Goal: Task Accomplishment & Management: Manage account settings

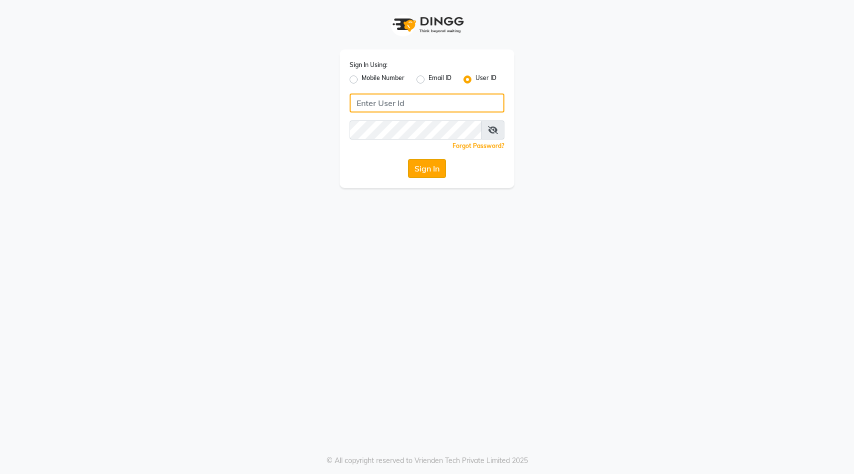
type input "k&nsalon"
click at [423, 167] on button "Sign In" at bounding box center [427, 168] width 38 height 19
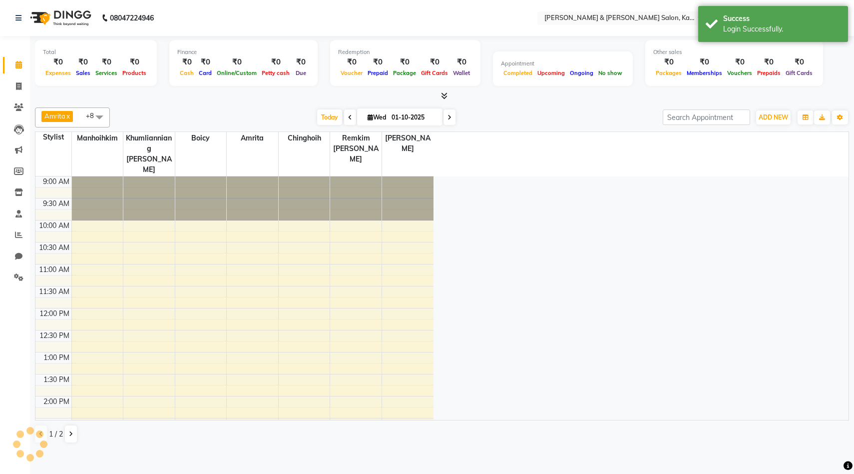
select select "en"
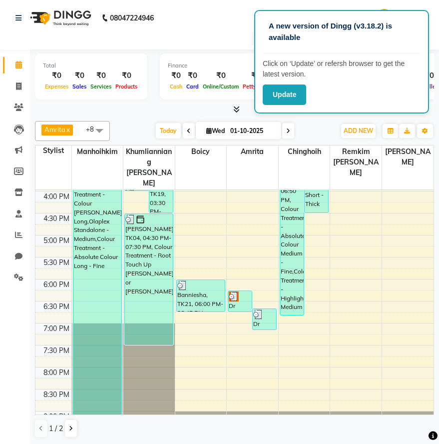
click at [216, 25] on nav "08047224946 Select Location × Kim & Niang Salon, Kalyan Nagar English ENGLISH E…" at bounding box center [219, 24] width 439 height 49
click at [275, 98] on button "Update" at bounding box center [284, 94] width 43 height 20
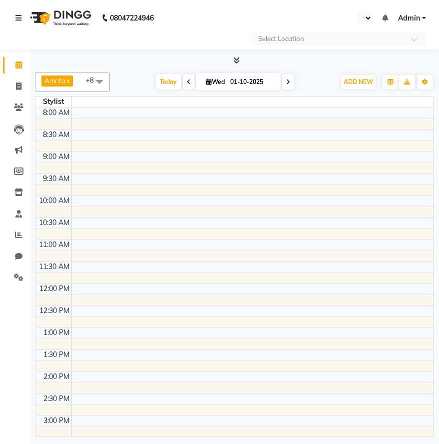
select select "en"
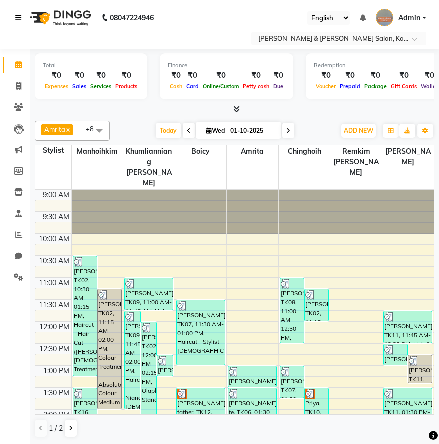
click at [17, 18] on icon at bounding box center [18, 17] width 6 height 7
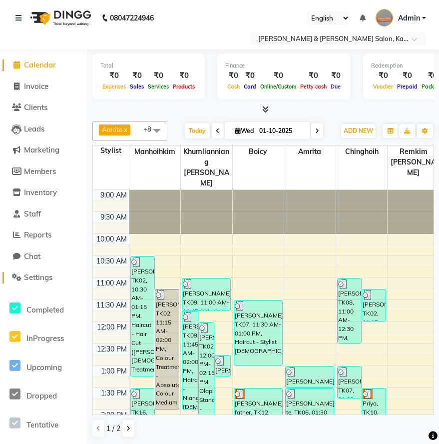
click at [31, 280] on span "Settings" at bounding box center [38, 276] width 28 height 9
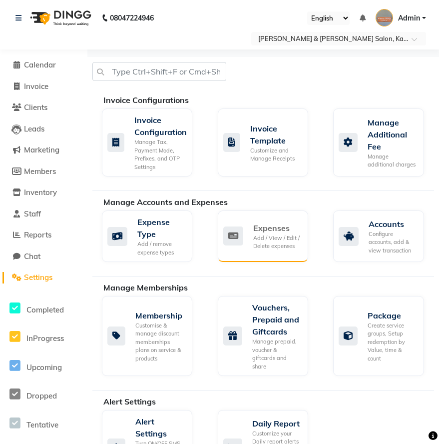
click at [281, 235] on div "Add / View / Edit / Delete expenses" at bounding box center [276, 242] width 47 height 16
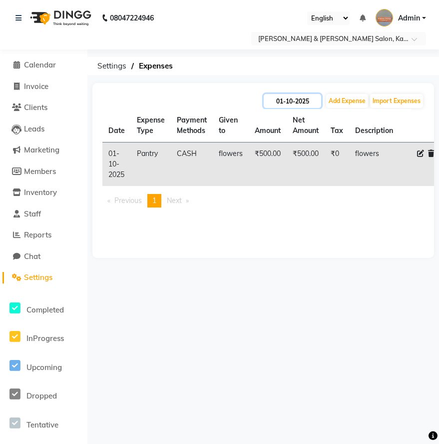
click at [297, 104] on input "01-10-2025" at bounding box center [292, 101] width 57 height 14
select select "10"
select select "2025"
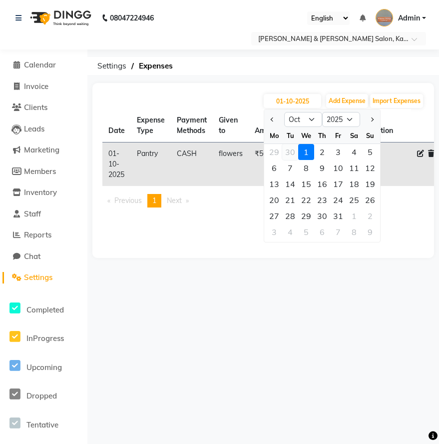
click at [293, 153] on div "30" at bounding box center [290, 152] width 16 height 16
type input "30-09-2025"
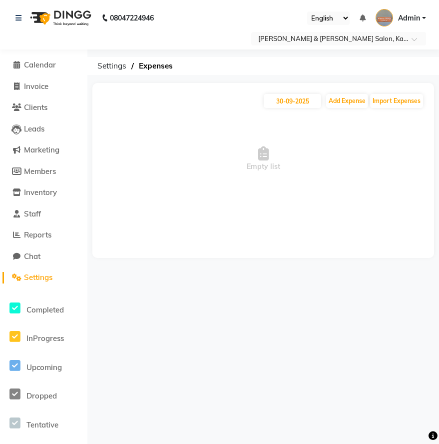
click at [294, 108] on div "[DATE] Add Expense Import Expenses" at bounding box center [263, 101] width 322 height 16
click at [295, 106] on input "30-09-2025" at bounding box center [292, 101] width 57 height 14
select select "9"
select select "2025"
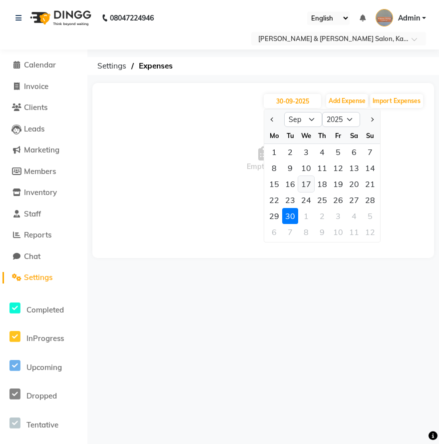
click at [308, 186] on div "17" at bounding box center [306, 184] width 16 height 16
type input "17-09-2025"
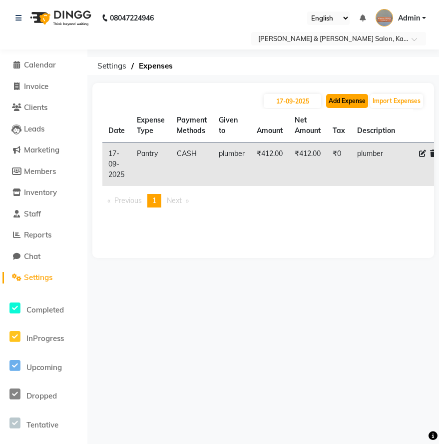
click at [352, 103] on button "Add Expense" at bounding box center [347, 101] width 42 height 14
select select "1"
select select "6890"
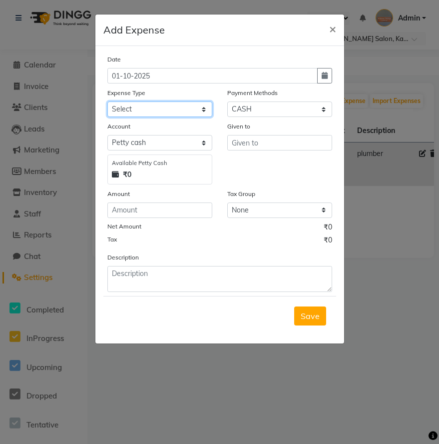
click at [169, 109] on select "Select Advance Salary Bank charges Car maintenance Cash transfer to bank Cash t…" at bounding box center [159, 108] width 105 height 15
select select "24435"
click at [107, 101] on select "Select Advance Salary Bank charges Car maintenance Cash transfer to bank Cash t…" at bounding box center [159, 108] width 105 height 15
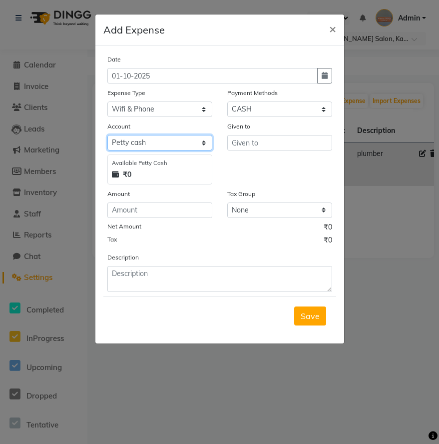
click at [168, 147] on select "Select [PERSON_NAME] cash Salon Account Expense Account" at bounding box center [159, 142] width 105 height 15
select select "7154"
click at [107, 135] on select "Select [PERSON_NAME] cash Salon Account Expense Account" at bounding box center [159, 142] width 105 height 15
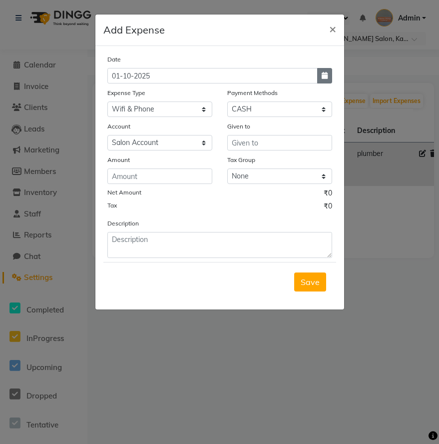
click at [326, 73] on icon "button" at bounding box center [325, 75] width 6 height 7
select select "10"
select select "2025"
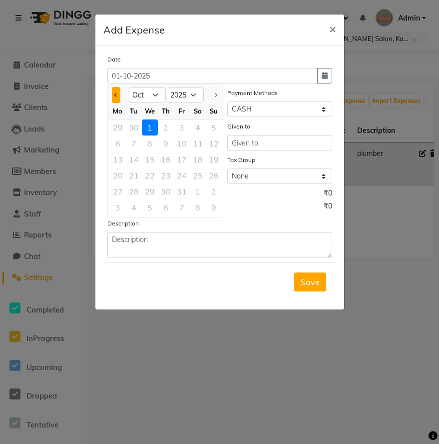
click at [119, 99] on button "Previous month" at bounding box center [116, 95] width 8 height 16
select select "9"
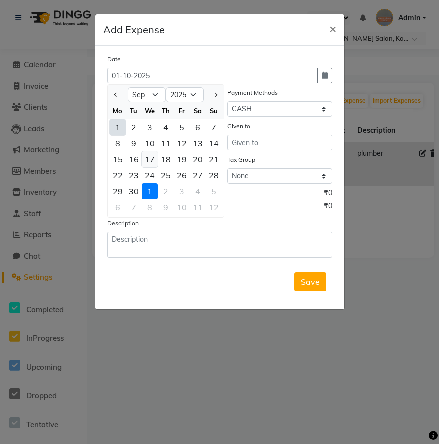
click at [151, 157] on div "17" at bounding box center [150, 159] width 16 height 16
type input "17-09-2025"
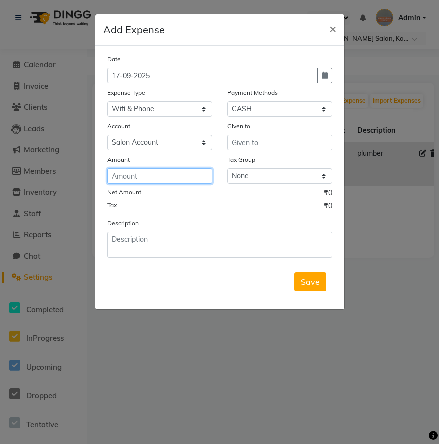
click at [165, 177] on input "number" at bounding box center [159, 175] width 105 height 15
type input "883.82"
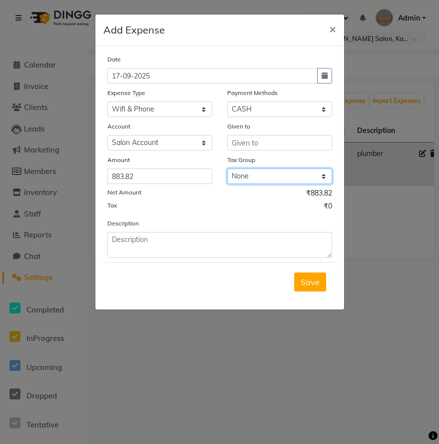
click at [282, 172] on select "None GST 5% GST" at bounding box center [279, 175] width 105 height 15
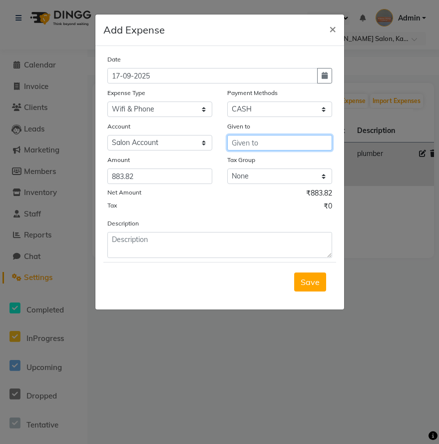
click at [282, 143] on input "text" at bounding box center [279, 142] width 105 height 15
type input "ACT"
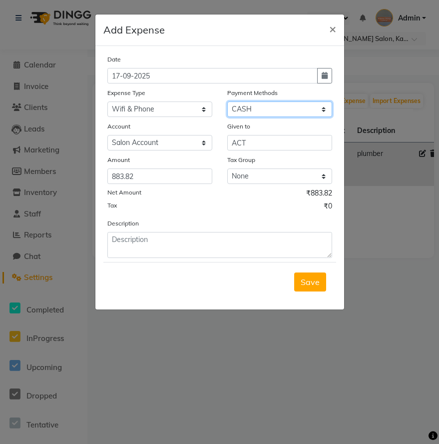
click at [273, 108] on select "Select Wallet GPay PayTM CARD ONLINE CASH" at bounding box center [279, 108] width 105 height 15
select select "3"
click at [227, 101] on select "Select Wallet GPay PayTM CARD ONLINE CASH" at bounding box center [279, 108] width 105 height 15
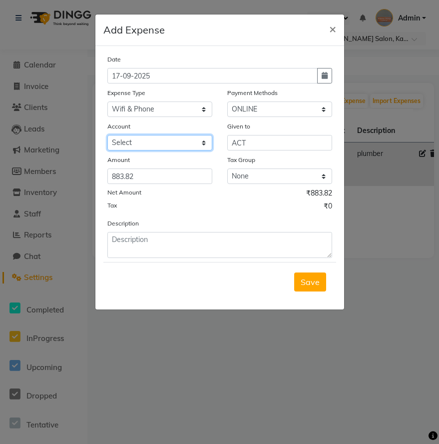
click at [180, 145] on select "Select Salon Account Expense Account" at bounding box center [159, 142] width 105 height 15
select select "7154"
click at [107, 135] on select "Select Salon Account Expense Account" at bounding box center [159, 142] width 105 height 15
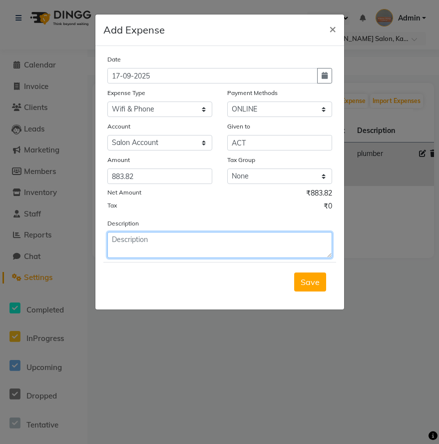
click at [164, 244] on textarea at bounding box center [219, 245] width 225 height 26
type textarea "[PERSON_NAME]"
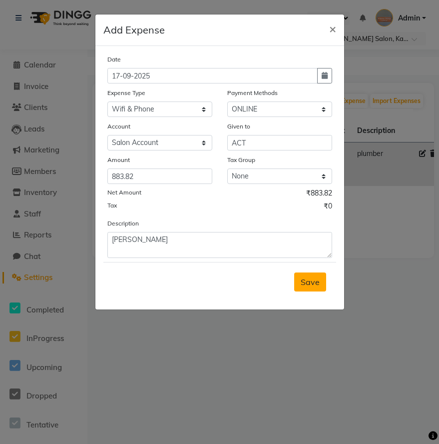
click at [314, 285] on span "Save" at bounding box center [310, 282] width 19 height 10
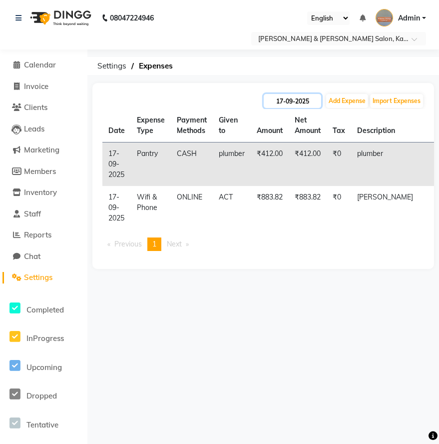
click at [304, 97] on input "17-09-2025" at bounding box center [292, 101] width 57 height 14
select select "9"
select select "2025"
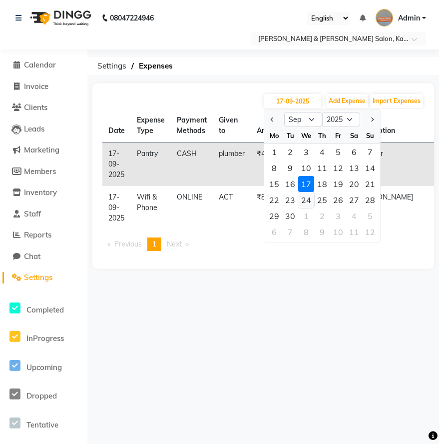
click at [307, 203] on div "24" at bounding box center [306, 200] width 16 height 16
type input "[DATE]"
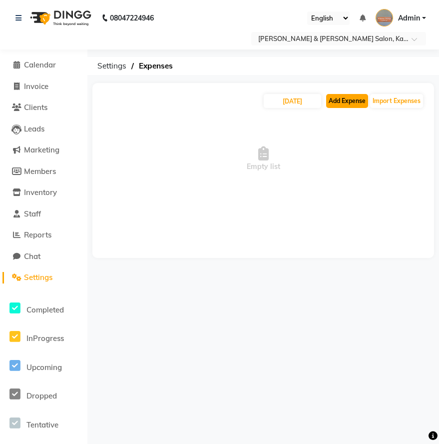
click at [343, 96] on button "Add Expense" at bounding box center [347, 101] width 42 height 14
select select "1"
select select "6890"
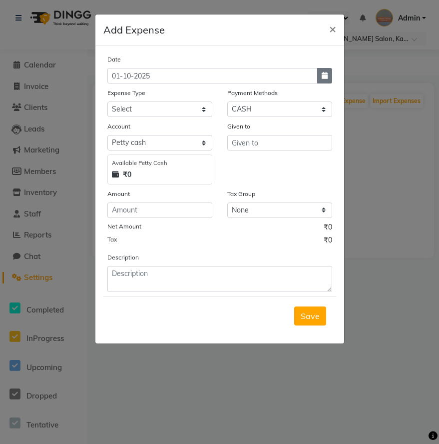
click at [330, 76] on button "button" at bounding box center [324, 75] width 15 height 15
select select "10"
select select "2025"
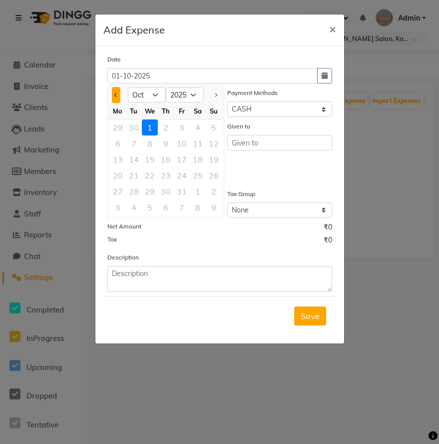
click at [118, 92] on button "Previous month" at bounding box center [116, 95] width 8 height 16
select select "9"
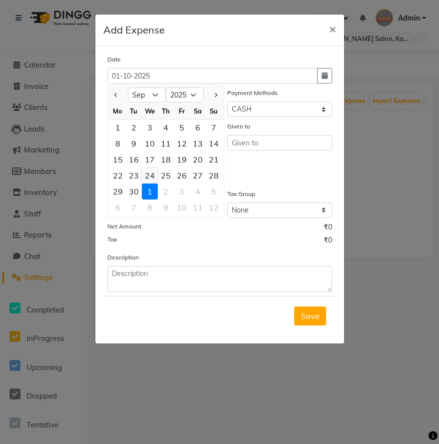
click at [148, 175] on div "24" at bounding box center [150, 175] width 16 height 16
type input "[DATE]"
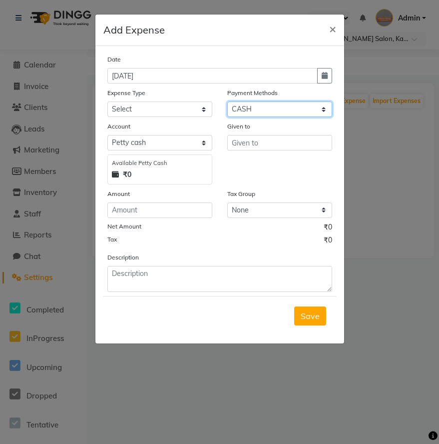
click at [241, 109] on select "Select Wallet GPay PayTM CARD ONLINE CASH" at bounding box center [279, 108] width 105 height 15
select select "3"
click at [227, 101] on select "Select Wallet GPay PayTM CARD ONLINE CASH" at bounding box center [279, 108] width 105 height 15
select select
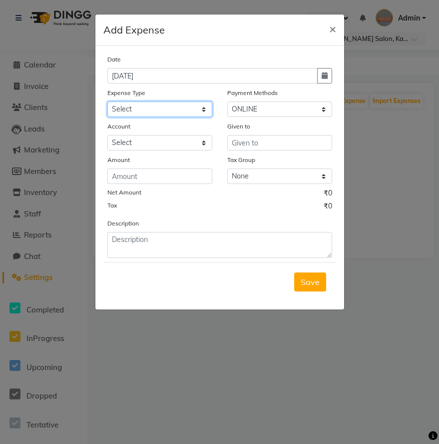
click at [180, 109] on select "Select Advance Salary Bank charges Car maintenance Cash transfer to bank Cash t…" at bounding box center [159, 108] width 105 height 15
select select "24435"
click at [107, 101] on select "Select Advance Salary Bank charges Car maintenance Cash transfer to bank Cash t…" at bounding box center [159, 108] width 105 height 15
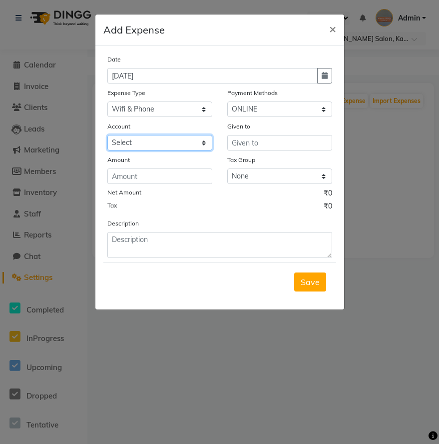
click at [164, 142] on select "Select Salon Account Expense Account" at bounding box center [159, 142] width 105 height 15
select select "7154"
click at [107, 135] on select "Select Salon Account Expense Account" at bounding box center [159, 142] width 105 height 15
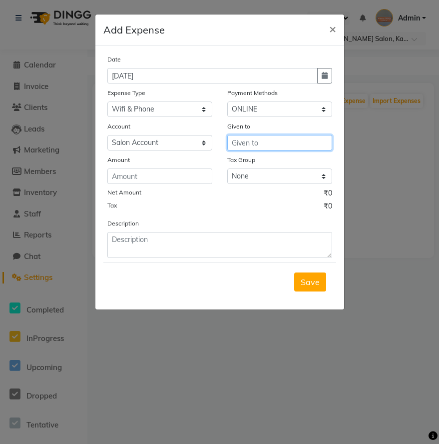
click at [245, 143] on input "text" at bounding box center [279, 142] width 105 height 15
type input "Airtel"
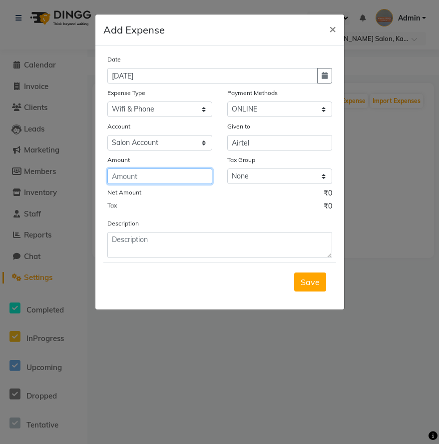
click at [159, 178] on input "number" at bounding box center [159, 175] width 105 height 15
type input "567.58"
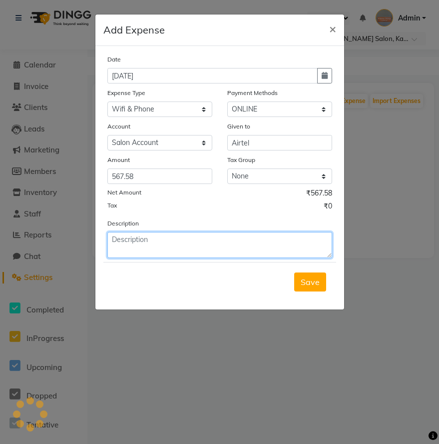
click at [143, 242] on textarea at bounding box center [219, 245] width 225 height 26
type textarea "Airtel Bill"
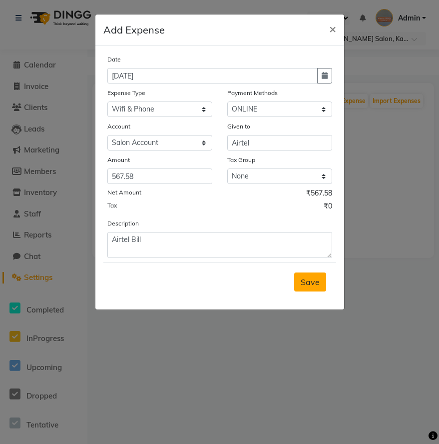
click at [314, 284] on span "Save" at bounding box center [310, 282] width 19 height 10
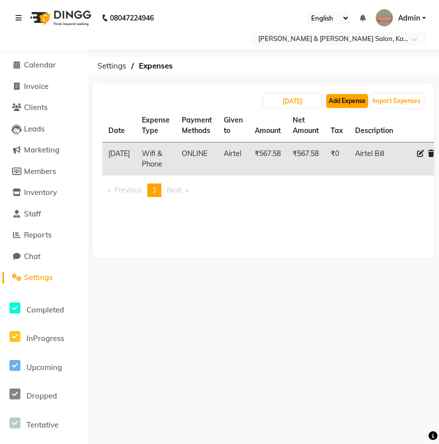
click at [345, 100] on button "Add Expense" at bounding box center [347, 101] width 42 height 14
select select "1"
select select "6890"
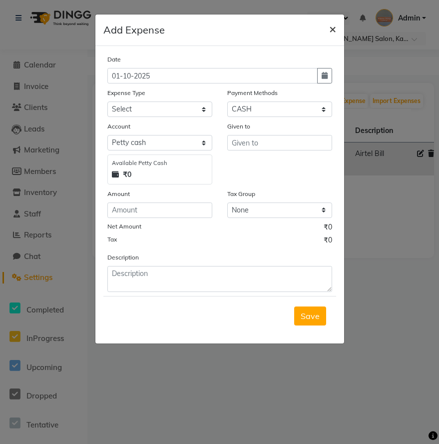
click at [332, 29] on span "×" at bounding box center [332, 28] width 7 height 15
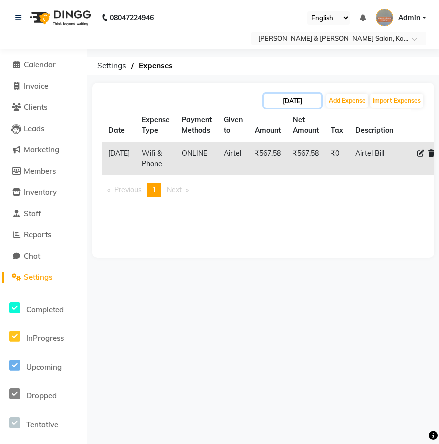
click at [297, 96] on input "[DATE]" at bounding box center [292, 101] width 57 height 14
select select "9"
select select "2025"
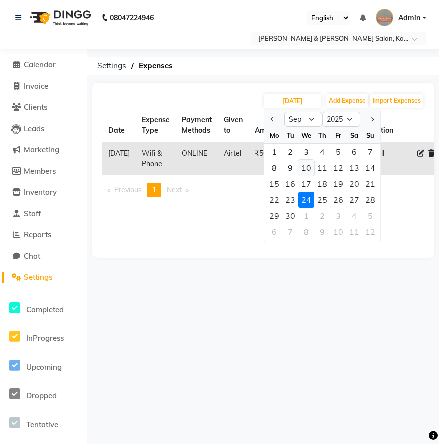
click at [307, 172] on div "10" at bounding box center [306, 168] width 16 height 16
type input "10-09-2025"
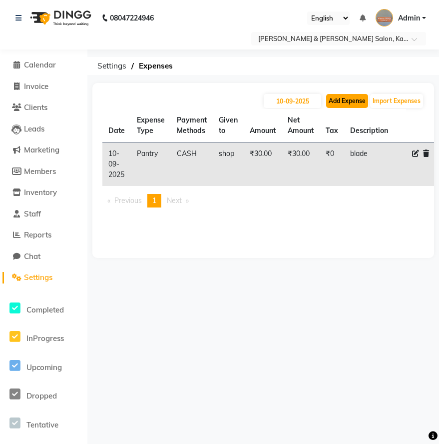
click at [343, 101] on button "Add Expense" at bounding box center [347, 101] width 42 height 14
select select "1"
select select "6890"
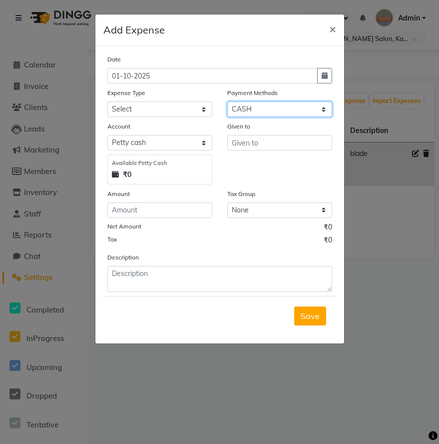
click at [261, 108] on select "Select Wallet GPay PayTM CARD ONLINE CASH" at bounding box center [279, 108] width 105 height 15
select select "3"
click at [227, 101] on select "Select Wallet GPay PayTM CARD ONLINE CASH" at bounding box center [279, 108] width 105 height 15
select select
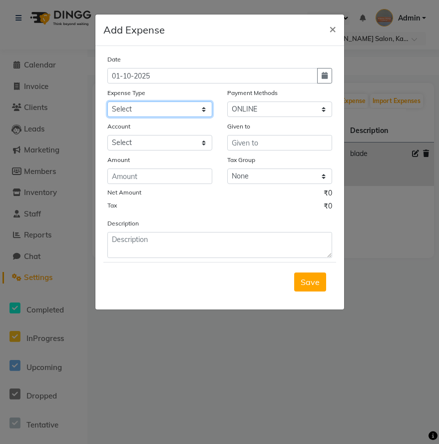
click at [172, 109] on select "Select Advance Salary Bank charges Car maintenance Cash transfer to bank Cash t…" at bounding box center [159, 108] width 105 height 15
click at [107, 101] on select "Select Advance Salary Bank charges Car maintenance Cash transfer to bank Cash t…" at bounding box center [159, 108] width 105 height 15
click at [182, 114] on select "Select Advance Salary Bank charges Car maintenance Cash transfer to bank Cash t…" at bounding box center [159, 108] width 105 height 15
select select "20492"
click at [107, 101] on select "Select Advance Salary Bank charges Car maintenance Cash transfer to bank Cash t…" at bounding box center [159, 108] width 105 height 15
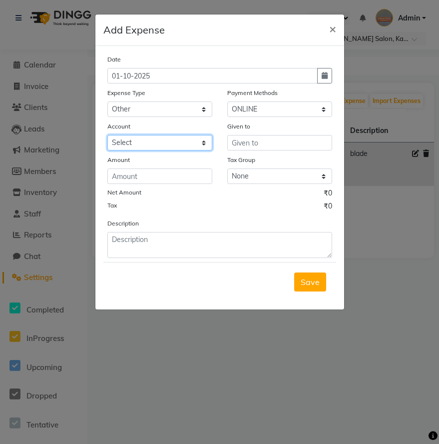
click at [181, 145] on select "Select Salon Account Expense Account" at bounding box center [159, 142] width 105 height 15
select select "7154"
click at [107, 135] on select "Select Salon Account Expense Account" at bounding box center [159, 142] width 105 height 15
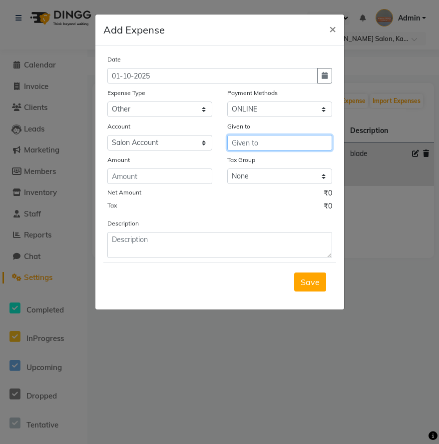
click at [250, 140] on input "text" at bounding box center [279, 142] width 105 height 15
type input "[PERSON_NAME]"
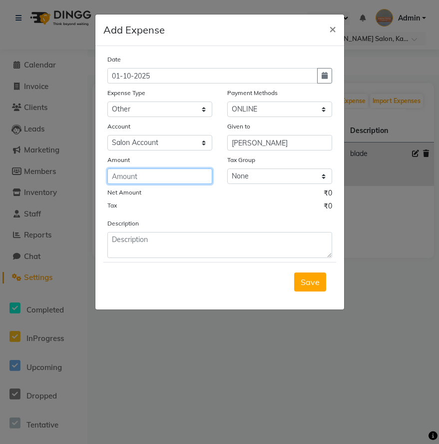
click at [133, 180] on input "number" at bounding box center [159, 175] width 105 height 15
type input "8700"
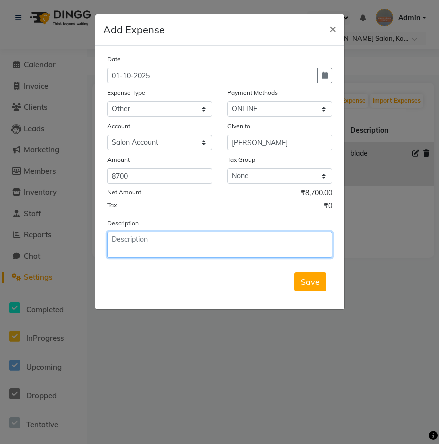
click at [190, 245] on textarea at bounding box center [219, 245] width 225 height 26
type textarea "Beauty Training"
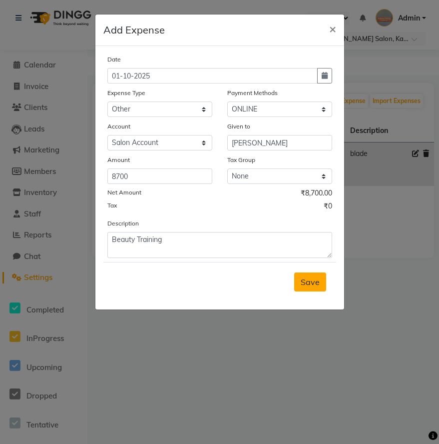
click at [310, 278] on span "Save" at bounding box center [310, 282] width 19 height 10
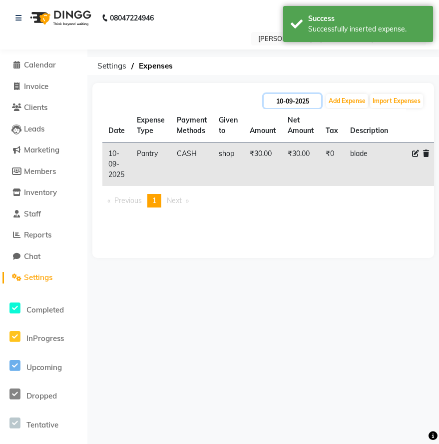
click at [312, 101] on input "10-09-2025" at bounding box center [292, 101] width 57 height 14
select select "9"
select select "2025"
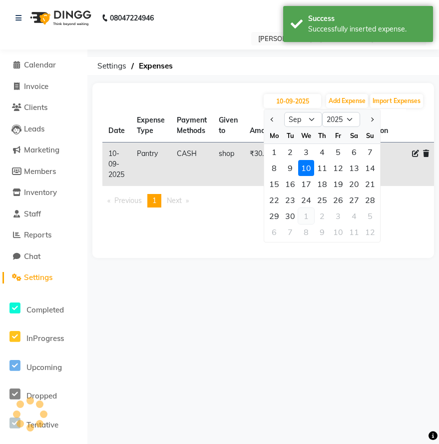
click at [305, 215] on div "1" at bounding box center [306, 216] width 16 height 16
type input "01-10-2025"
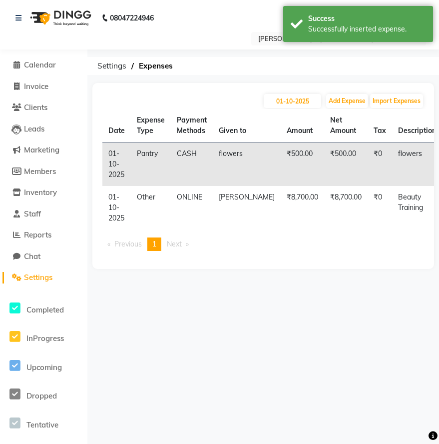
select select "20492"
select select "3"
select select "7154"
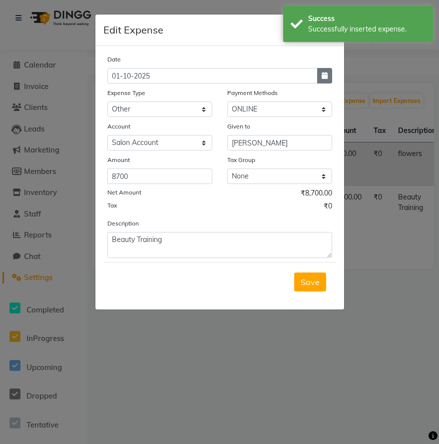
click at [322, 74] on icon "button" at bounding box center [325, 75] width 6 height 7
select select "10"
select select "2025"
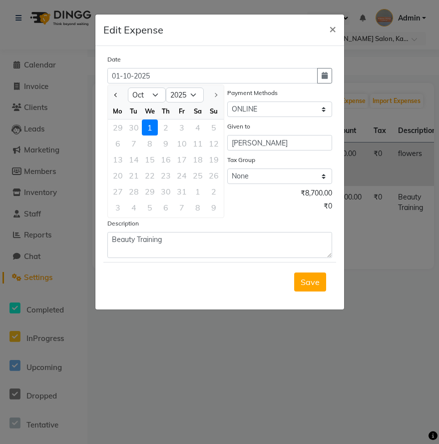
click at [121, 94] on div at bounding box center [118, 95] width 20 height 16
click at [118, 95] on span "Previous month" at bounding box center [116, 95] width 4 height 4
select select "9"
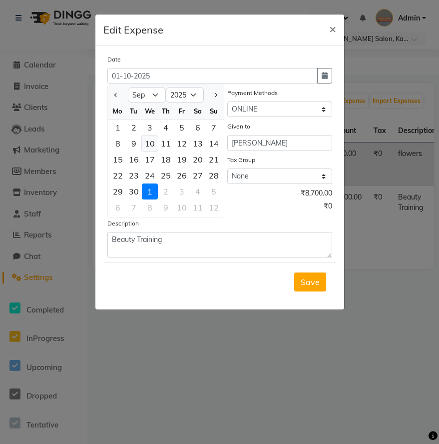
click at [149, 142] on div "10" at bounding box center [150, 143] width 16 height 16
type input "10-09-2025"
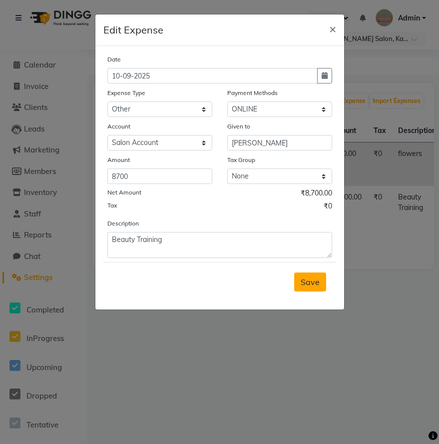
click at [308, 286] on span "Save" at bounding box center [310, 282] width 19 height 10
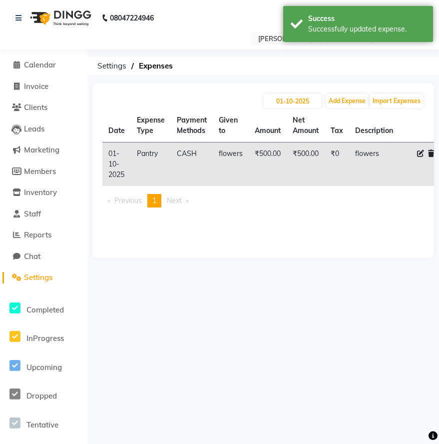
click at [285, 312] on div "08047224946 Select Location × [PERSON_NAME] & [PERSON_NAME] Salon, Kalyan Nagar…" at bounding box center [219, 222] width 439 height 444
click at [346, 98] on button "Add Expense" at bounding box center [347, 101] width 42 height 14
select select "1"
select select "6890"
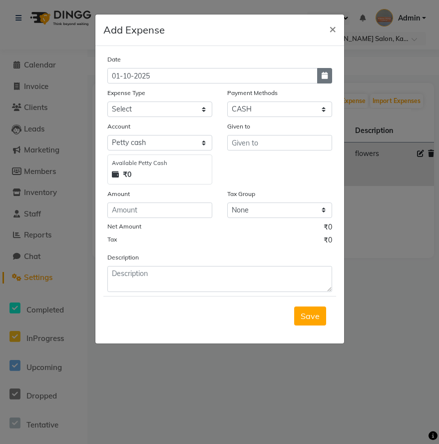
click at [327, 76] on icon "button" at bounding box center [325, 75] width 6 height 7
select select "10"
select select "2025"
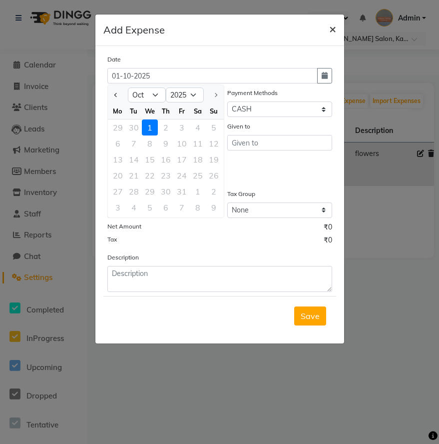
click at [331, 30] on span "×" at bounding box center [332, 28] width 7 height 15
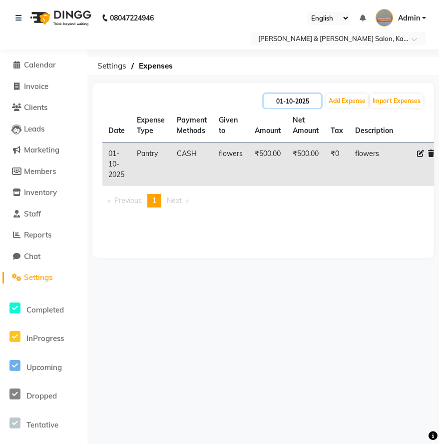
click at [288, 97] on input "01-10-2025" at bounding box center [292, 101] width 57 height 14
select select "10"
select select "2025"
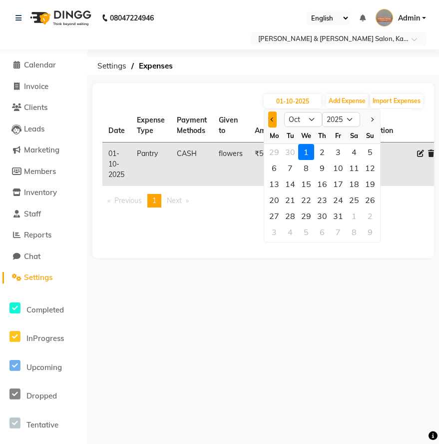
click at [271, 115] on button "Previous month" at bounding box center [272, 119] width 8 height 16
select select "9"
click at [324, 169] on div "11" at bounding box center [322, 168] width 16 height 16
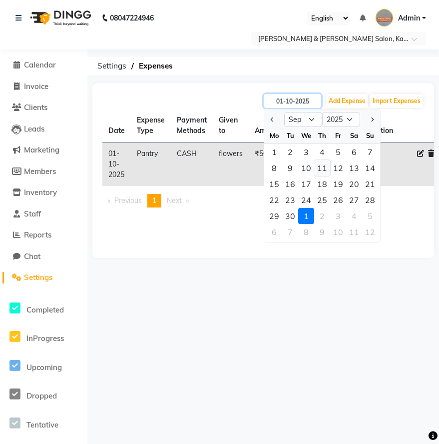
type input "[DATE]"
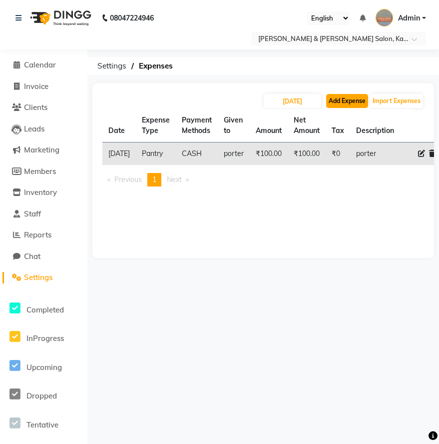
click at [348, 102] on button "Add Expense" at bounding box center [347, 101] width 42 height 14
select select "1"
select select "6890"
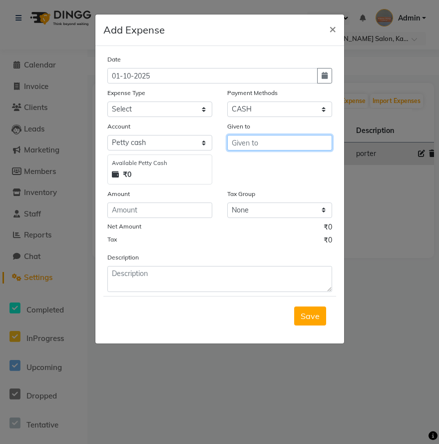
click at [247, 148] on input "text" at bounding box center [279, 142] width 105 height 15
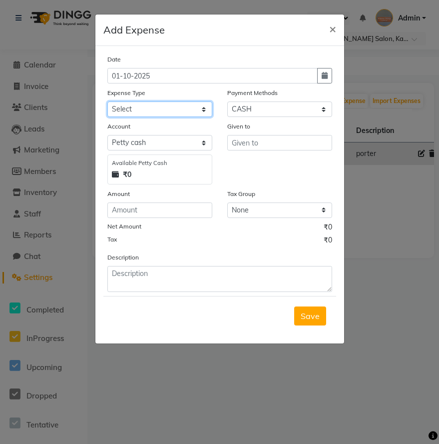
click at [168, 109] on select "Select Advance Salary Bank charges Car maintenance Cash transfer to bank Cash t…" at bounding box center [159, 108] width 105 height 15
select select "20490"
click at [107, 101] on select "Select Advance Salary Bank charges Car maintenance Cash transfer to bank Cash t…" at bounding box center [159, 108] width 105 height 15
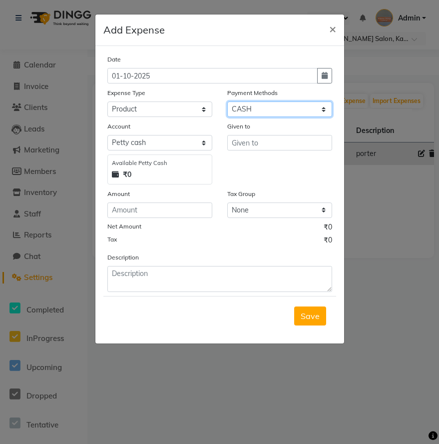
click at [254, 114] on select "Select Wallet GPay PayTM CARD ONLINE CASH" at bounding box center [279, 108] width 105 height 15
select select "3"
click at [227, 101] on select "Select Wallet GPay PayTM CARD ONLINE CASH" at bounding box center [279, 108] width 105 height 15
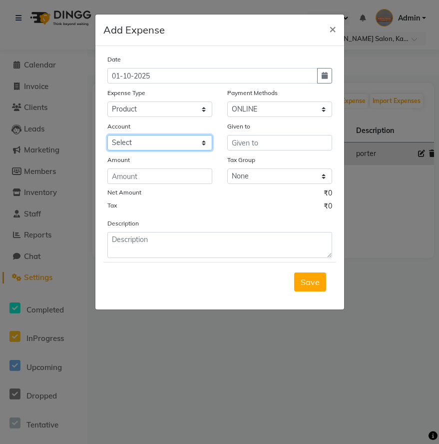
click at [166, 144] on select "Select Salon Account Expense Account" at bounding box center [159, 142] width 105 height 15
select select "7154"
click at [107, 135] on select "Select Salon Account Expense Account" at bounding box center [159, 142] width 105 height 15
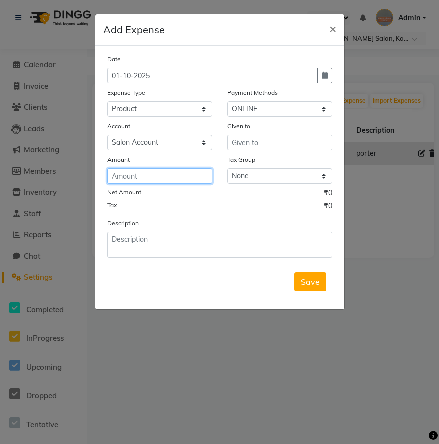
click at [154, 171] on input "number" at bounding box center [159, 175] width 105 height 15
type input "375"
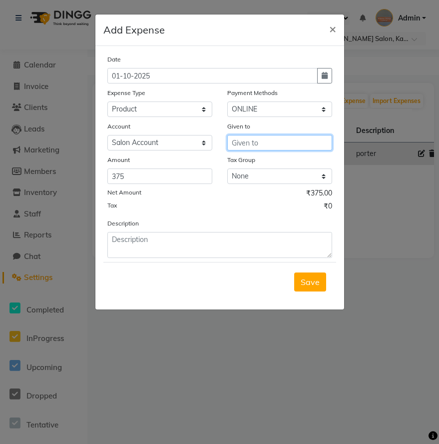
click at [274, 143] on input "text" at bounding box center [279, 142] width 105 height 15
type input "[PERSON_NAME] Enterprises"
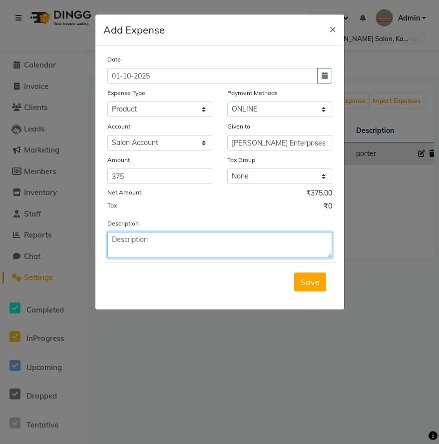
click at [220, 244] on textarea at bounding box center [219, 245] width 225 height 26
type textarea "Nail Display from Xara"
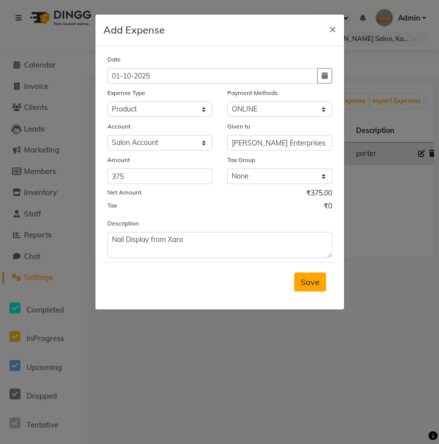
click at [313, 283] on span "Save" at bounding box center [310, 282] width 19 height 10
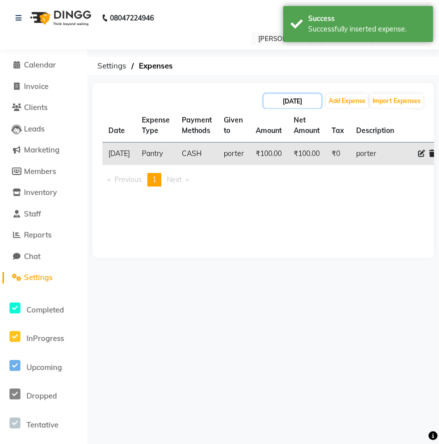
click at [302, 97] on input "[DATE]" at bounding box center [292, 101] width 57 height 14
select select "9"
select select "2025"
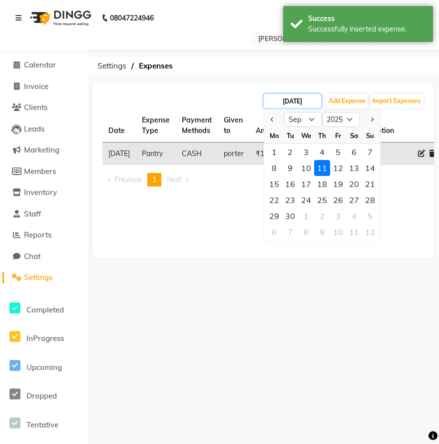
click at [302, 97] on input "[DATE]" at bounding box center [292, 101] width 57 height 14
click at [351, 97] on button "Add Expense" at bounding box center [347, 101] width 42 height 14
select select "1"
select select "6890"
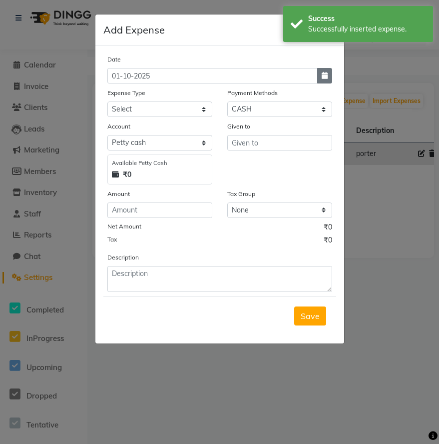
click at [328, 75] on button "button" at bounding box center [324, 75] width 15 height 15
select select "10"
select select "2025"
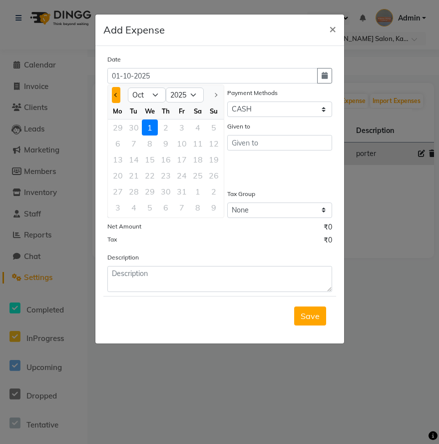
click at [117, 90] on button "Previous month" at bounding box center [116, 95] width 8 height 16
select select "9"
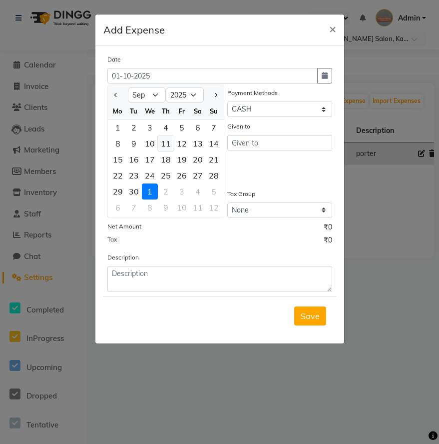
click at [168, 140] on div "11" at bounding box center [166, 143] width 16 height 16
type input "[DATE]"
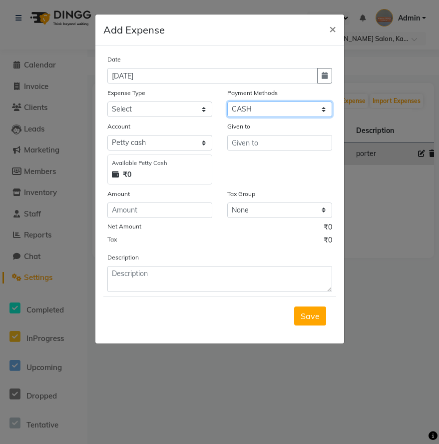
click at [247, 102] on select "Select Wallet GPay PayTM CARD ONLINE CASH" at bounding box center [279, 108] width 105 height 15
select select "3"
click at [227, 101] on select "Select Wallet GPay PayTM CARD ONLINE CASH" at bounding box center [279, 108] width 105 height 15
select select
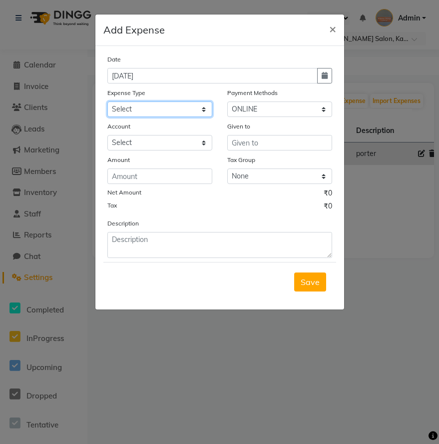
click at [175, 107] on select "Select Advance Salary Bank charges Car maintenance Cash transfer to bank Cash t…" at bounding box center [159, 108] width 105 height 15
select select "20490"
click at [107, 101] on select "Select Advance Salary Bank charges Car maintenance Cash transfer to bank Cash t…" at bounding box center [159, 108] width 105 height 15
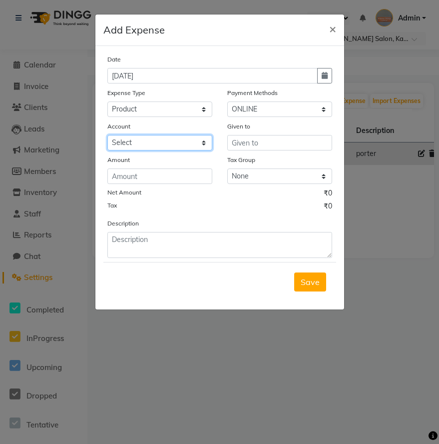
click at [180, 142] on select "Select Salon Account Expense Account" at bounding box center [159, 142] width 105 height 15
select select "7154"
click at [107, 135] on select "Select Salon Account Expense Account" at bounding box center [159, 142] width 105 height 15
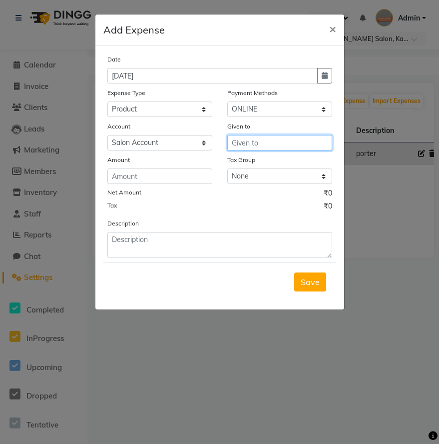
click at [243, 142] on input "text" at bounding box center [279, 142] width 105 height 15
type input "S"
type input "Amazon"
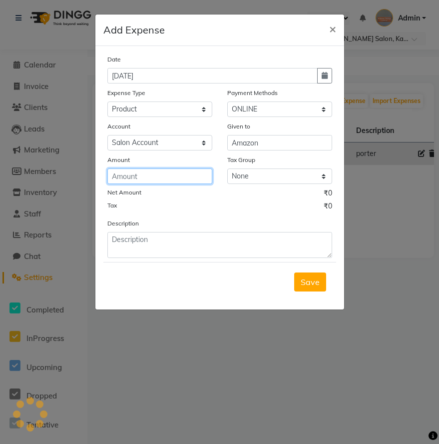
click at [174, 174] on input "number" at bounding box center [159, 175] width 105 height 15
type input "2375"
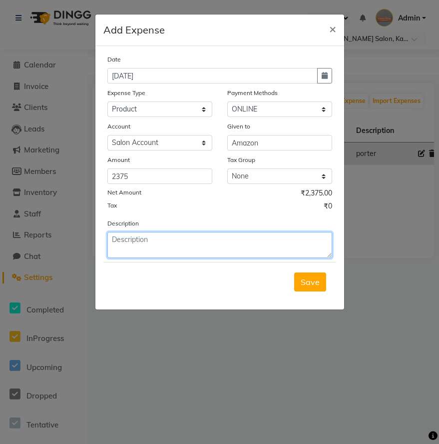
click at [220, 244] on textarea at bounding box center [219, 245] width 225 height 26
type textarea "Nail Products from Amazon"
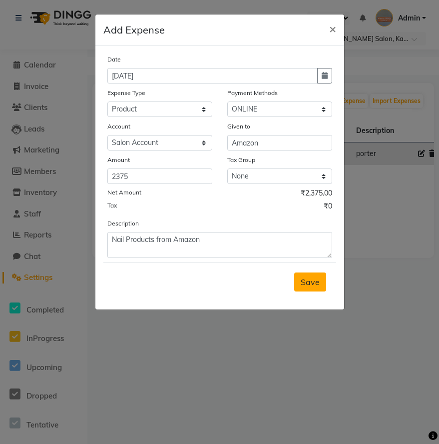
click at [313, 283] on span "Save" at bounding box center [310, 282] width 19 height 10
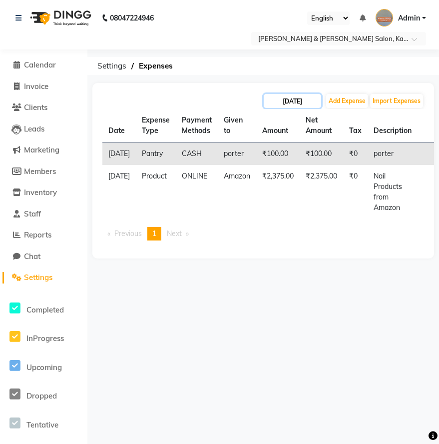
click at [291, 103] on input "[DATE]" at bounding box center [292, 101] width 57 height 14
select select "9"
select select "2025"
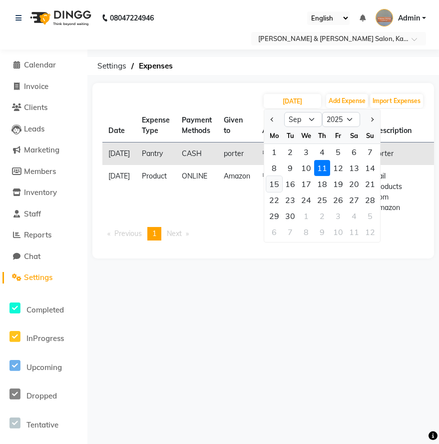
click at [277, 183] on div "15" at bounding box center [274, 184] width 16 height 16
type input "[DATE]"
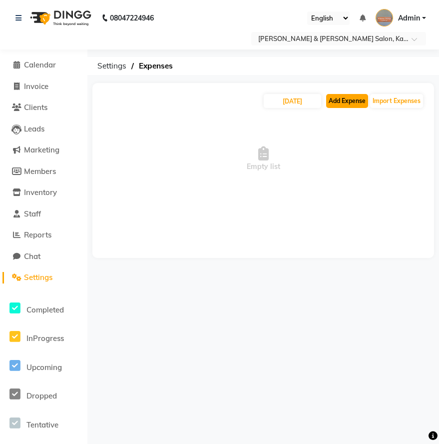
click at [344, 100] on button "Add Expense" at bounding box center [347, 101] width 42 height 14
select select "1"
select select "6890"
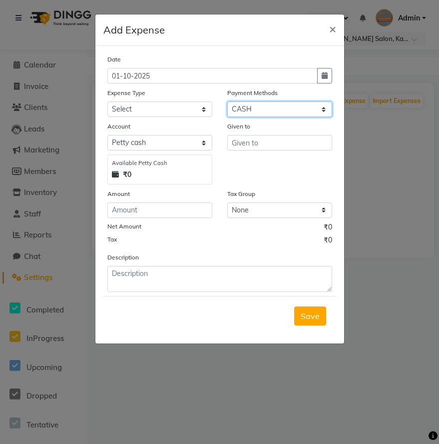
click at [288, 108] on select "Select Wallet GPay PayTM CARD ONLINE CASH" at bounding box center [279, 108] width 105 height 15
select select "3"
click at [227, 101] on select "Select Wallet GPay PayTM CARD ONLINE CASH" at bounding box center [279, 108] width 105 height 15
select select
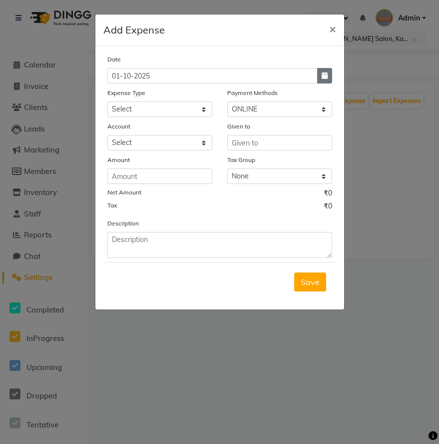
click at [327, 75] on icon "button" at bounding box center [325, 75] width 6 height 7
select select "10"
select select "2025"
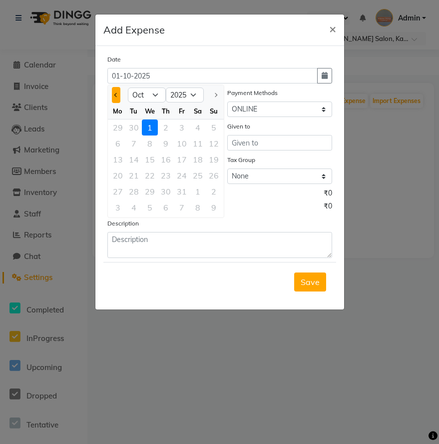
click at [118, 94] on button "Previous month" at bounding box center [116, 95] width 8 height 16
select select "9"
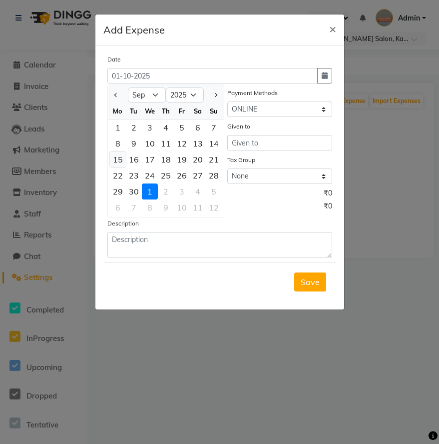
click at [120, 158] on div "15" at bounding box center [118, 159] width 16 height 16
type input "[DATE]"
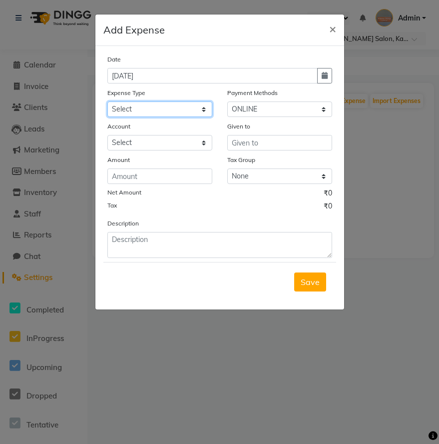
click at [148, 106] on select "Select Advance Salary Bank charges Car maintenance Cash transfer to bank Cash t…" at bounding box center [159, 108] width 105 height 15
select select "20490"
click at [107, 101] on select "Select Advance Salary Bank charges Car maintenance Cash transfer to bank Cash t…" at bounding box center [159, 108] width 105 height 15
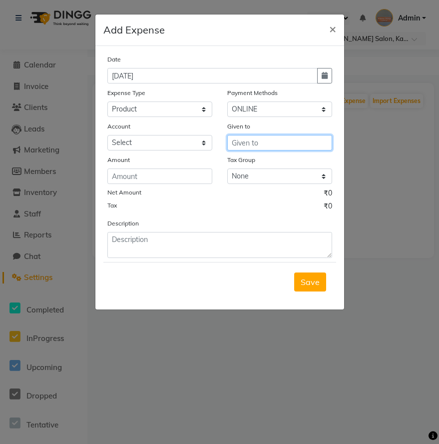
click at [258, 139] on input "text" at bounding box center [279, 142] width 105 height 15
type input "Nilesh Enterprises"
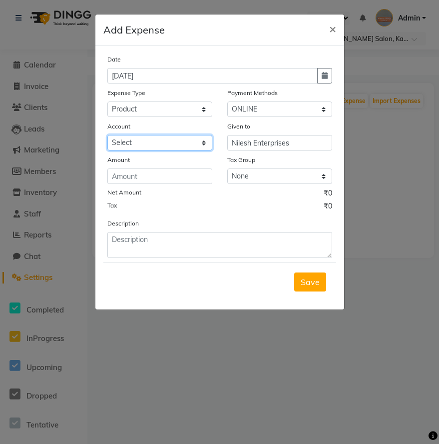
click at [148, 143] on select "Select Salon Account Expense Account" at bounding box center [159, 142] width 105 height 15
select select "7154"
click at [107, 135] on select "Select Salon Account Expense Account" at bounding box center [159, 142] width 105 height 15
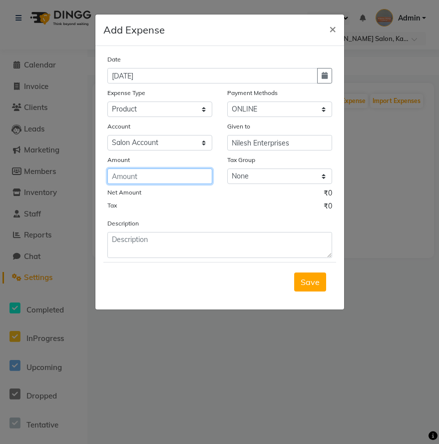
click at [143, 183] on input "number" at bounding box center [159, 175] width 105 height 15
type input "9788"
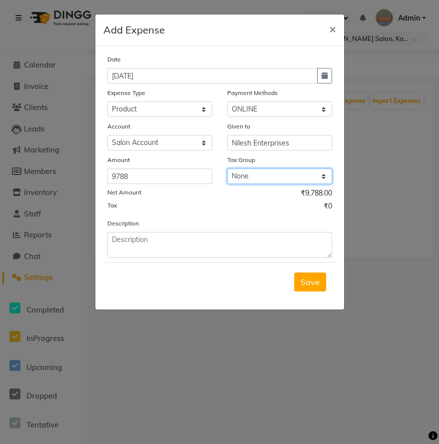
click at [267, 168] on select "None GST 5% GST" at bounding box center [279, 175] width 105 height 15
click at [227, 168] on select "None GST 5% GST" at bounding box center [279, 175] width 105 height 15
click at [238, 176] on select "None GST 5% GST" at bounding box center [279, 175] width 105 height 15
select select "6859"
click at [227, 168] on select "None GST 5% GST" at bounding box center [279, 175] width 105 height 15
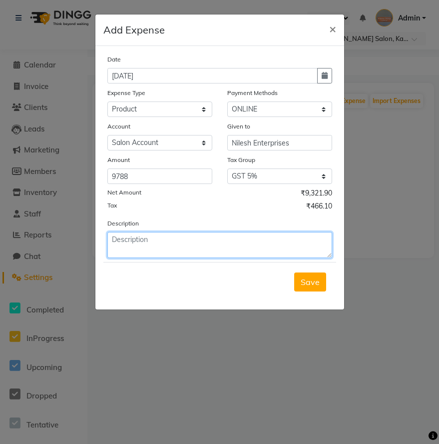
click at [203, 243] on textarea at bounding box center [219, 245] width 225 height 26
click at [141, 242] on textarea at bounding box center [219, 245] width 225 height 26
type textarea "Plus Transport 800"
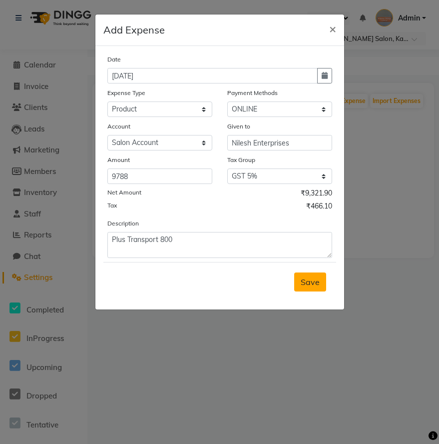
click at [310, 282] on span "Save" at bounding box center [310, 282] width 19 height 10
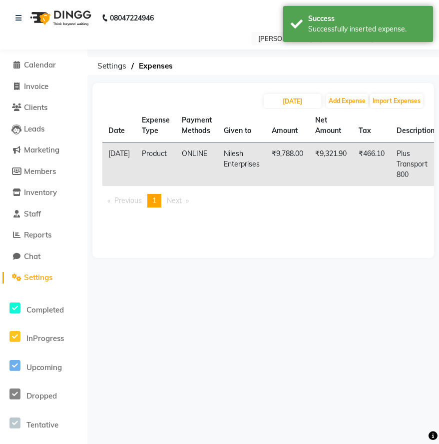
click at [318, 246] on div "[DATE] Add Expense Import Expenses Date Expense Type Payment Methods Given to A…" at bounding box center [263, 170] width 342 height 175
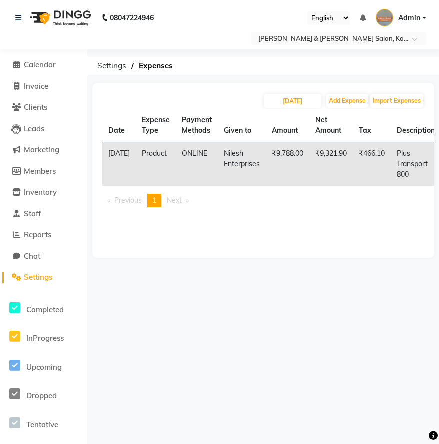
click at [202, 277] on div "08047224946 Select Location × [PERSON_NAME] & [PERSON_NAME] Salon, Kalyan Nagar…" at bounding box center [219, 222] width 439 height 444
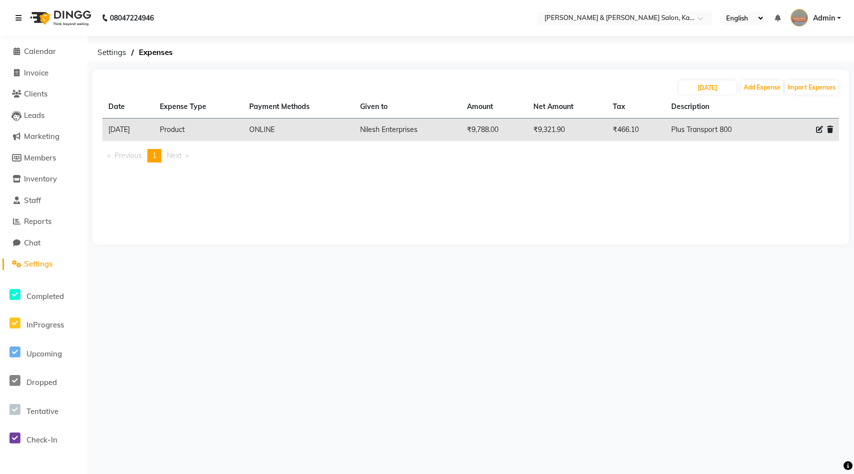
click at [17, 15] on icon at bounding box center [18, 17] width 6 height 7
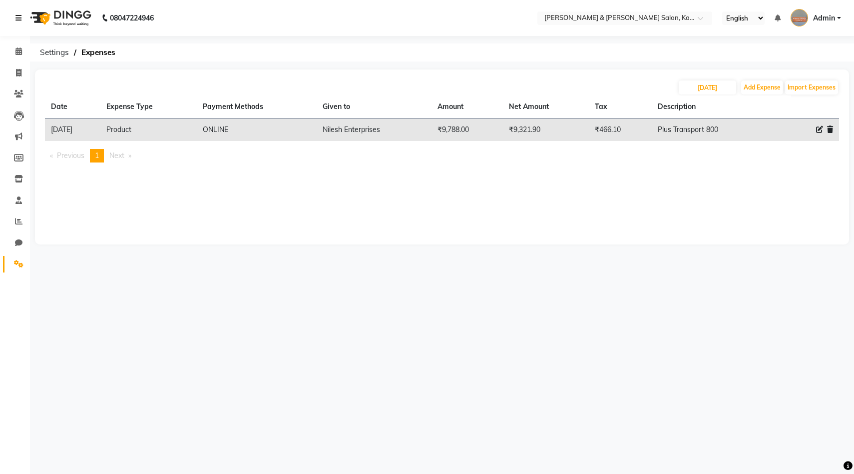
click at [17, 15] on icon at bounding box center [18, 17] width 6 height 7
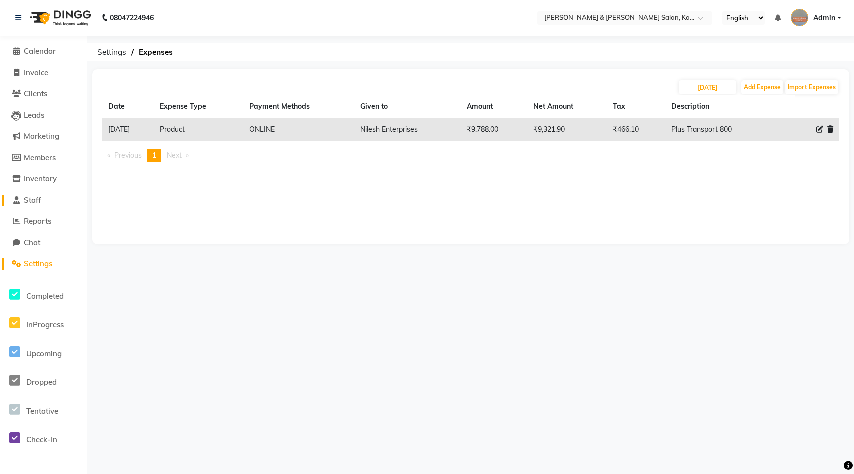
click at [37, 203] on span "Staff" at bounding box center [32, 199] width 17 height 9
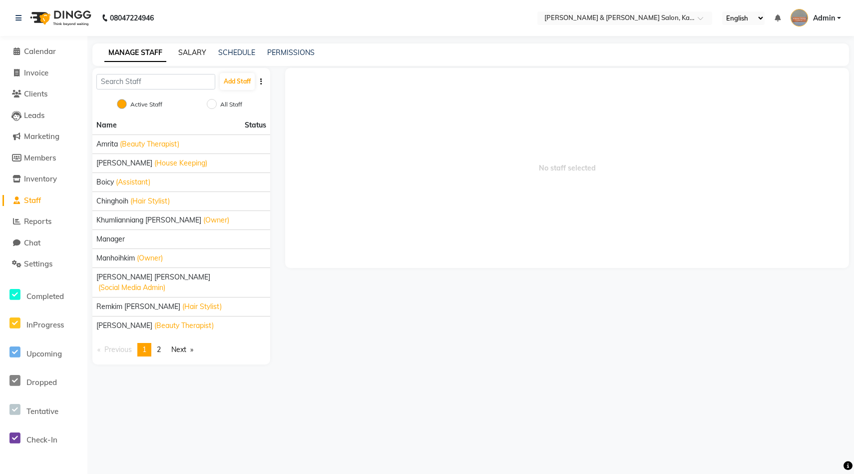
click at [189, 54] on link "SALARY" at bounding box center [192, 52] width 28 height 9
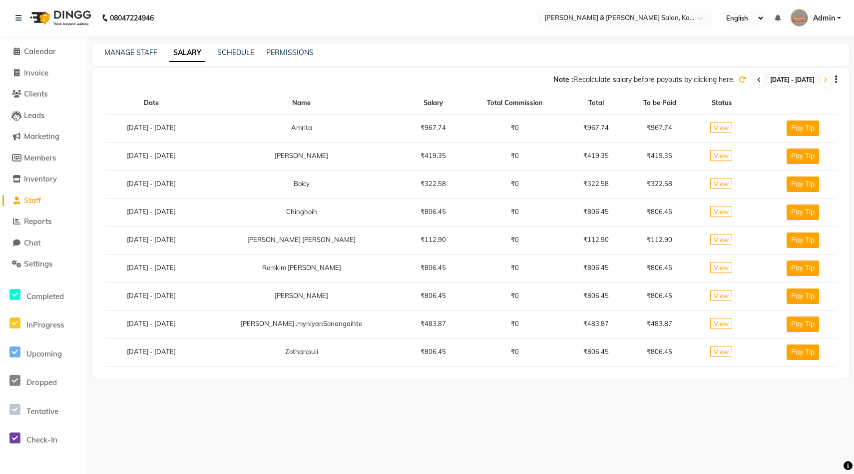
click at [439, 79] on span at bounding box center [759, 80] width 9 height 14
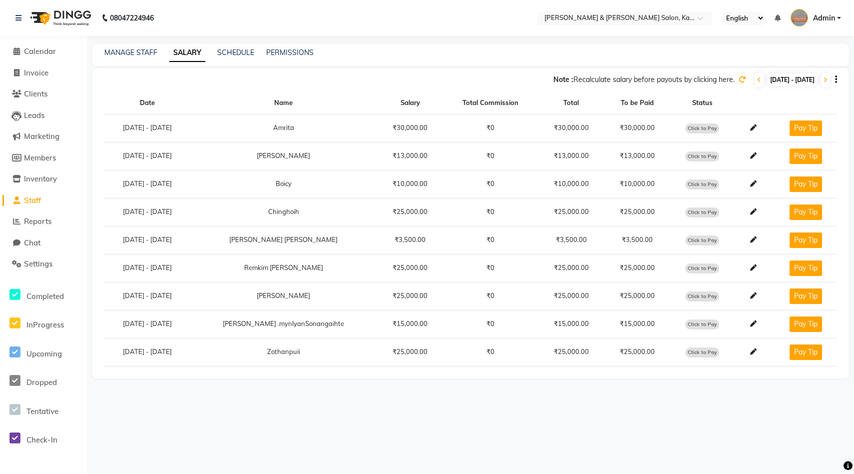
click at [439, 127] on span "Click to Pay" at bounding box center [703, 128] width 34 height 10
select select "1"
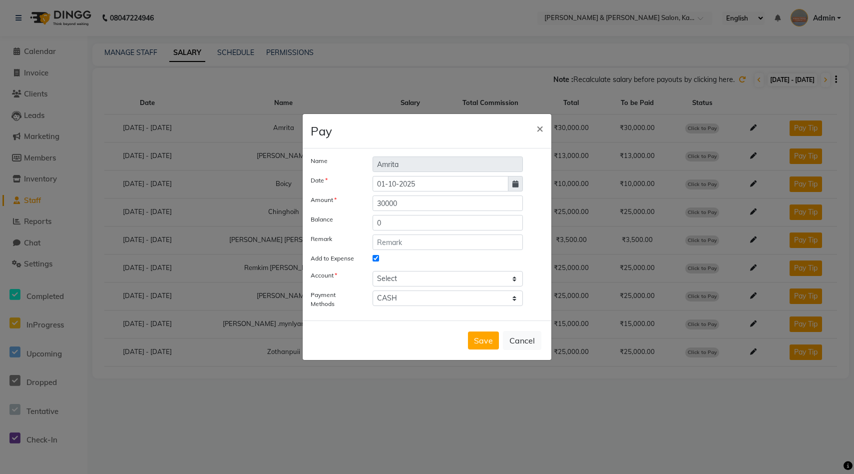
click at [439, 181] on icon at bounding box center [516, 183] width 6 height 7
select select "10"
select select "2025"
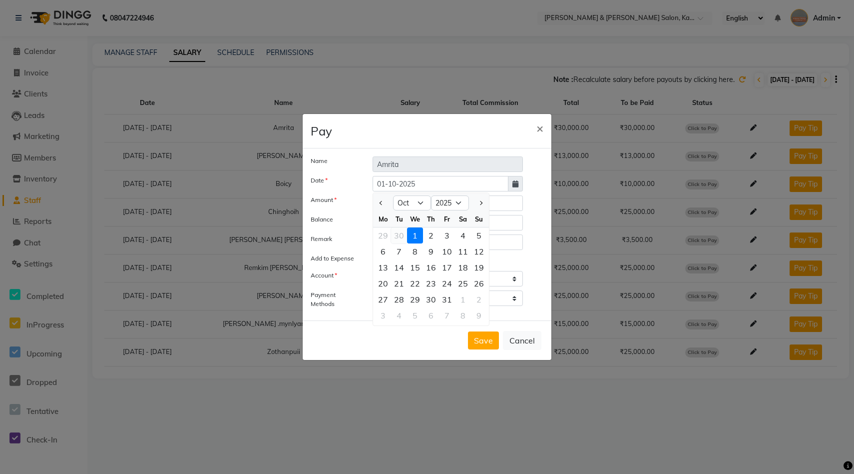
click at [400, 239] on div "30" at bounding box center [399, 235] width 16 height 16
type input "30-09-2025"
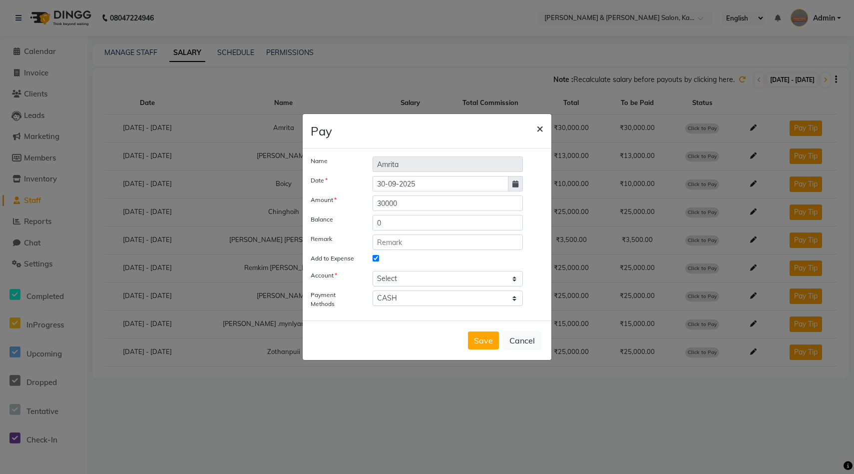
click at [439, 127] on span "×" at bounding box center [540, 127] width 7 height 15
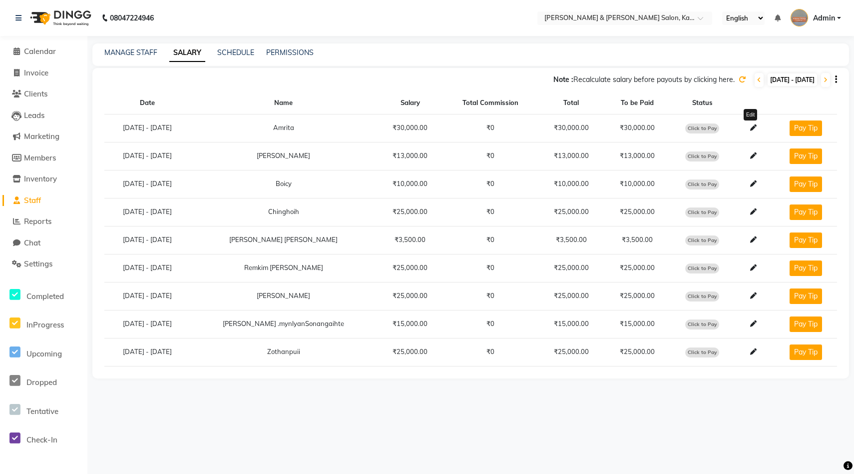
click at [439, 127] on icon at bounding box center [753, 127] width 6 height 6
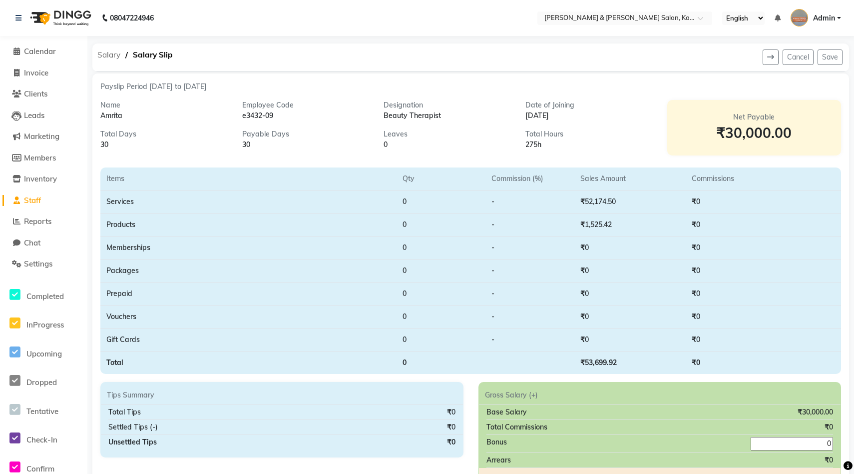
click at [105, 56] on span "Salary" at bounding box center [108, 55] width 33 height 18
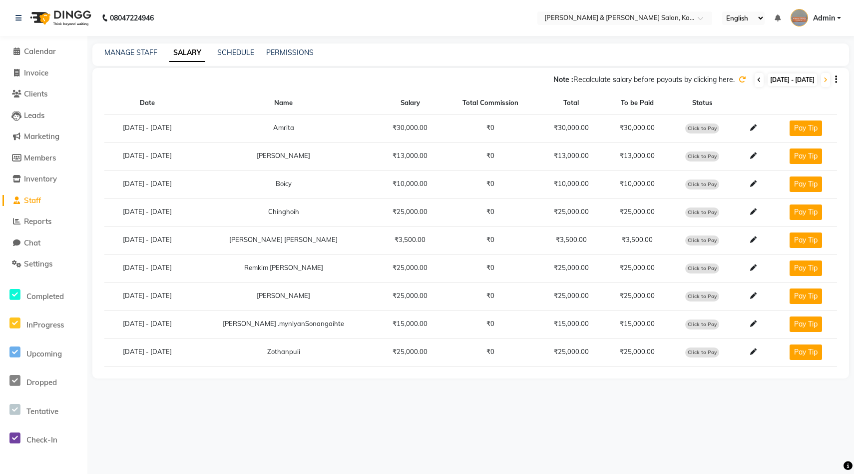
click at [439, 80] on icon at bounding box center [759, 80] width 4 height 6
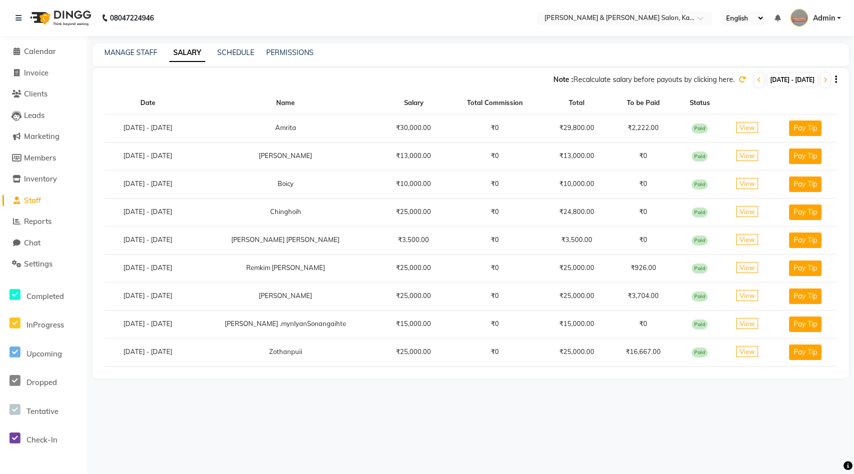
click at [439, 127] on span "View" at bounding box center [748, 127] width 22 height 11
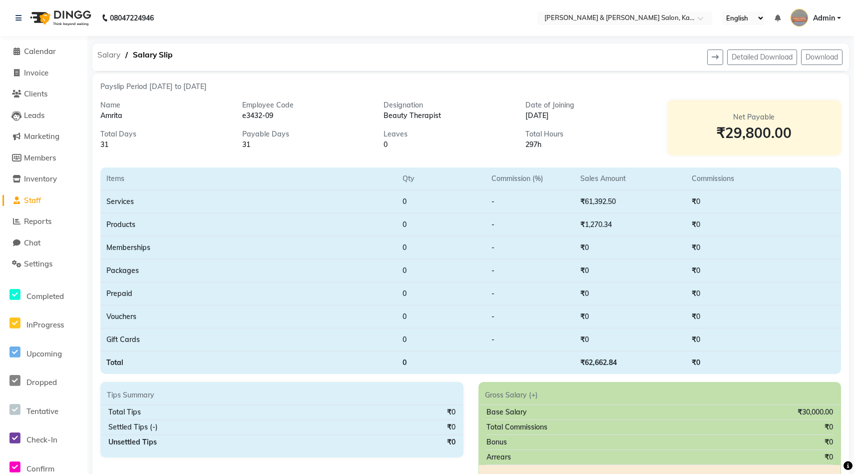
click at [111, 53] on span "Salary" at bounding box center [108, 55] width 33 height 18
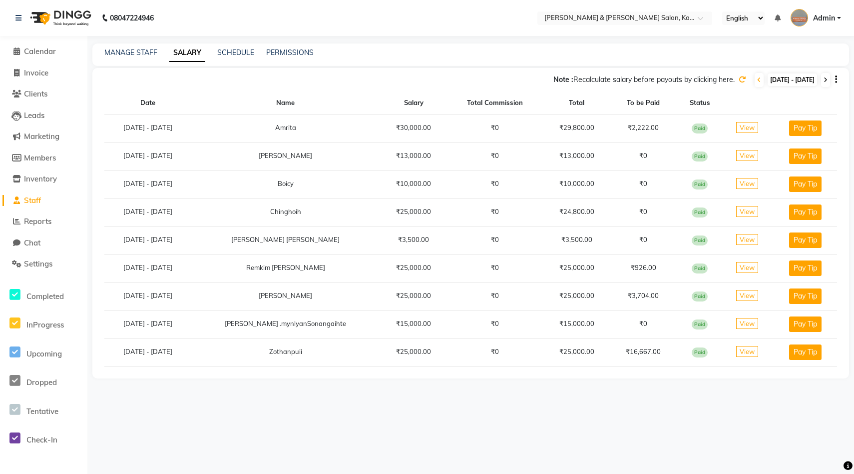
click at [439, 80] on icon at bounding box center [826, 80] width 4 height 6
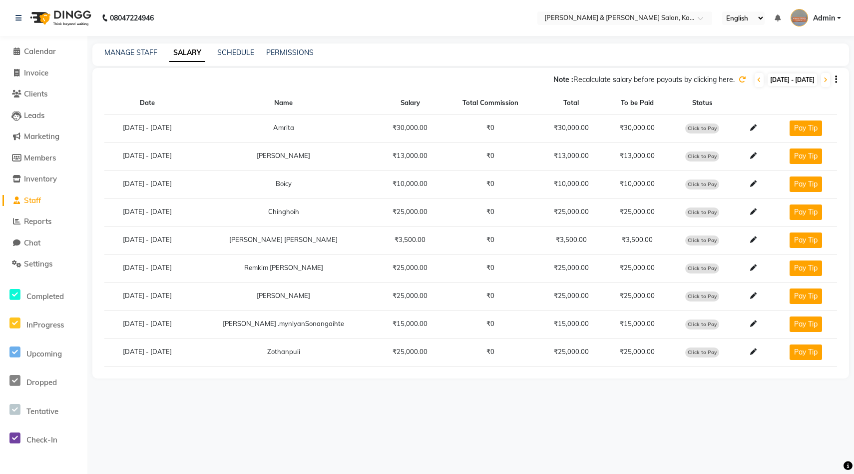
click at [439, 128] on span "Click to Pay" at bounding box center [703, 128] width 34 height 10
select select "1"
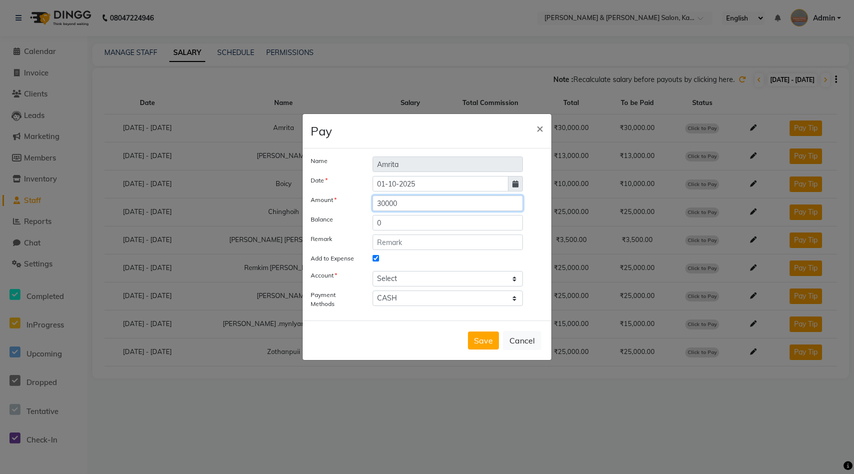
drag, startPoint x: 412, startPoint y: 202, endPoint x: 336, endPoint y: 201, distance: 76.5
click at [336, 201] on div "Amount 30000" at bounding box center [427, 202] width 248 height 15
type input "29800"
click at [439, 131] on span "×" at bounding box center [540, 127] width 7 height 15
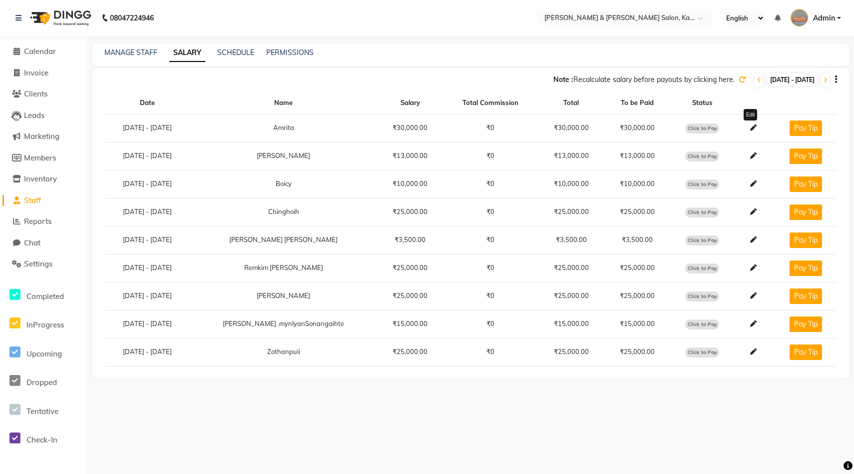
click at [439, 129] on icon at bounding box center [753, 127] width 6 height 6
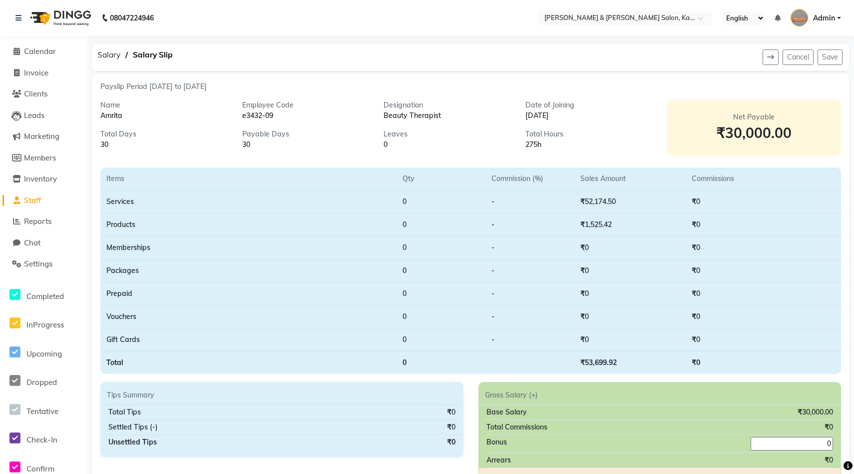
scroll to position [99, 0]
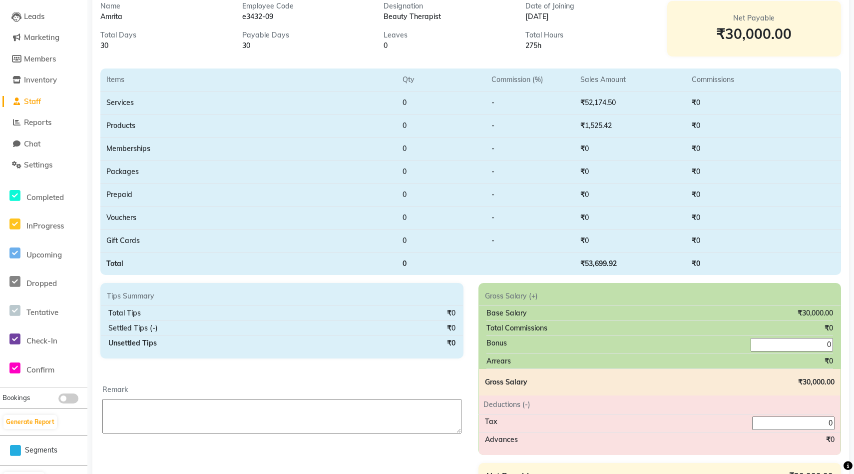
click at [439, 425] on input "0" at bounding box center [793, 422] width 82 height 13
click at [439, 424] on input "0" at bounding box center [793, 422] width 82 height 13
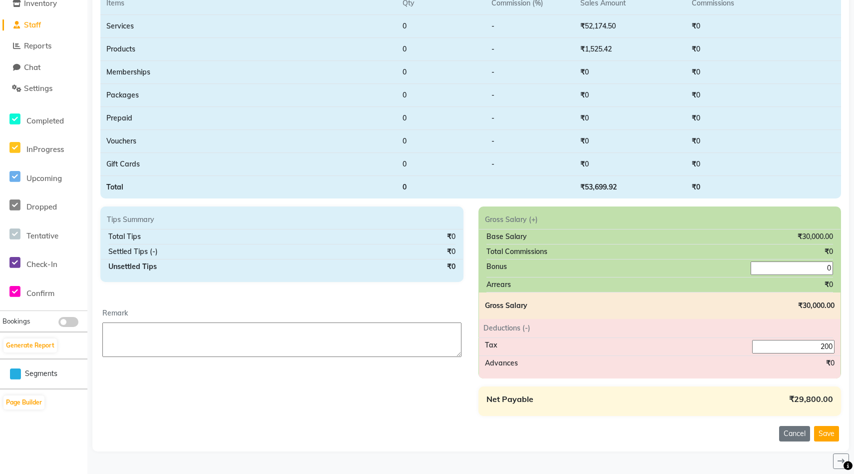
scroll to position [185, 0]
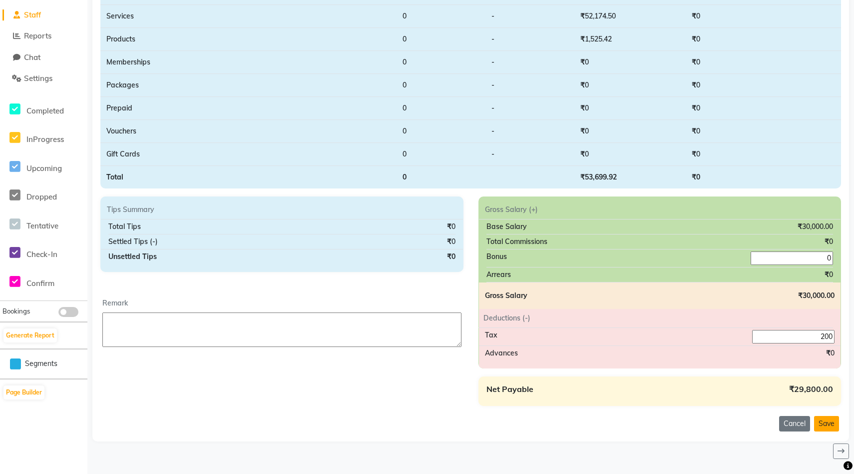
type input "200"
click at [439, 427] on button "Save" at bounding box center [826, 423] width 25 height 15
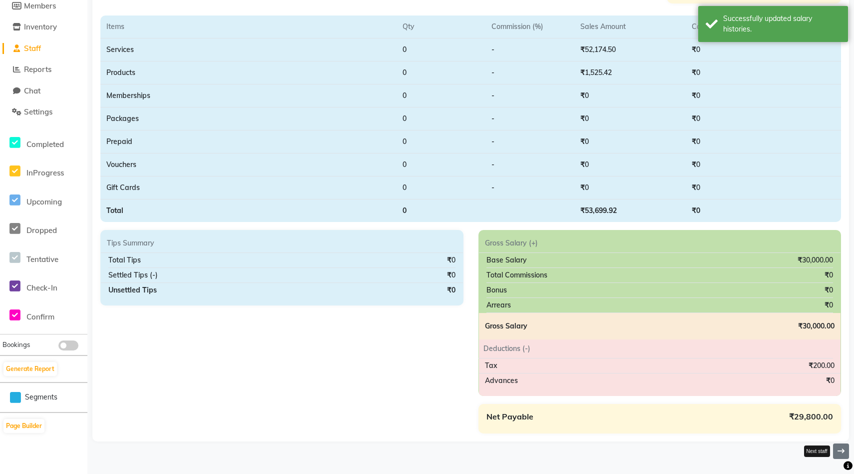
click at [439, 443] on icon at bounding box center [841, 450] width 7 height 7
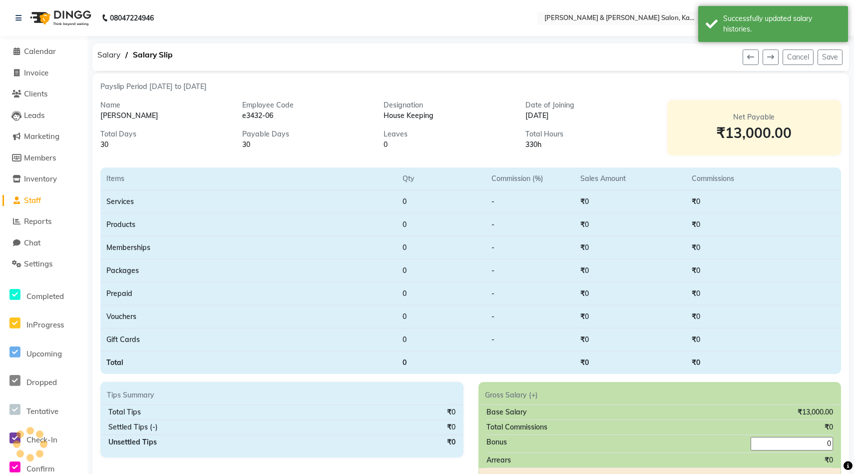
click at [33, 200] on span "Staff" at bounding box center [32, 199] width 17 height 9
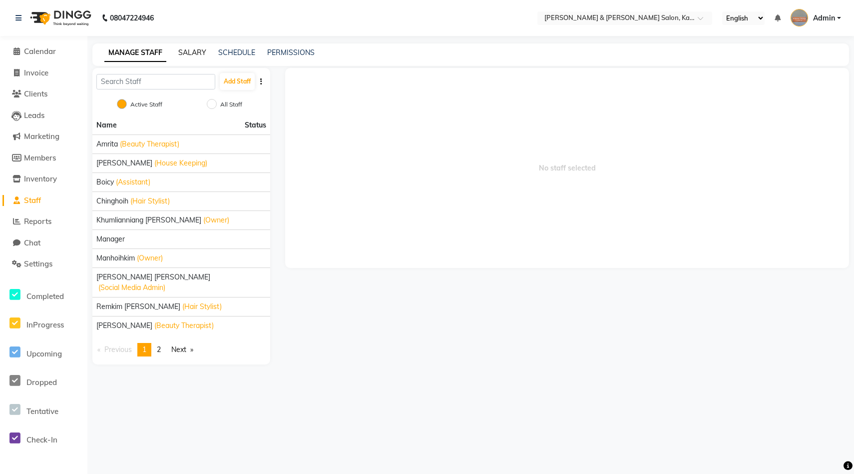
click at [202, 55] on link "SALARY" at bounding box center [192, 52] width 28 height 9
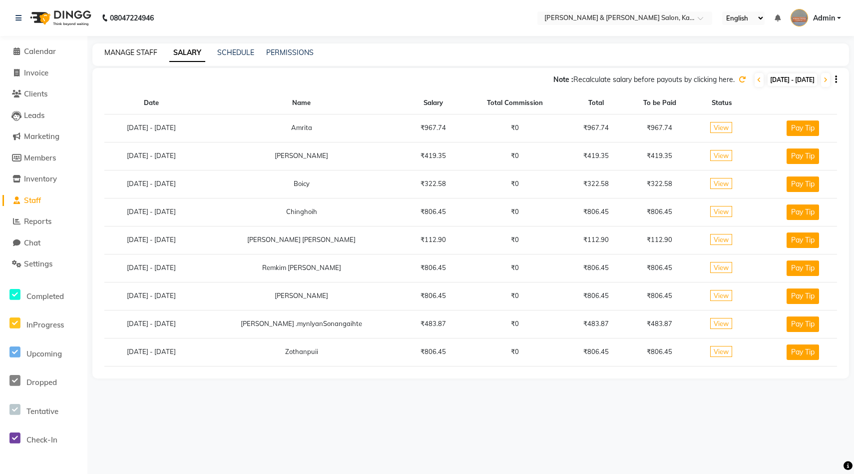
click at [148, 53] on link "MANAGE STAFF" at bounding box center [130, 52] width 53 height 9
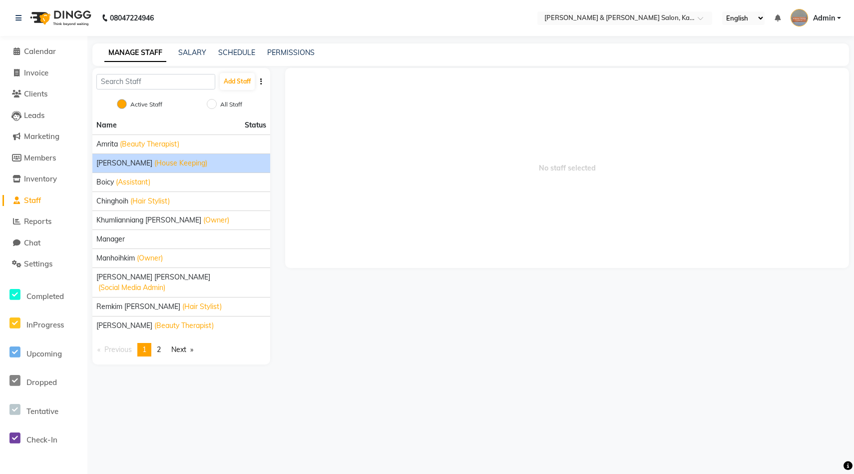
click at [155, 164] on span "(House Keeping)" at bounding box center [180, 163] width 53 height 10
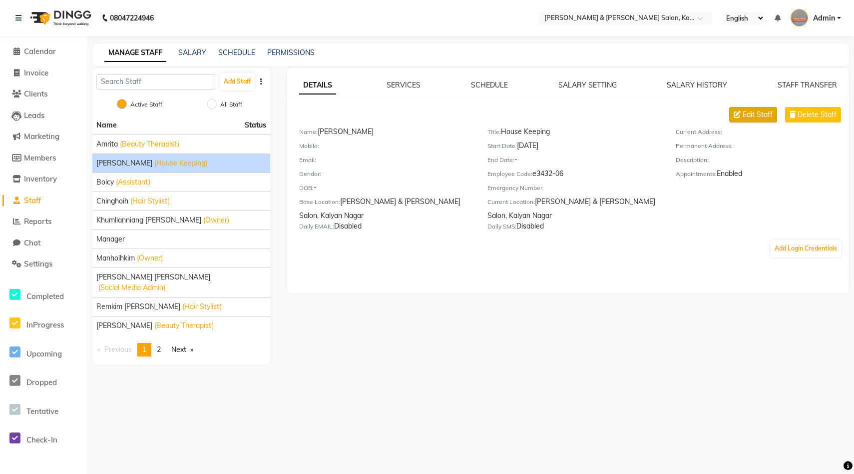
click at [439, 117] on icon at bounding box center [737, 114] width 7 height 7
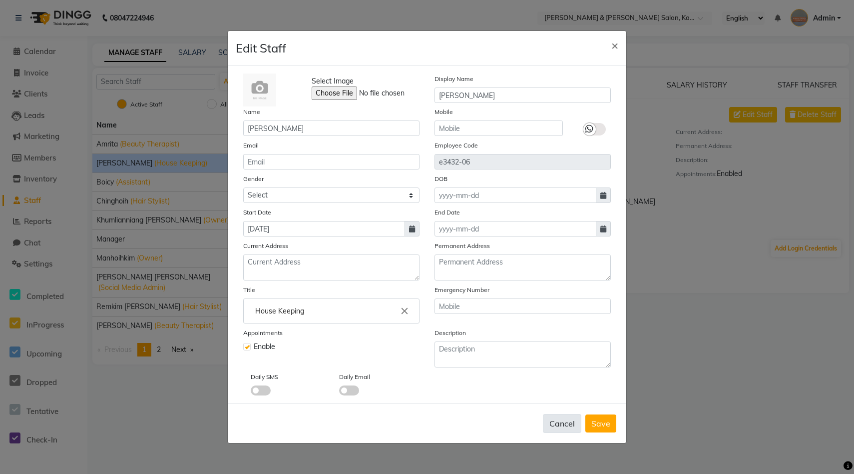
click at [439, 423] on button "Cancel" at bounding box center [562, 423] width 38 height 19
checkbox input "false"
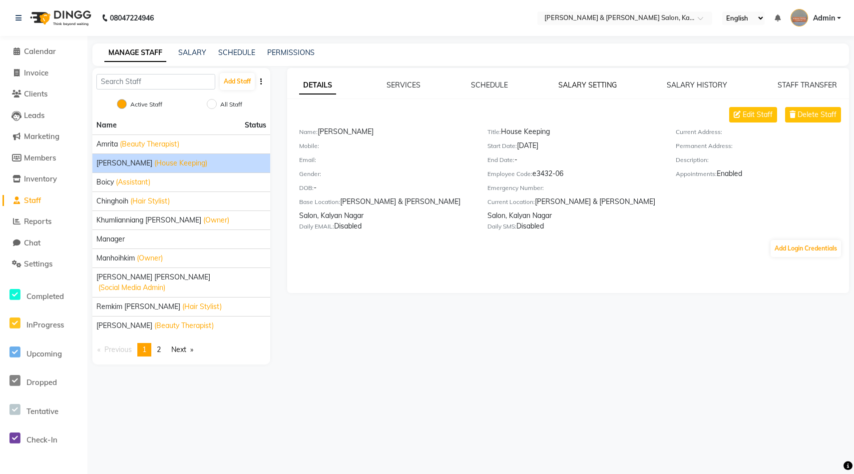
click at [439, 87] on link "SALARY SETTING" at bounding box center [588, 84] width 58 height 9
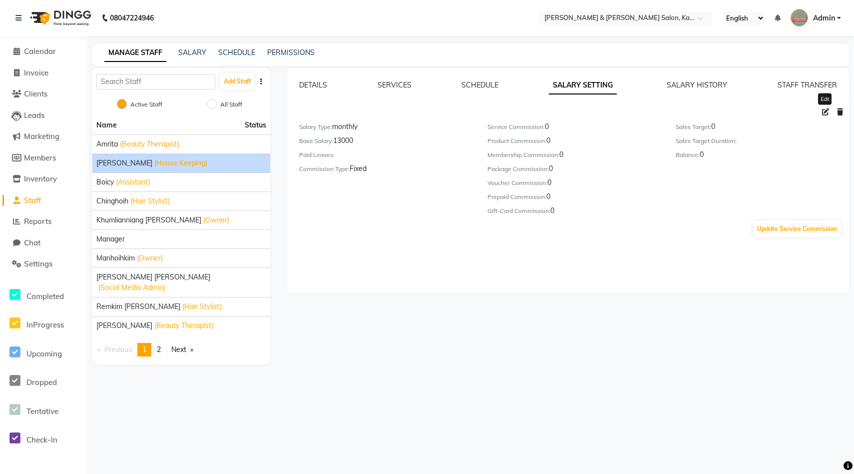
click at [439, 110] on icon at bounding box center [825, 111] width 7 height 7
select select "monthly"
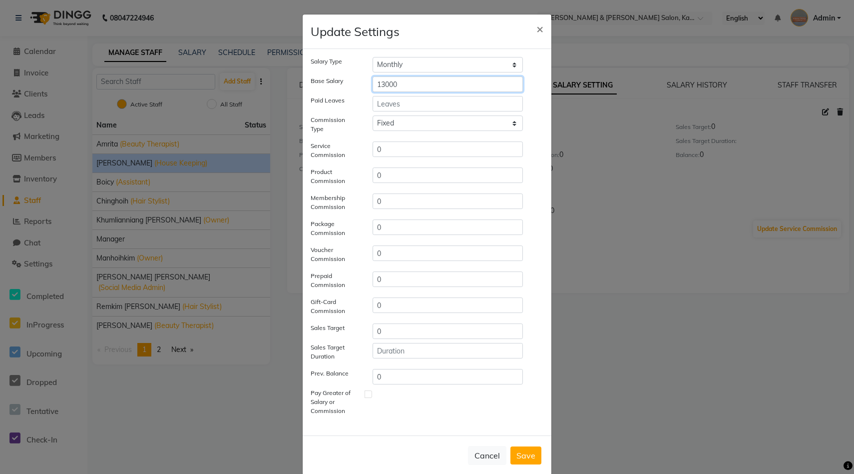
click at [385, 85] on input "13000" at bounding box center [448, 83] width 150 height 15
type input "15000"
click at [439, 443] on button "Save" at bounding box center [526, 455] width 31 height 18
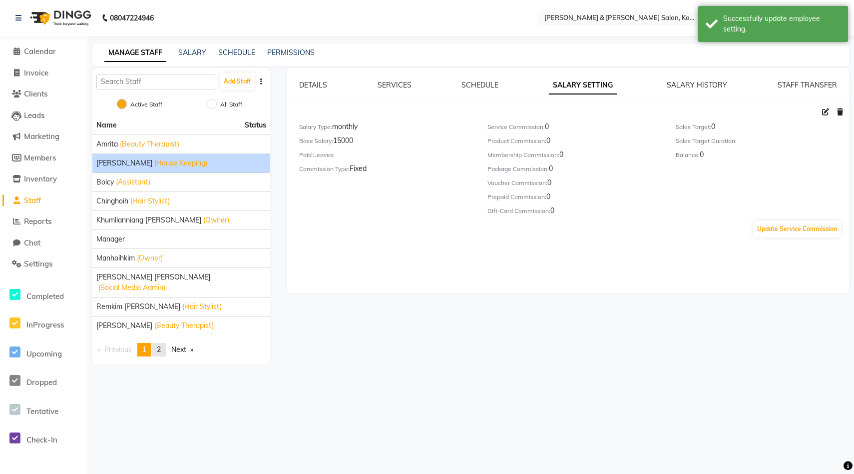
click at [160, 345] on span "2" at bounding box center [159, 349] width 4 height 9
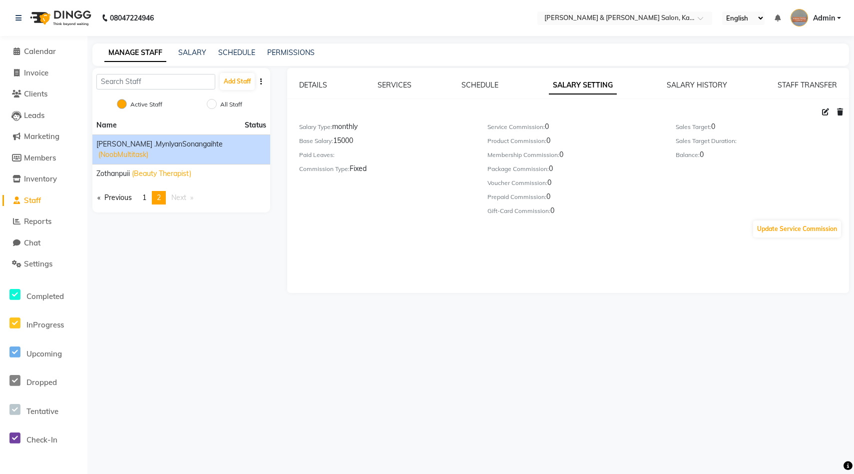
click at [148, 149] on span "(NoobMultitask)" at bounding box center [123, 154] width 50 height 10
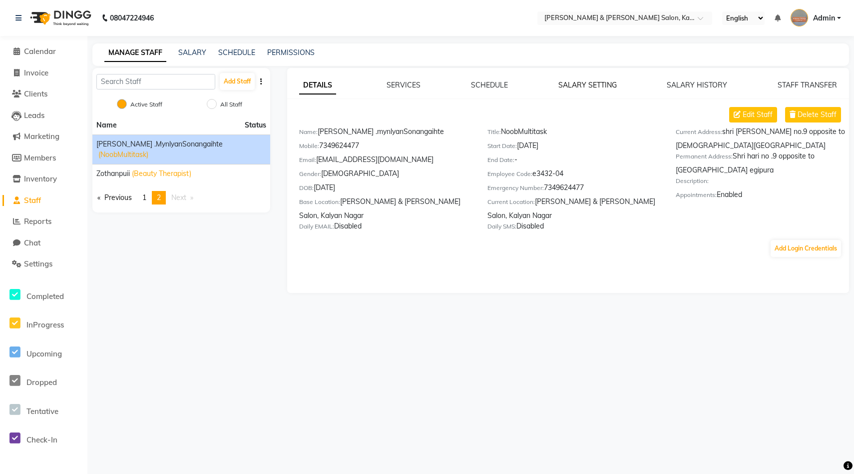
click at [439, 82] on link "SALARY SETTING" at bounding box center [588, 84] width 58 height 9
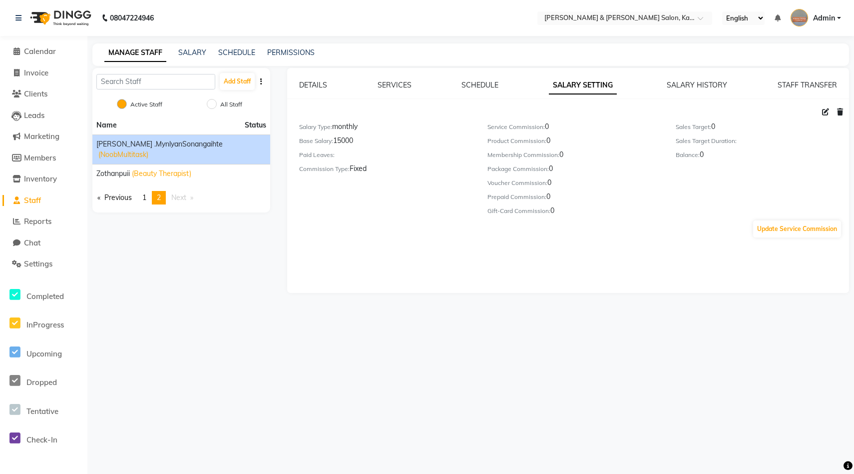
click at [439, 110] on icon at bounding box center [825, 111] width 7 height 7
select select "monthly"
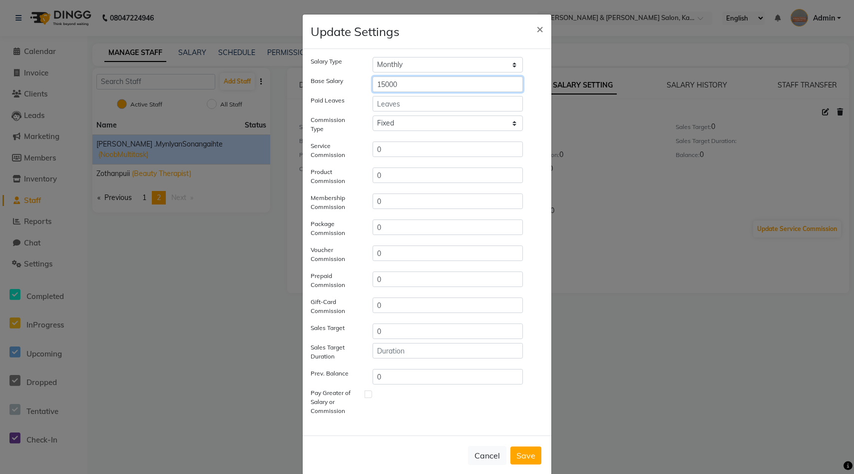
click at [384, 83] on input "15000" at bounding box center [448, 83] width 150 height 15
type input "17000"
click at [439, 443] on button "Save" at bounding box center [526, 455] width 31 height 18
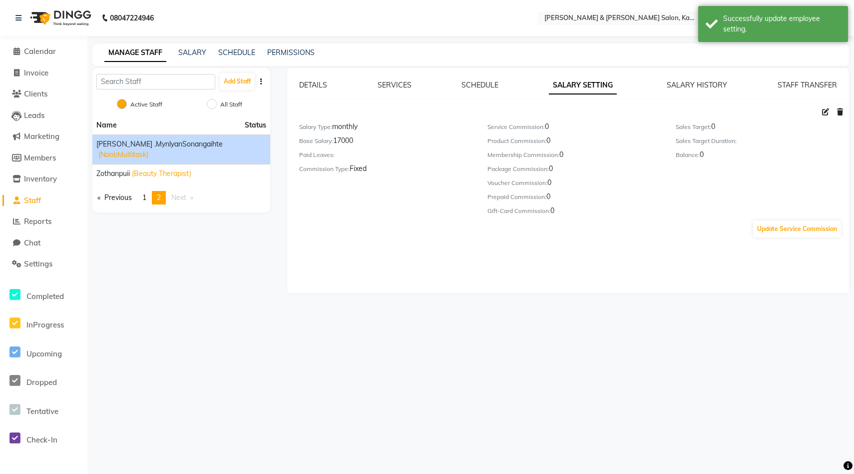
click at [439, 334] on div "08047224946 Select Location × [PERSON_NAME] & [PERSON_NAME] Salon, Kalyan Nagar…" at bounding box center [427, 237] width 854 height 474
click at [187, 231] on div "Add Staff Active Staff All Staff Name Status [PERSON_NAME] .mynlyanSonangaihte …" at bounding box center [181, 180] width 193 height 225
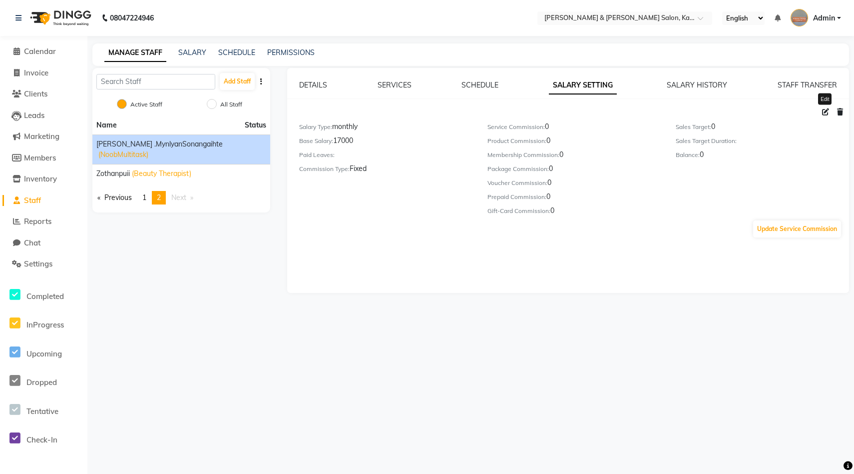
click at [439, 114] on span at bounding box center [825, 111] width 15 height 9
click at [439, 112] on icon at bounding box center [825, 111] width 7 height 7
select select "monthly"
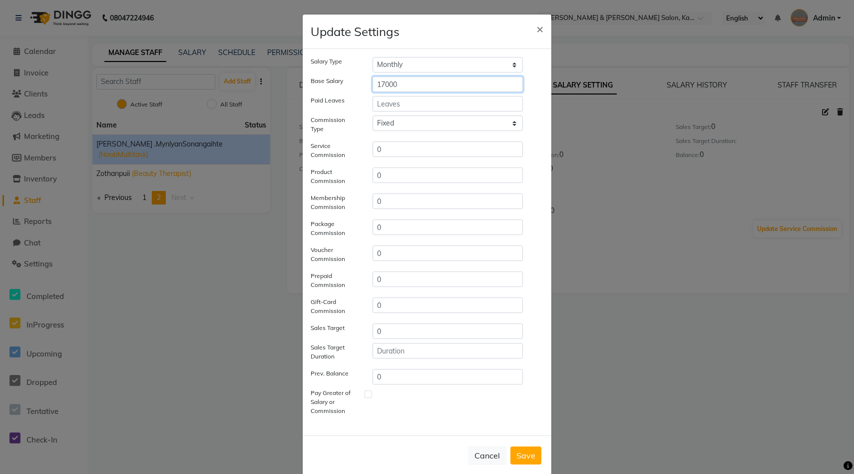
click at [386, 88] on input "17000" at bounding box center [448, 83] width 150 height 15
type input "18000"
click at [439, 443] on button "Save" at bounding box center [526, 455] width 31 height 18
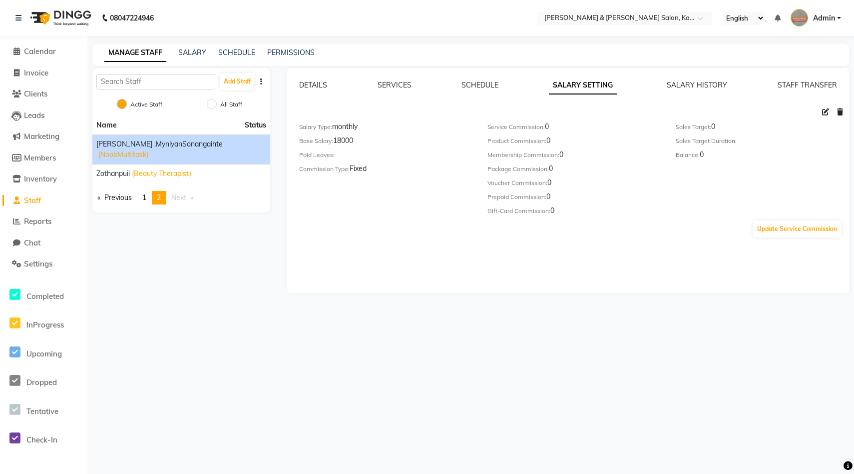
click at [244, 352] on div "08047224946 Select Location × [PERSON_NAME] & [PERSON_NAME] Salon, Kalyan Nagar…" at bounding box center [427, 237] width 854 height 474
click at [199, 57] on div "SALARY" at bounding box center [192, 52] width 28 height 10
click at [199, 49] on link "SALARY" at bounding box center [192, 52] width 28 height 9
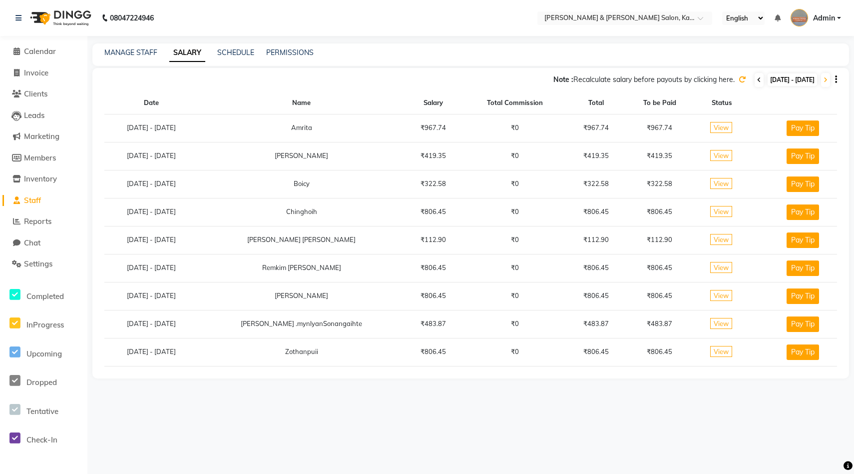
click at [439, 82] on span at bounding box center [759, 80] width 9 height 14
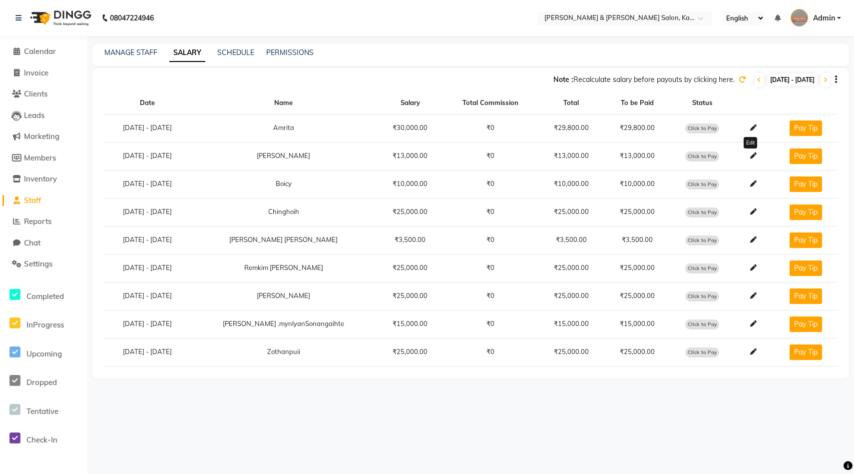
click at [439, 155] on icon at bounding box center [753, 155] width 6 height 6
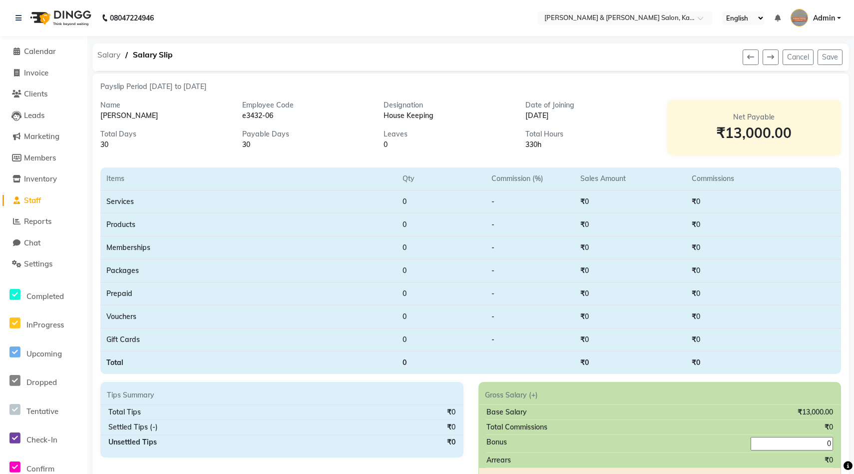
click at [118, 56] on span "Salary" at bounding box center [108, 55] width 33 height 18
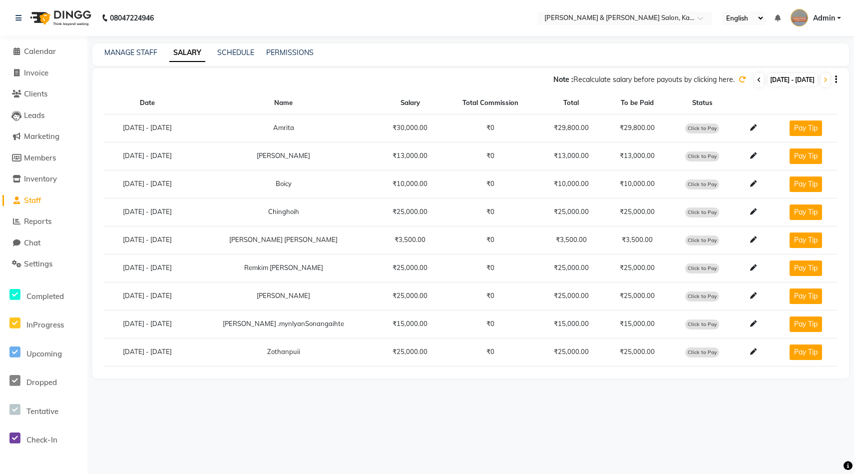
click at [439, 81] on icon at bounding box center [759, 80] width 4 height 6
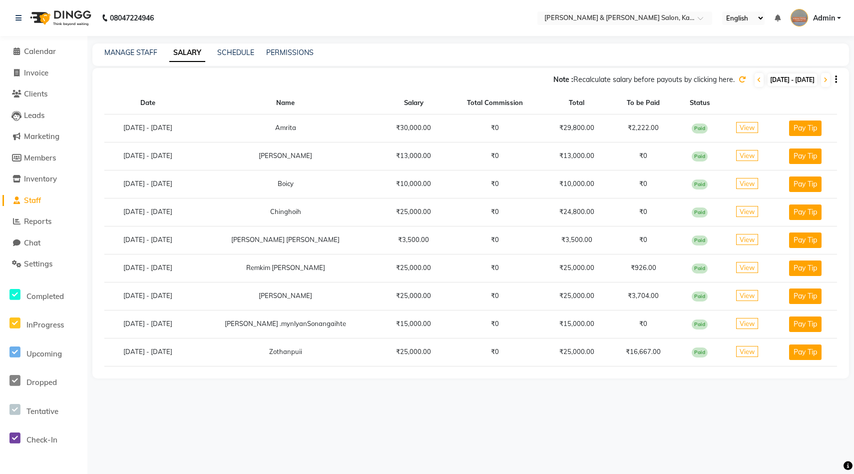
click at [439, 81] on icon at bounding box center [742, 79] width 7 height 7
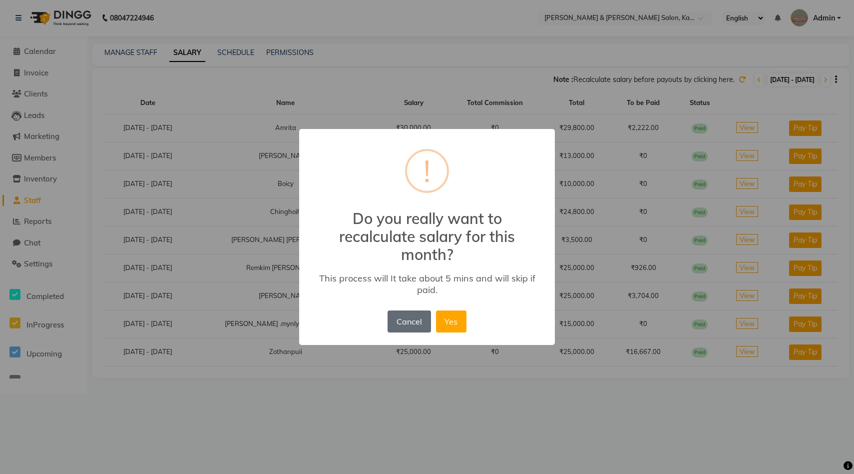
click at [412, 328] on button "Cancel" at bounding box center [409, 321] width 43 height 22
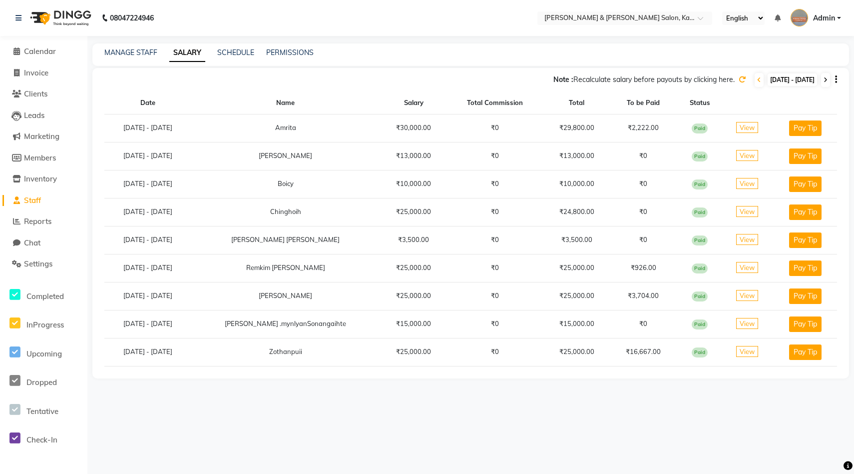
click at [439, 79] on icon at bounding box center [826, 80] width 4 height 6
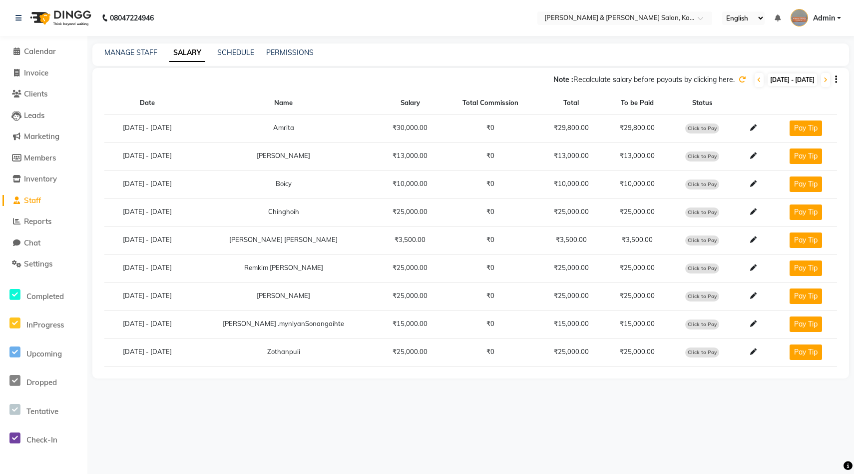
click at [439, 76] on icon at bounding box center [742, 79] width 7 height 7
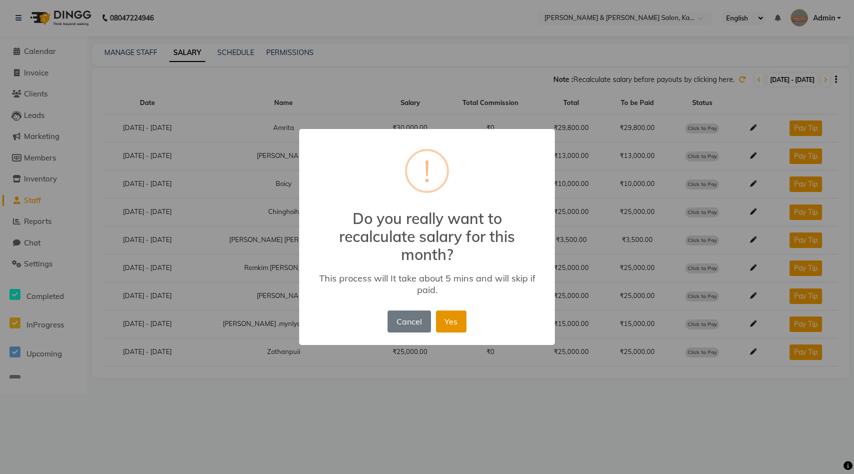
click at [439, 315] on button "Yes" at bounding box center [451, 321] width 30 height 22
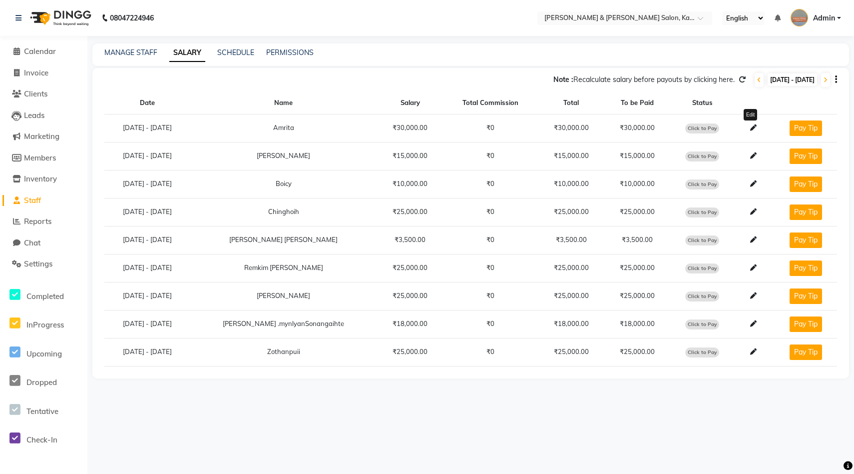
click at [439, 125] on icon at bounding box center [753, 127] width 6 height 6
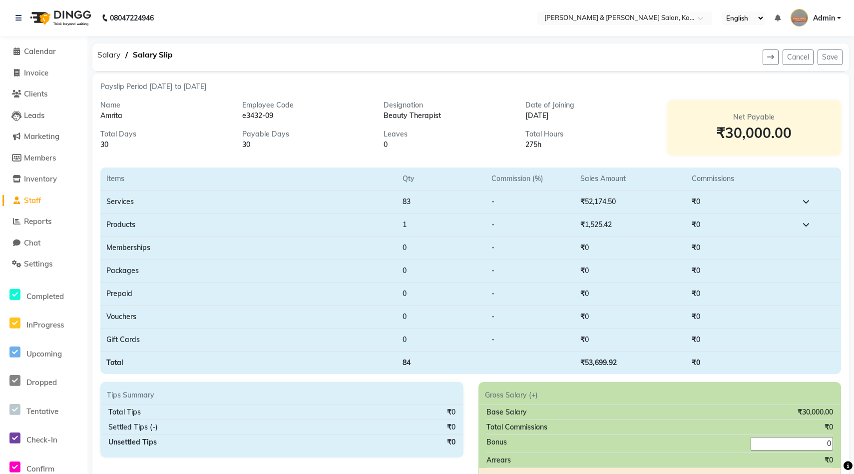
scroll to position [185, 0]
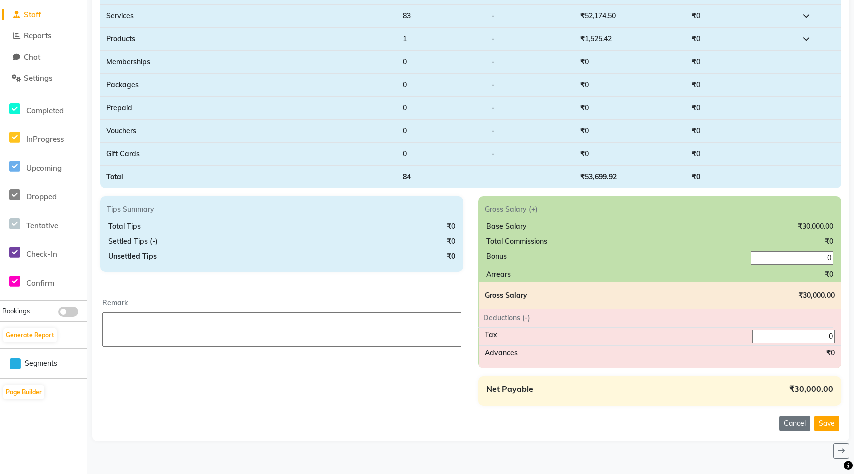
drag, startPoint x: 830, startPoint y: 331, endPoint x: 835, endPoint y: 330, distance: 5.1
click at [439, 331] on input "0" at bounding box center [793, 336] width 82 height 13
type input "200"
click at [439, 426] on button "Save" at bounding box center [826, 423] width 25 height 15
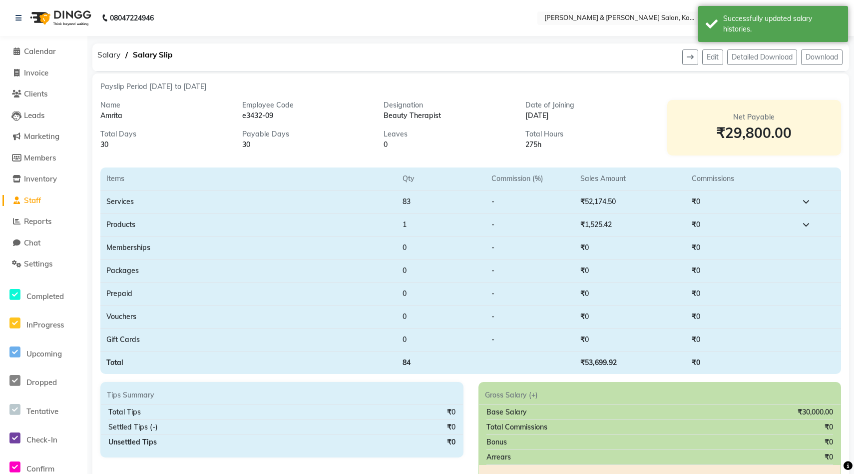
scroll to position [152, 0]
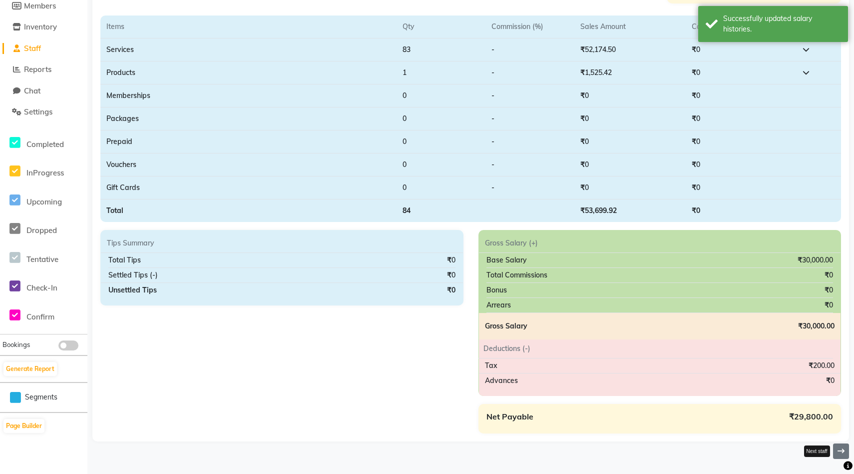
click at [439, 443] on icon at bounding box center [841, 450] width 7 height 7
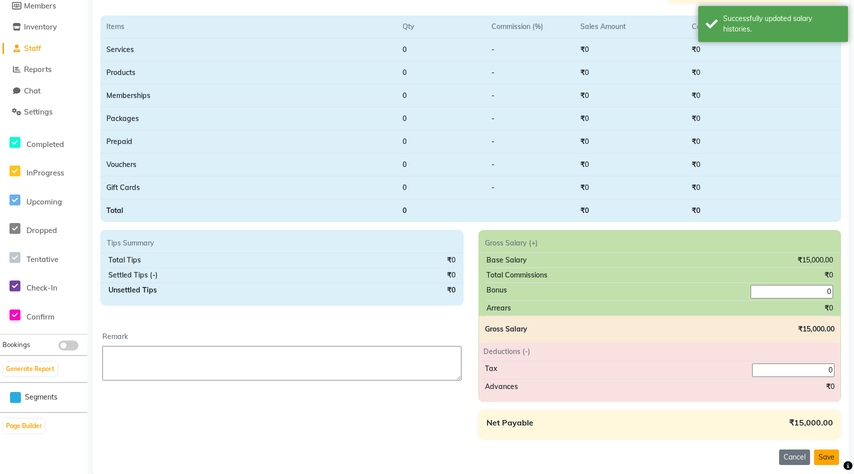
click at [439, 443] on button "Save" at bounding box center [826, 456] width 25 height 15
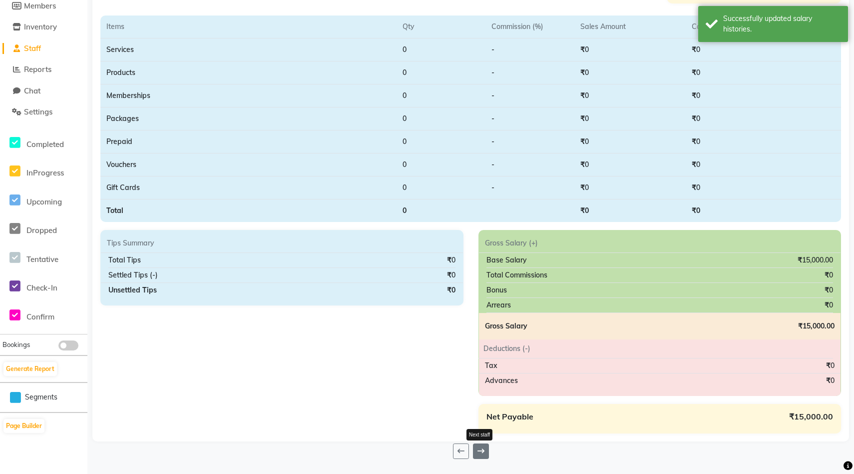
click at [439, 443] on icon at bounding box center [481, 450] width 7 height 7
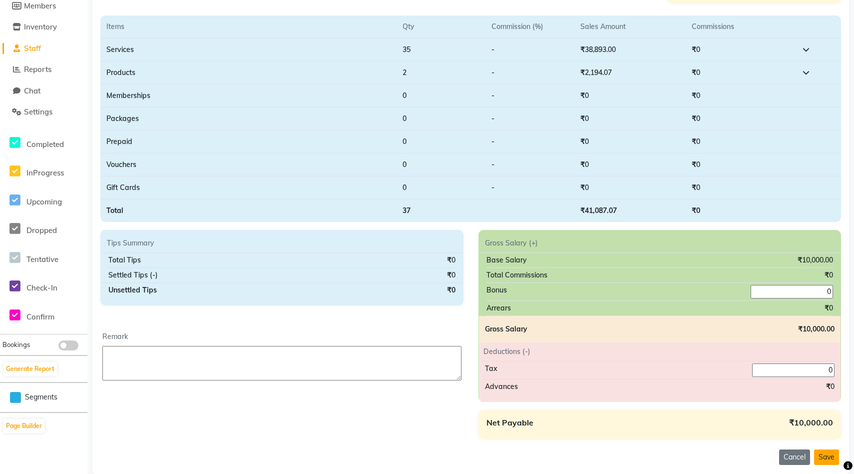
click at [439, 443] on button "Save" at bounding box center [826, 456] width 25 height 15
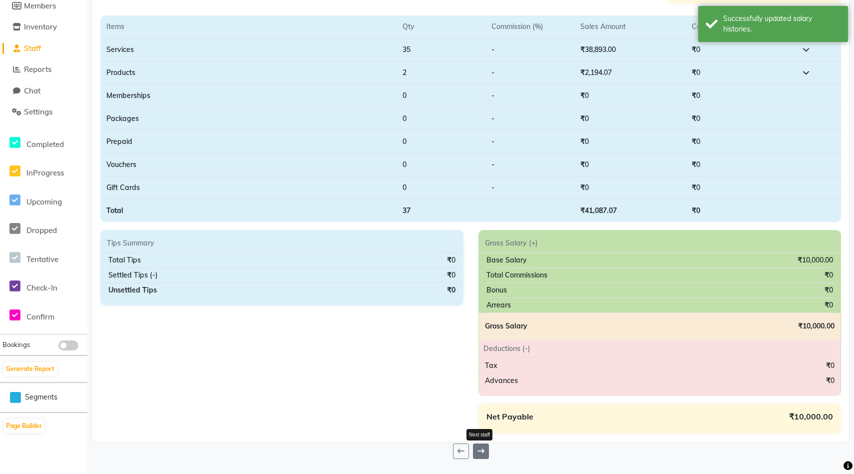
click at [439, 443] on icon at bounding box center [481, 450] width 7 height 7
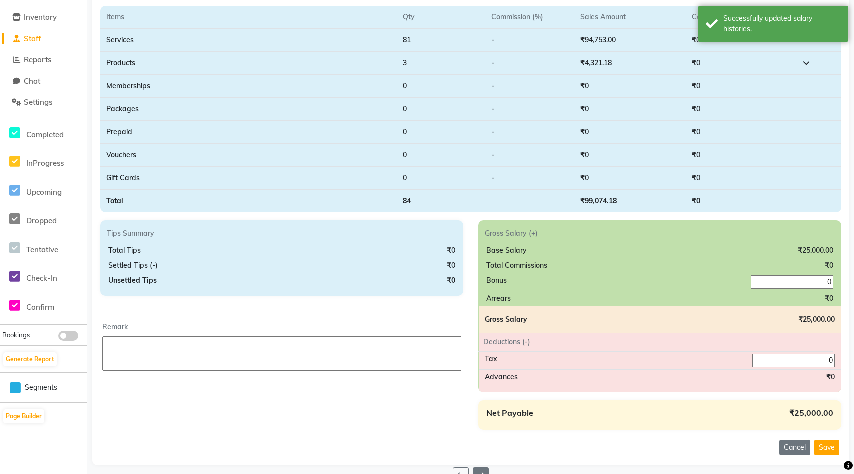
scroll to position [163, 0]
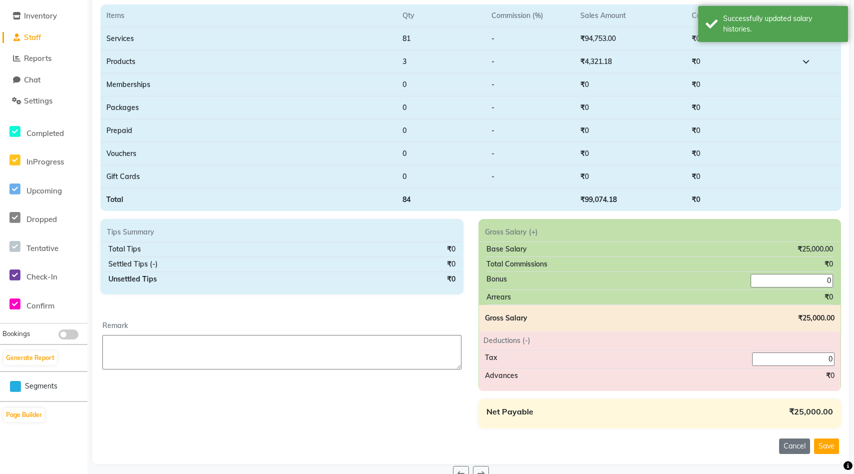
click at [439, 359] on input "0" at bounding box center [793, 358] width 82 height 13
type input "200"
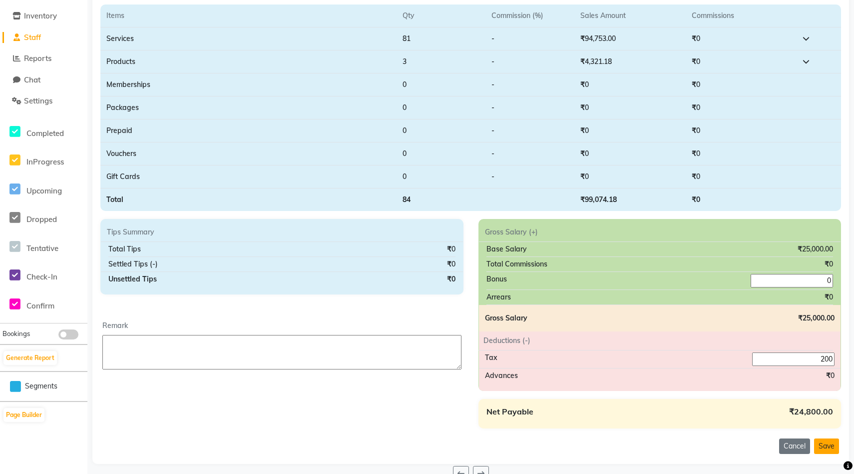
click at [439, 443] on button "Save" at bounding box center [826, 445] width 25 height 15
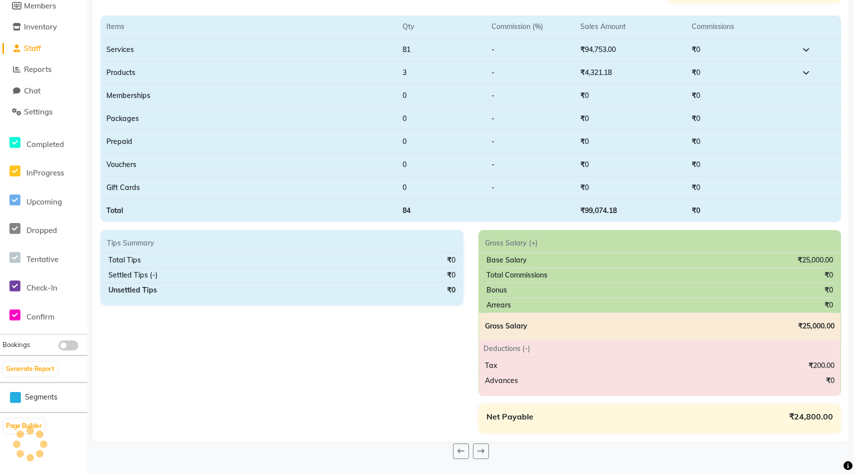
scroll to position [152, 0]
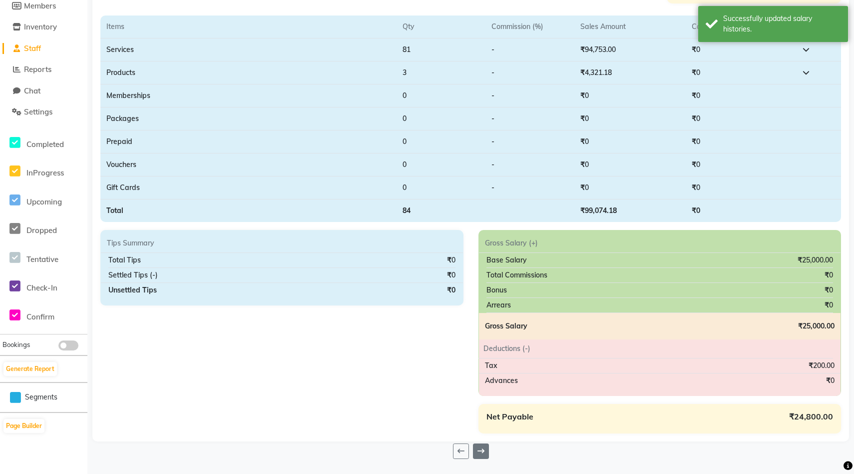
click at [439, 443] on button at bounding box center [481, 450] width 16 height 15
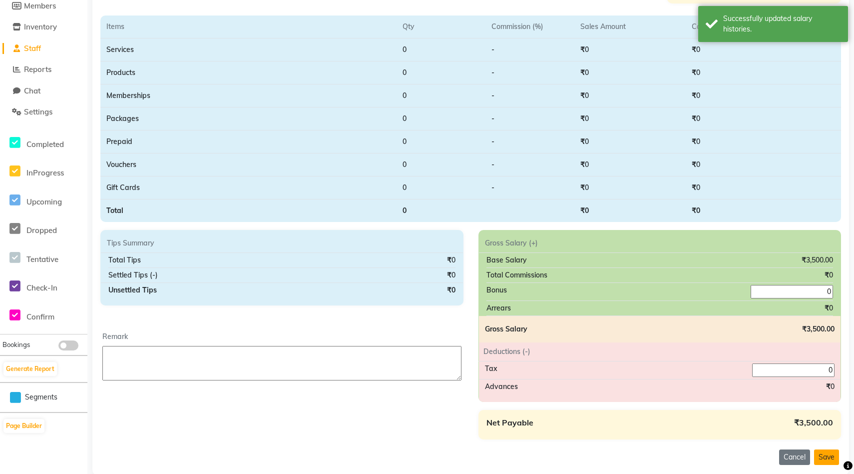
click at [439, 443] on button "Save" at bounding box center [826, 456] width 25 height 15
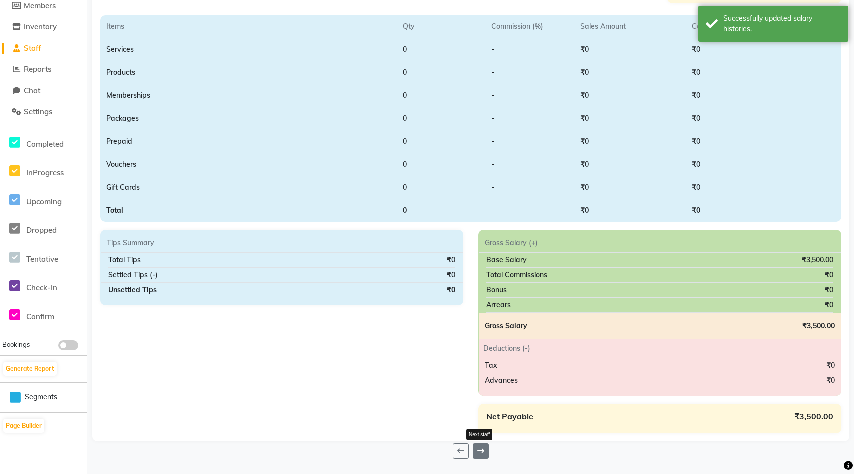
click at [439, 443] on icon at bounding box center [481, 450] width 7 height 7
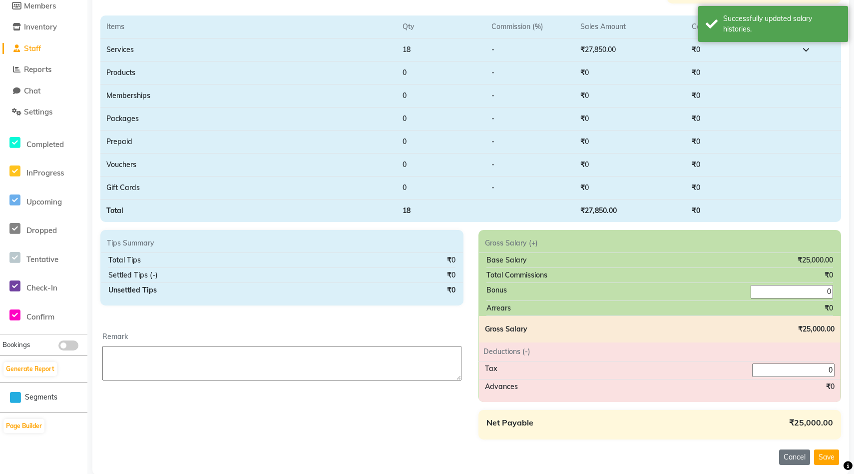
click at [439, 371] on input "0" at bounding box center [793, 369] width 82 height 13
type input "200"
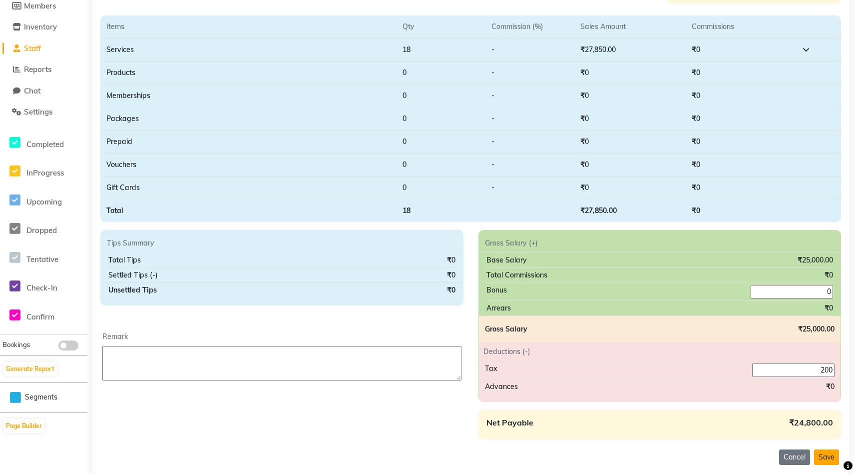
click at [439, 443] on button "Save" at bounding box center [826, 456] width 25 height 15
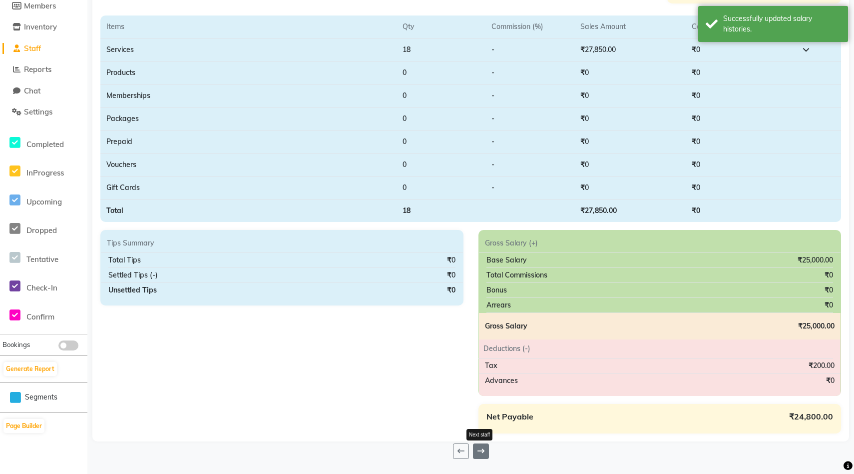
click at [439, 443] on icon at bounding box center [481, 450] width 7 height 7
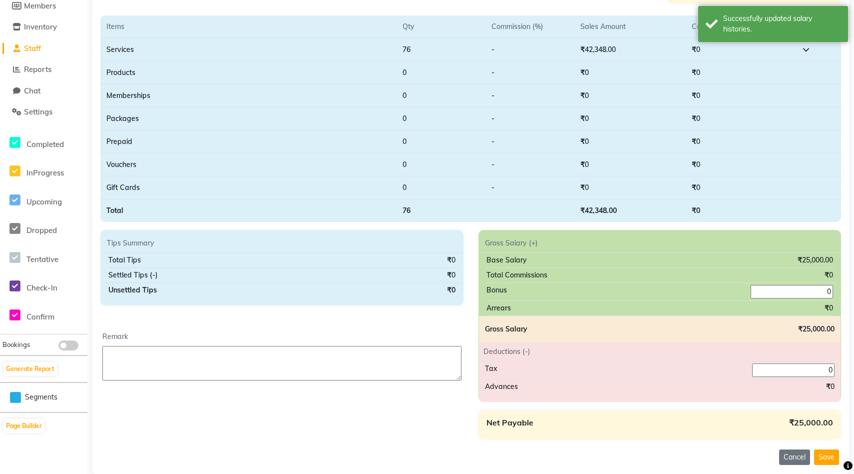
click at [439, 375] on input "0" at bounding box center [793, 369] width 82 height 13
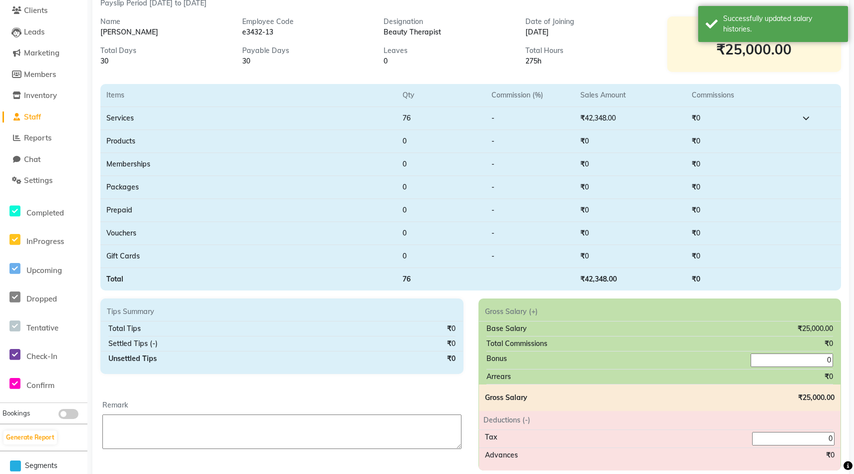
scroll to position [171, 0]
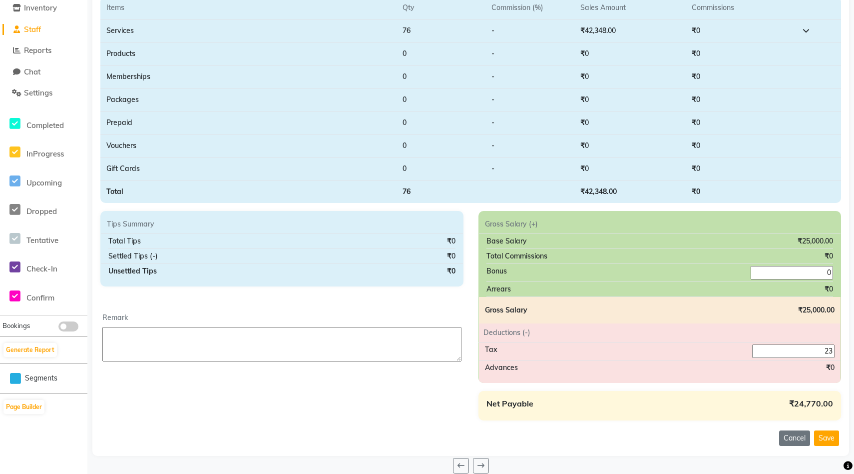
type input "2"
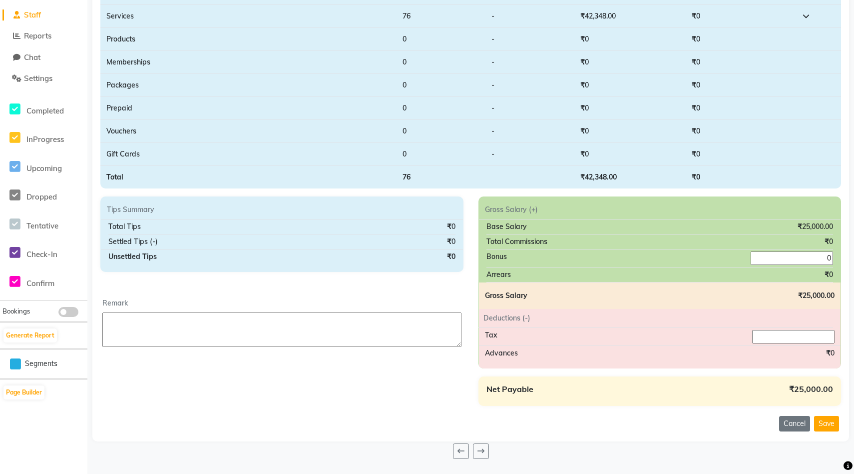
scroll to position [184, 0]
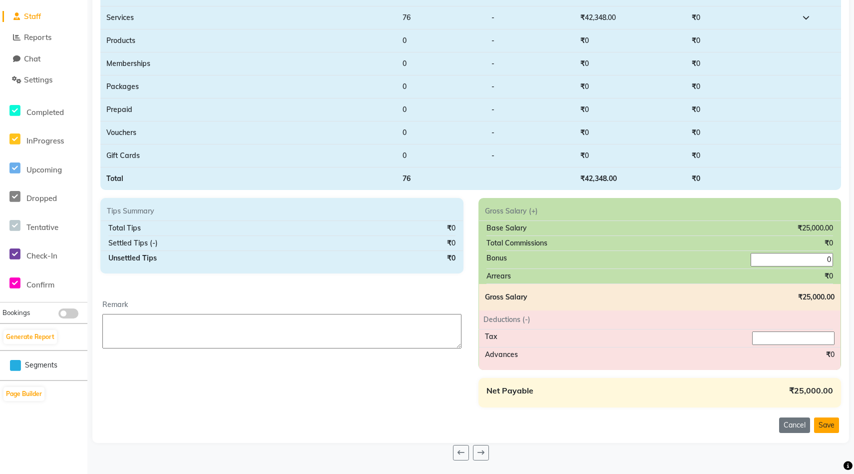
click at [439, 424] on button "Save" at bounding box center [826, 424] width 25 height 15
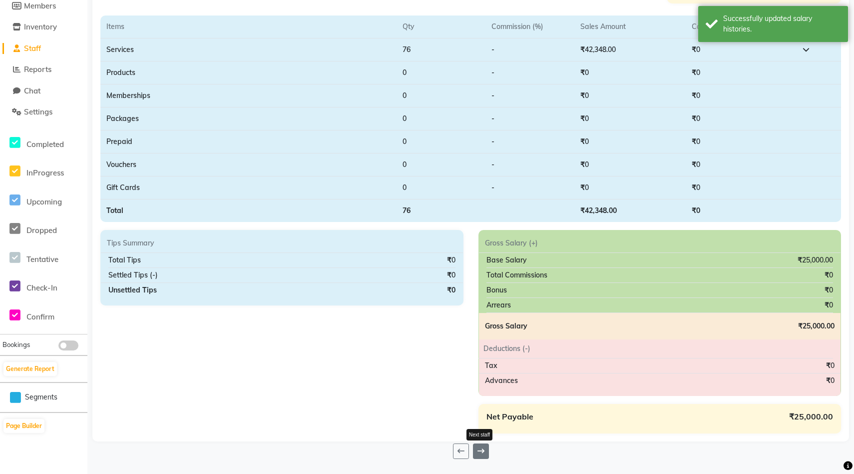
click at [439, 443] on icon at bounding box center [481, 450] width 7 height 7
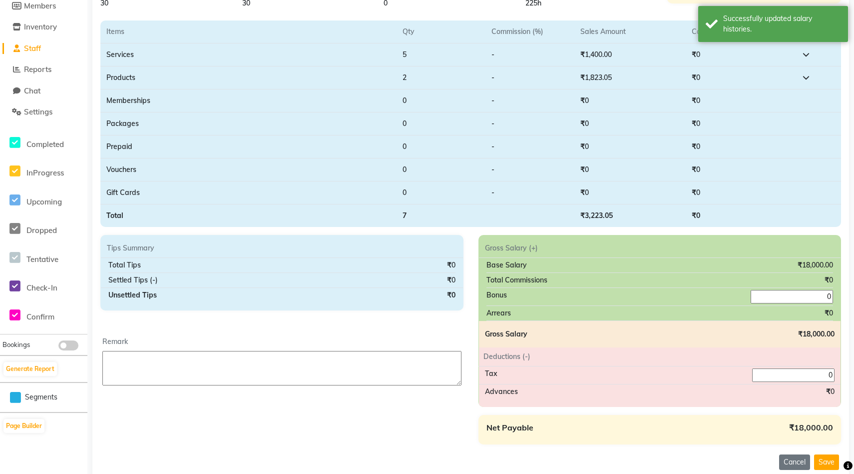
scroll to position [185, 0]
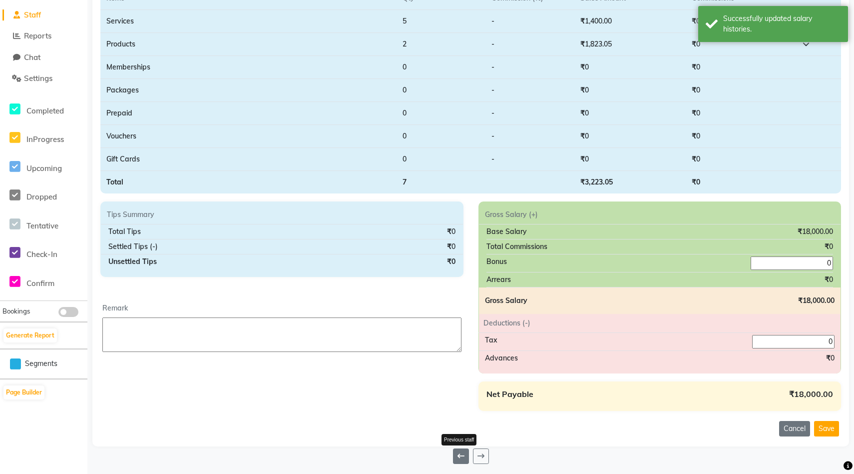
click at [439, 443] on button at bounding box center [461, 455] width 16 height 15
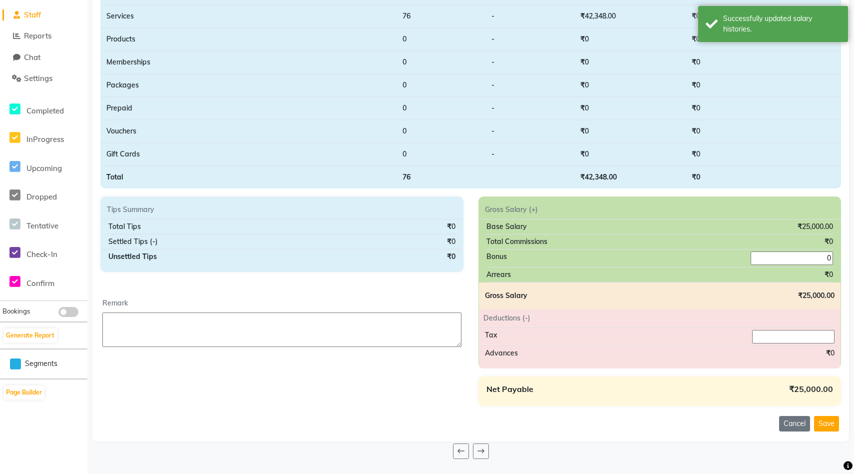
click at [439, 341] on input "number" at bounding box center [793, 336] width 82 height 13
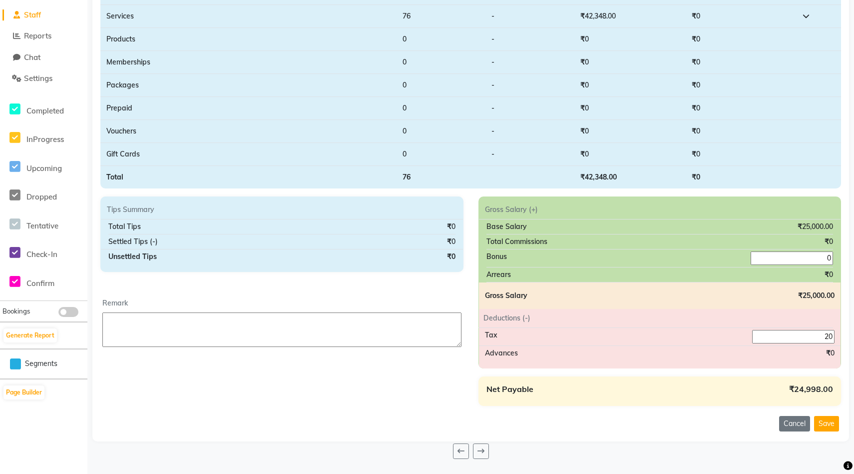
type input "200"
click at [439, 421] on button "Save" at bounding box center [826, 423] width 25 height 15
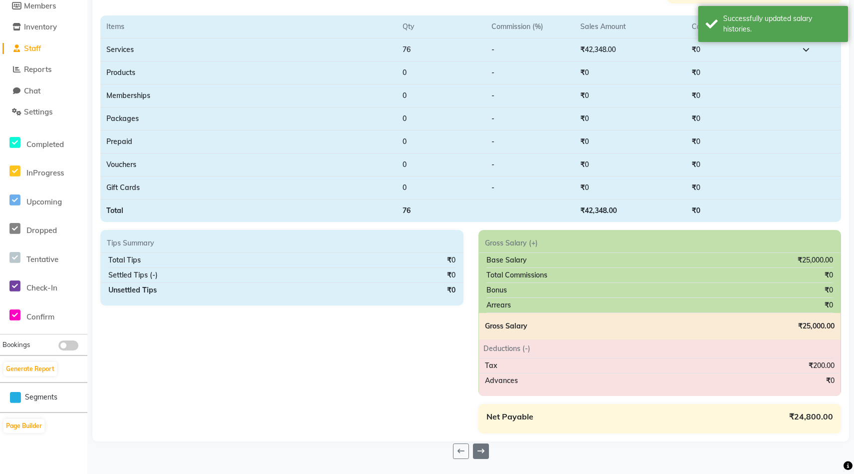
click at [439, 443] on icon at bounding box center [481, 450] width 7 height 7
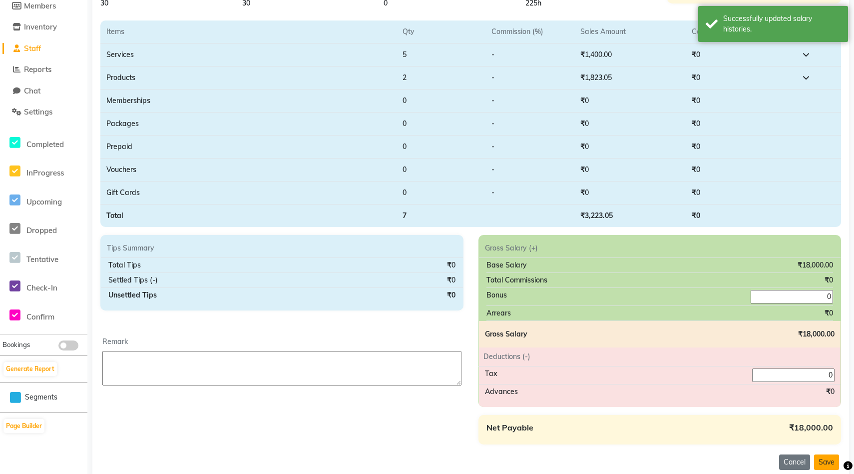
click at [439, 443] on button "Save" at bounding box center [826, 461] width 25 height 15
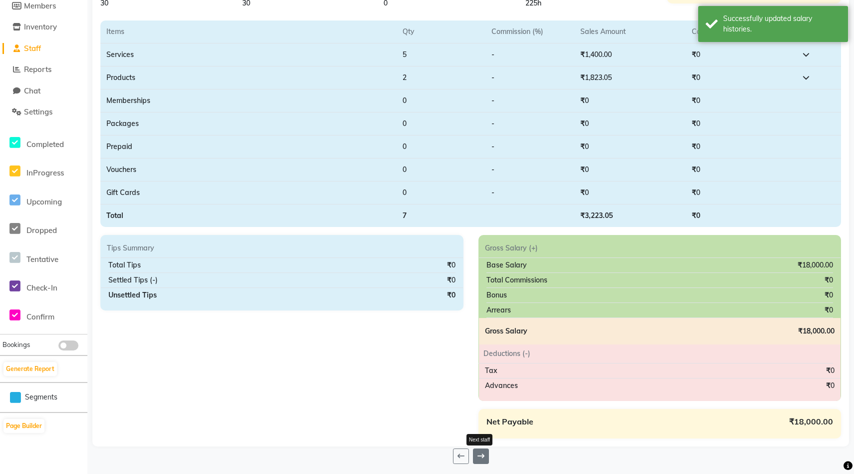
click at [439, 443] on icon at bounding box center [481, 455] width 7 height 7
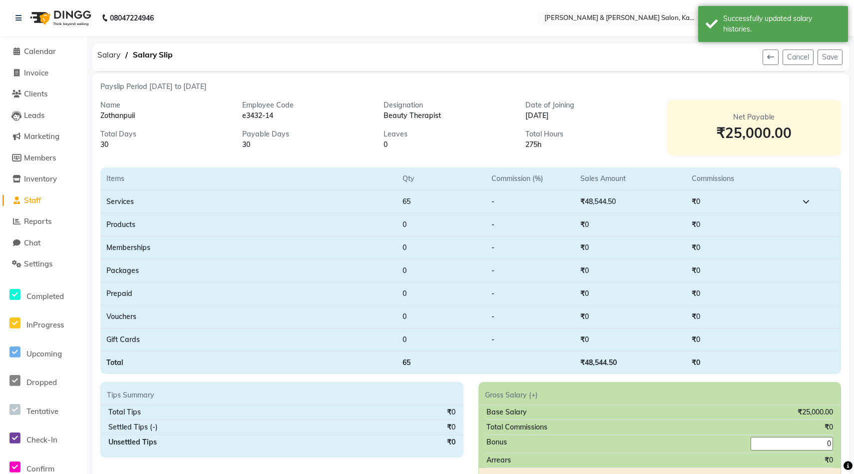
scroll to position [185, 0]
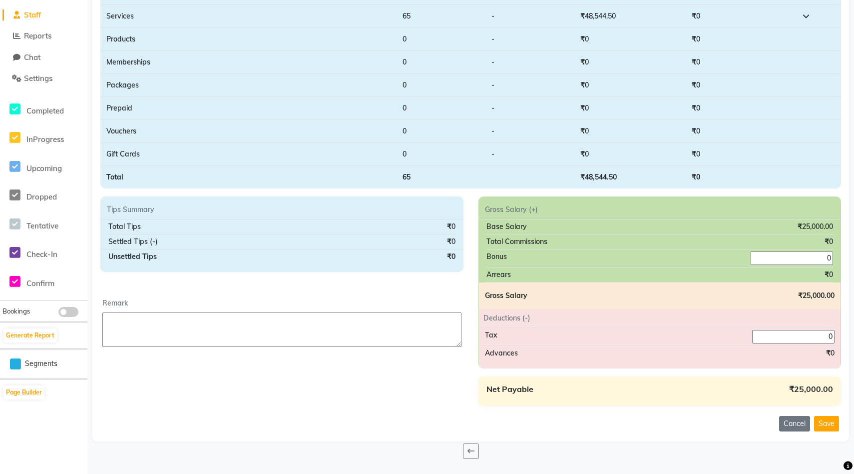
click at [439, 337] on input "0" at bounding box center [793, 336] width 82 height 13
type input "200"
click at [439, 421] on button "Save" at bounding box center [826, 423] width 25 height 15
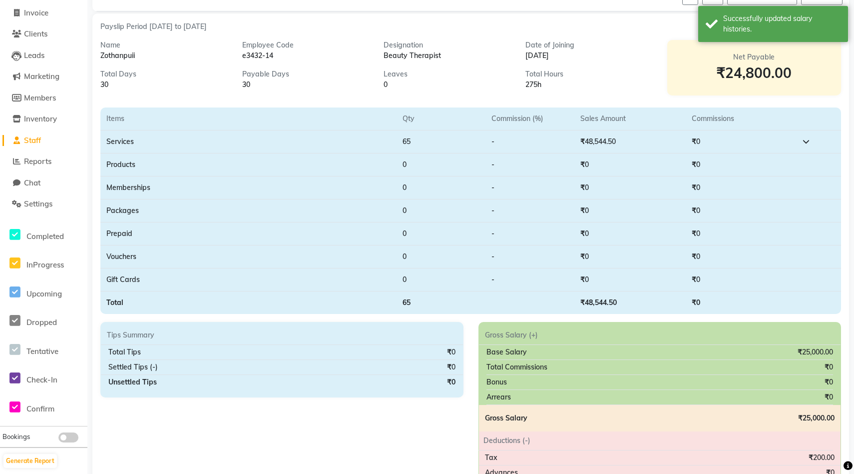
scroll to position [152, 0]
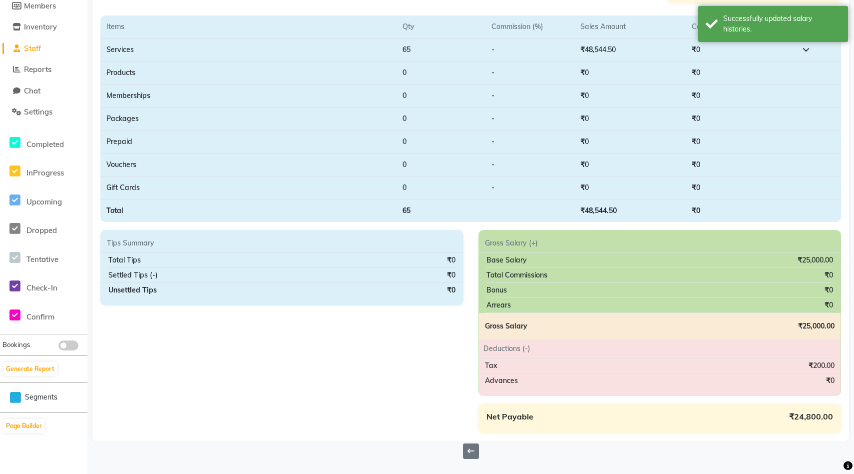
click at [439, 443] on icon at bounding box center [471, 450] width 7 height 7
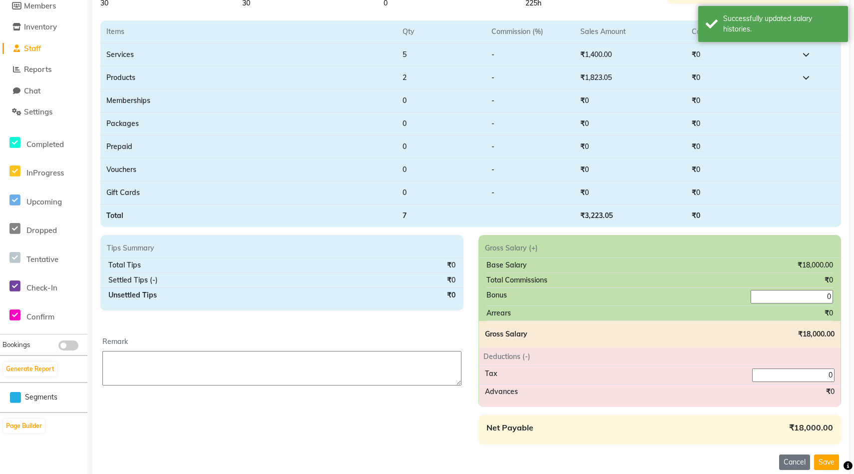
scroll to position [185, 0]
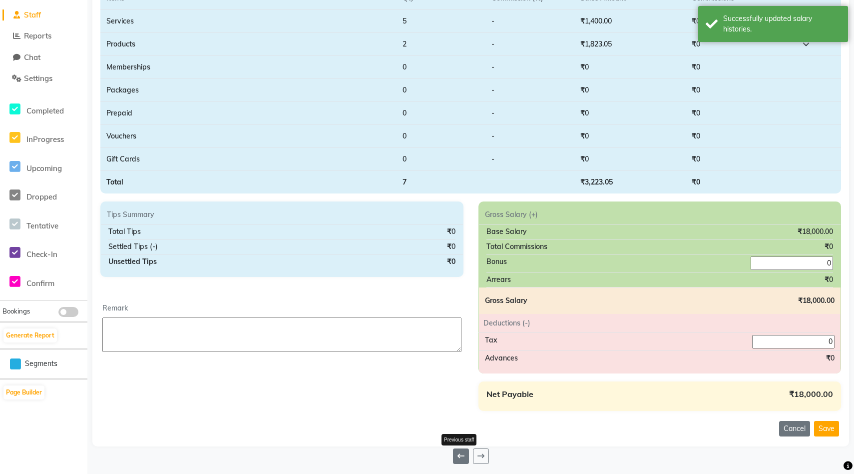
click at [439, 443] on icon at bounding box center [461, 455] width 7 height 7
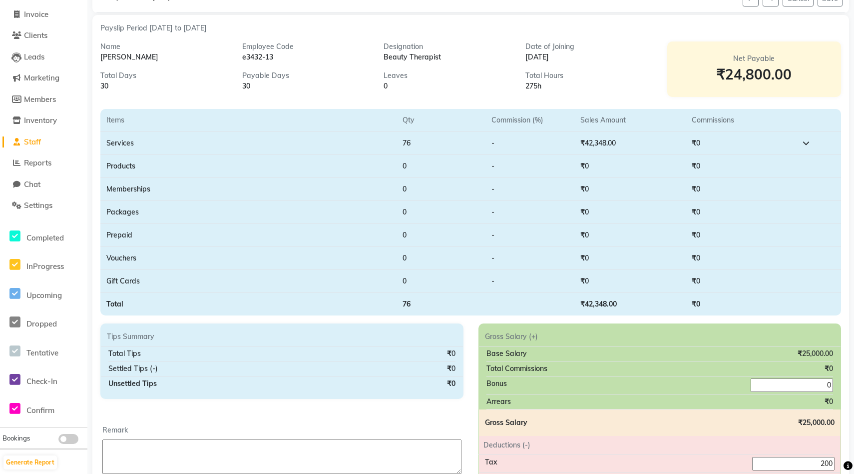
scroll to position [185, 0]
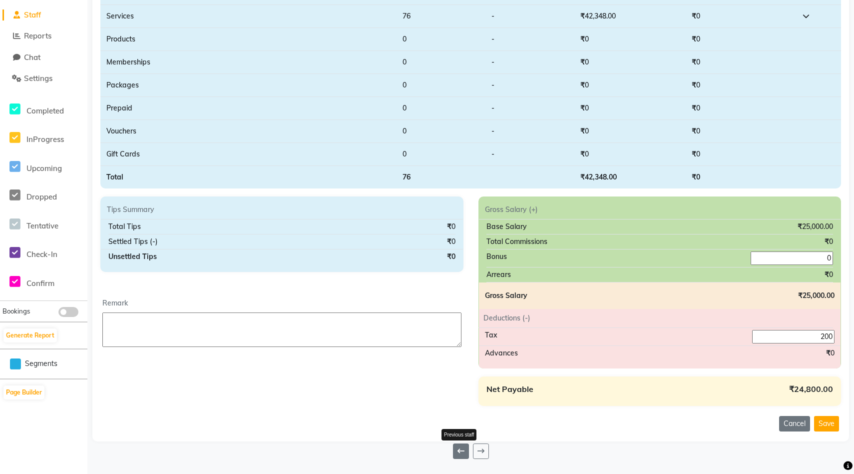
click at [439, 443] on icon at bounding box center [461, 450] width 7 height 7
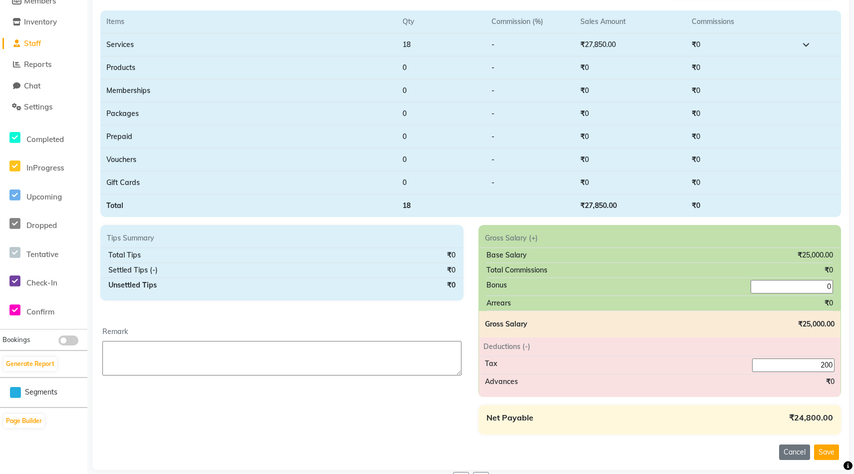
scroll to position [185, 0]
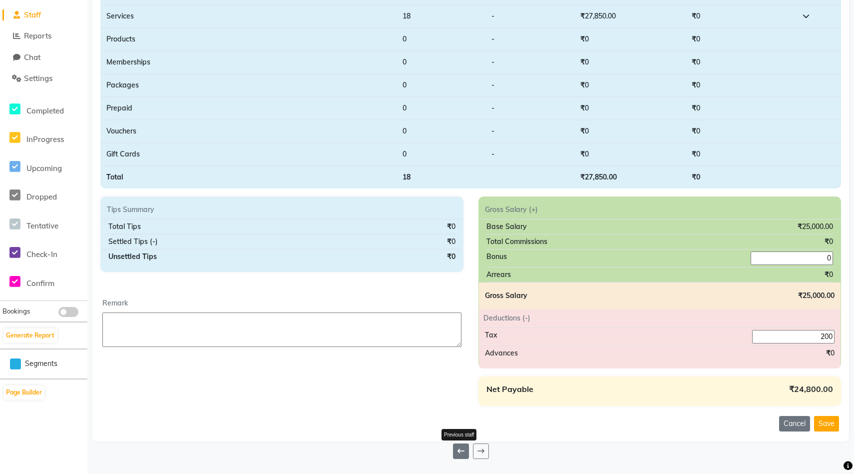
click at [439, 443] on icon at bounding box center [461, 450] width 7 height 7
click at [439, 443] on icon at bounding box center [481, 450] width 7 height 7
click at [439, 443] on icon at bounding box center [461, 450] width 7 height 7
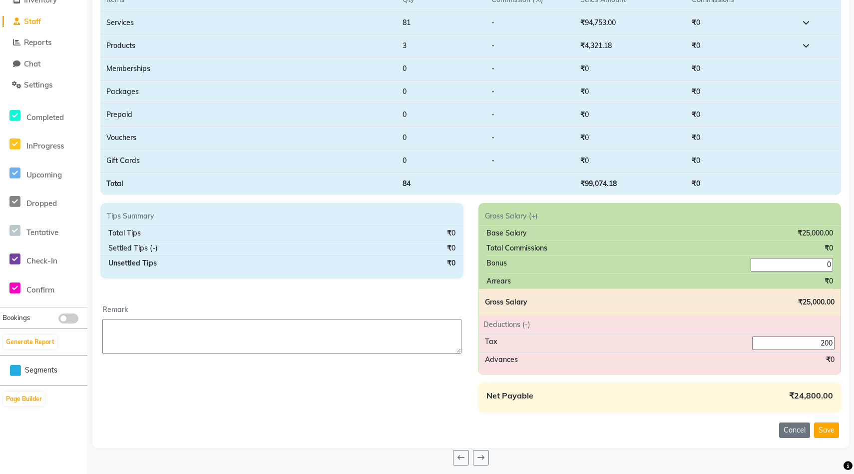
scroll to position [185, 0]
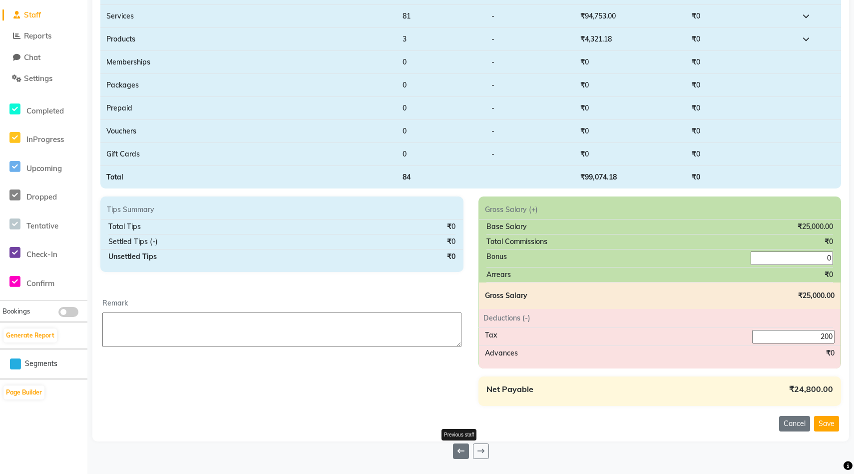
click at [439, 443] on icon at bounding box center [461, 450] width 7 height 7
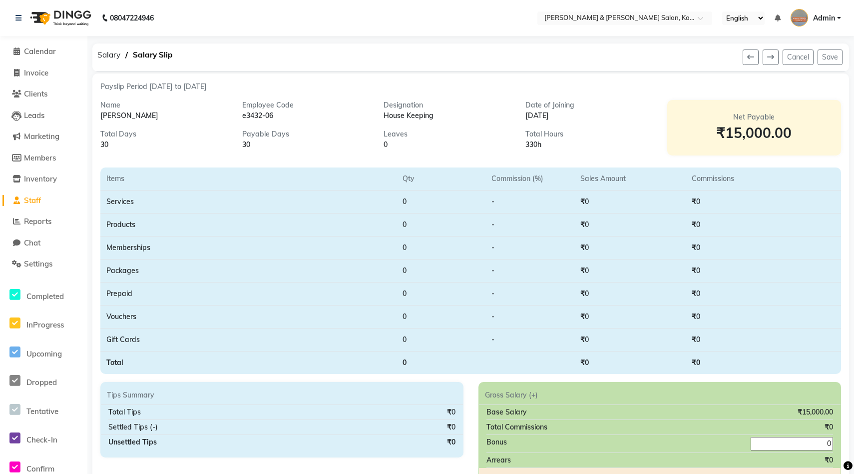
scroll to position [185, 0]
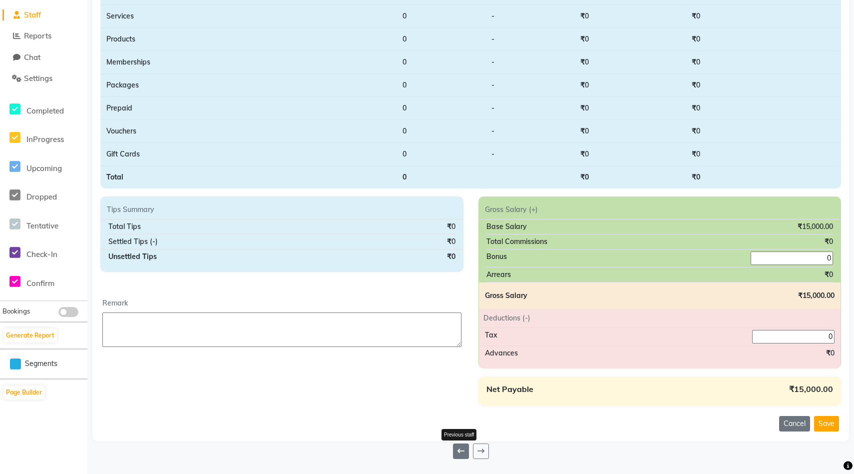
click at [439, 443] on button at bounding box center [461, 450] width 16 height 15
type input "200"
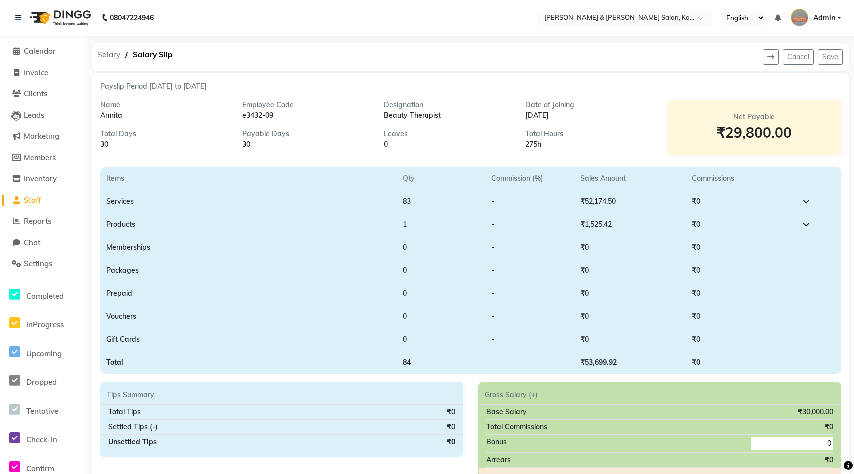
click at [107, 54] on span "Salary" at bounding box center [108, 55] width 33 height 18
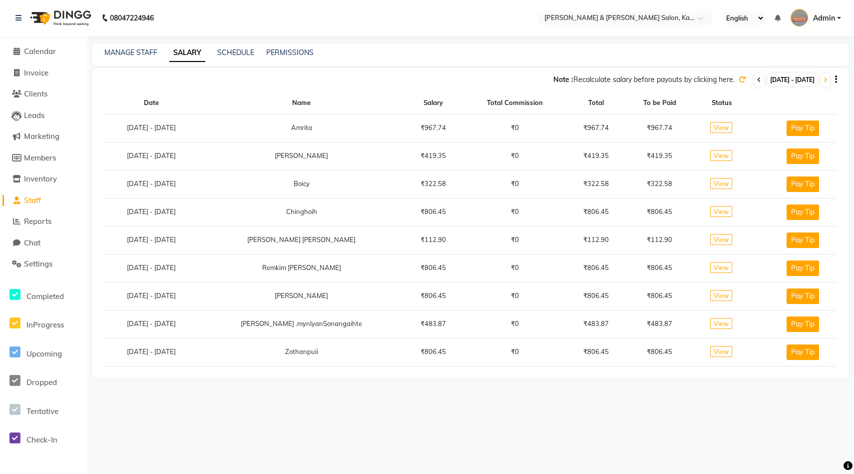
click at [439, 82] on icon at bounding box center [759, 80] width 4 height 6
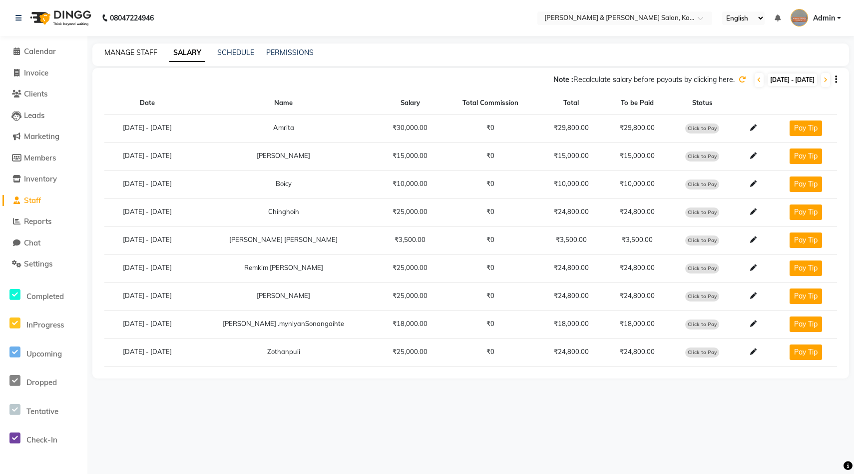
click at [125, 55] on link "MANAGE STAFF" at bounding box center [130, 52] width 53 height 9
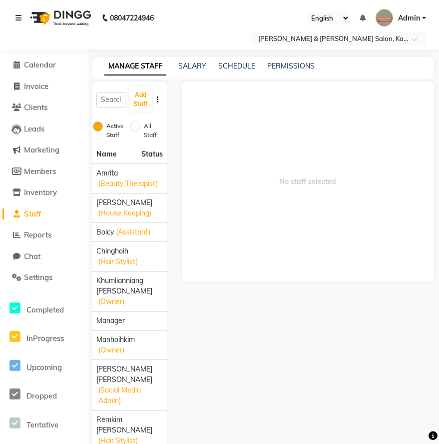
click at [216, 67] on div "MANAGE STAFF SALARY SCHEDULE PERMISSIONS" at bounding box center [257, 66] width 330 height 10
click at [232, 67] on link "SCHEDULE" at bounding box center [236, 65] width 37 height 9
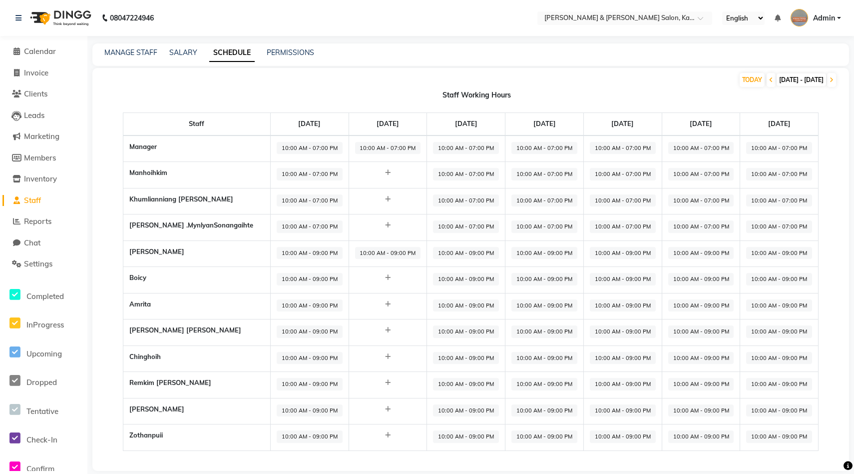
click at [364, 255] on span "10:00 AM - 09:00 PM" at bounding box center [388, 253] width 66 height 12
select select "10:00 AM"
select select "09:00 PM"
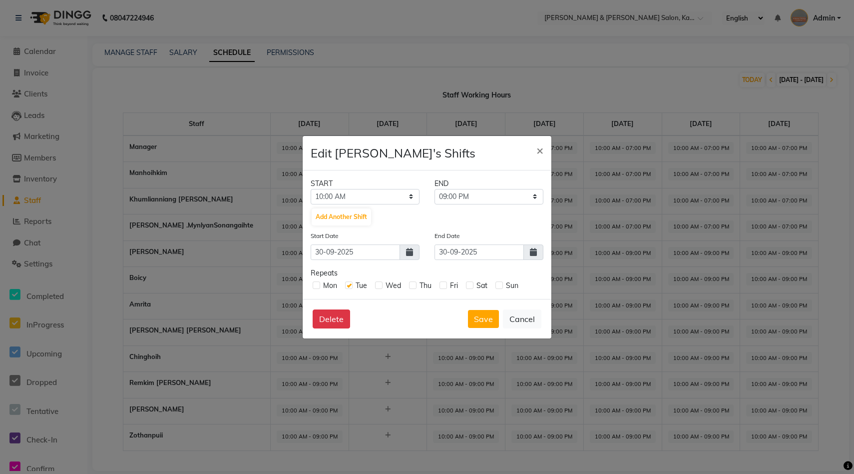
click at [349, 285] on label at bounding box center [348, 284] width 7 height 7
click at [349, 285] on input "checkbox" at bounding box center [348, 284] width 6 height 6
checkbox input "false"
click at [439, 317] on button "Save" at bounding box center [483, 319] width 31 height 18
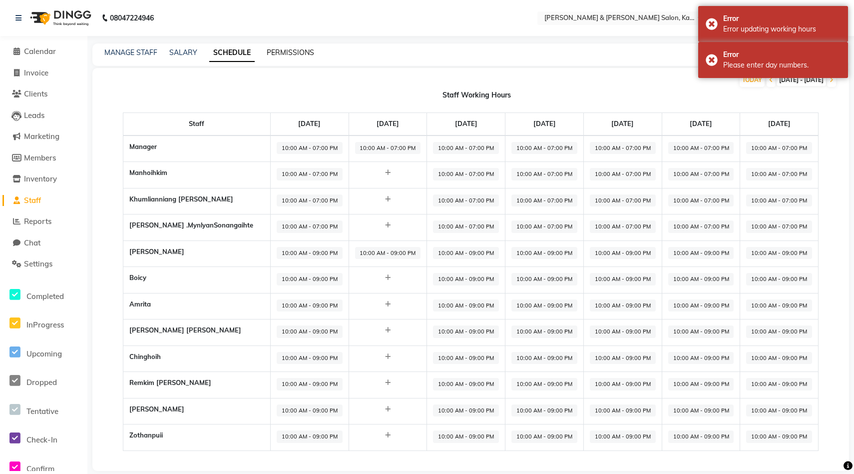
click at [297, 54] on link "PERMISSIONS" at bounding box center [290, 52] width 47 height 9
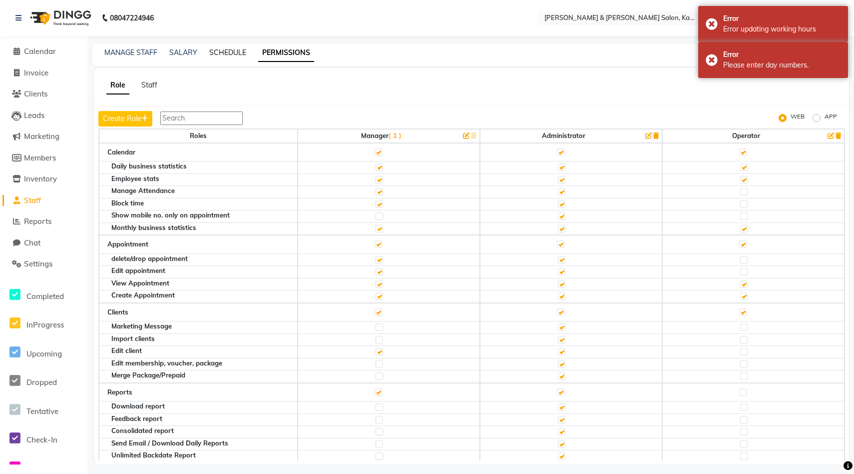
click at [238, 51] on link "SCHEDULE" at bounding box center [227, 52] width 37 height 9
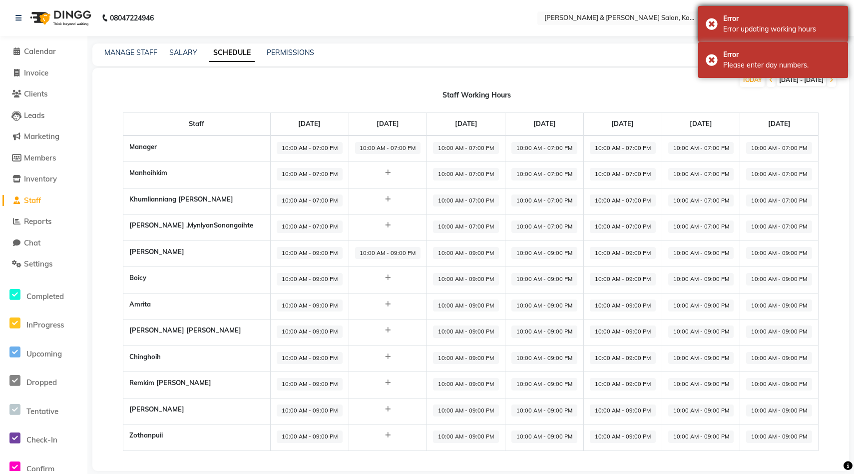
click at [439, 20] on div "Error Error updating working hours" at bounding box center [774, 24] width 150 height 36
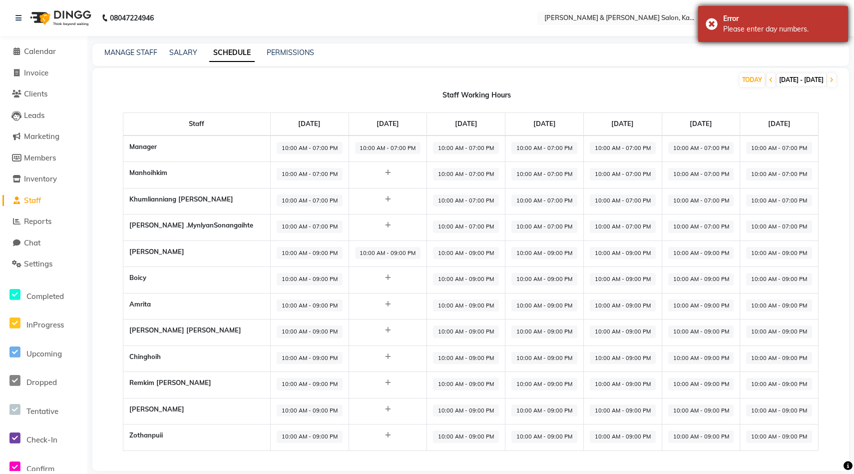
click at [439, 23] on div "Error Please enter day numbers." at bounding box center [774, 24] width 150 height 36
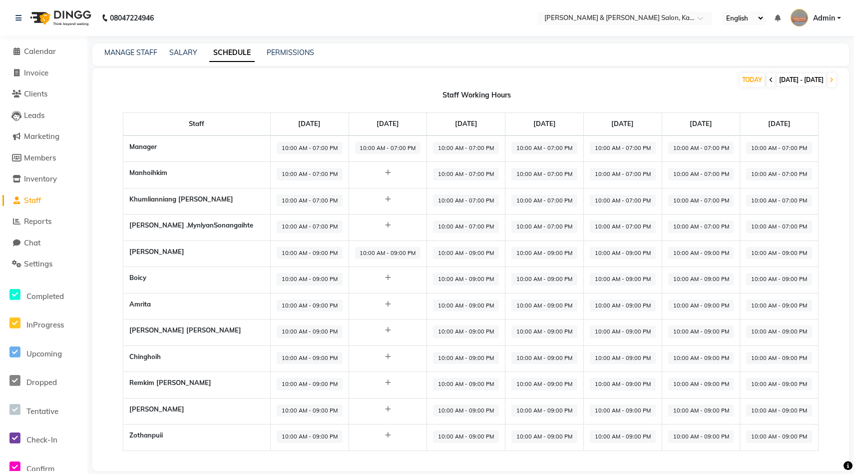
click at [439, 83] on span at bounding box center [771, 80] width 9 height 14
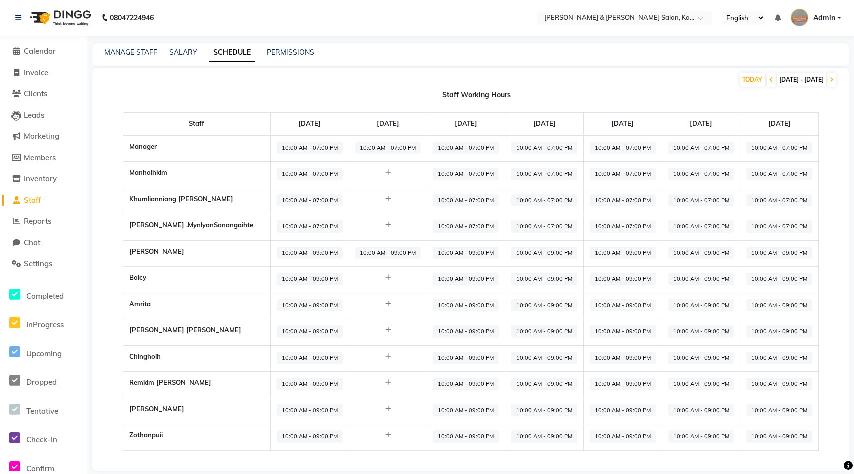
click at [439, 409] on span "10:00 AM - 09:00 PM" at bounding box center [466, 410] width 66 height 12
select select "10:00 AM"
select select "09:00 PM"
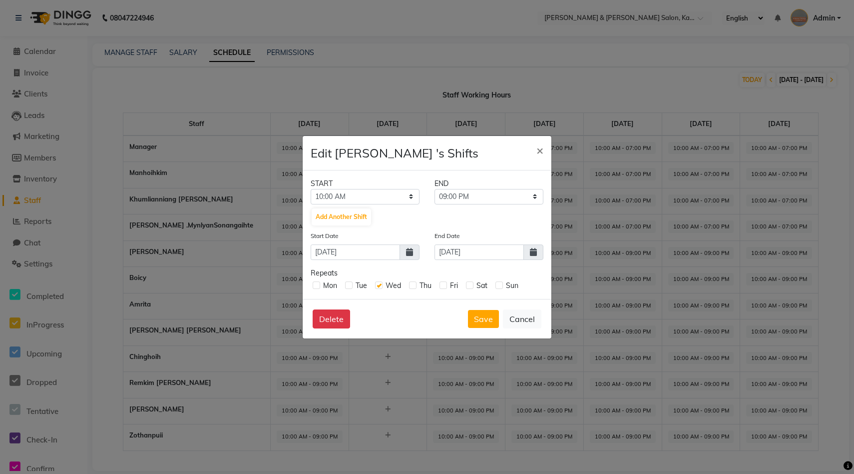
click at [380, 286] on label at bounding box center [378, 284] width 7 height 7
click at [380, 286] on input "checkbox" at bounding box center [378, 284] width 6 height 6
checkbox input "false"
click at [439, 323] on button "Save" at bounding box center [483, 319] width 31 height 18
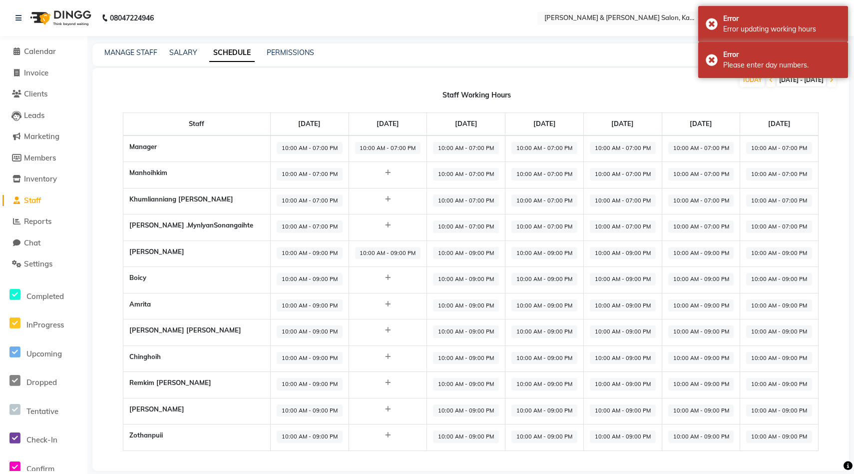
click at [439, 78] on div "[DATE] [DATE] - [DATE]" at bounding box center [464, 80] width 745 height 16
click at [132, 52] on link "MANAGE STAFF" at bounding box center [130, 52] width 53 height 9
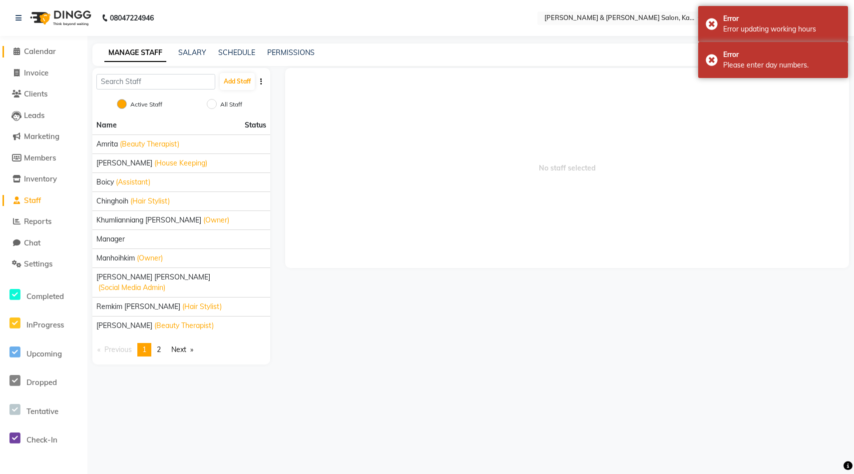
click at [58, 50] on link "Calendar" at bounding box center [43, 51] width 82 height 11
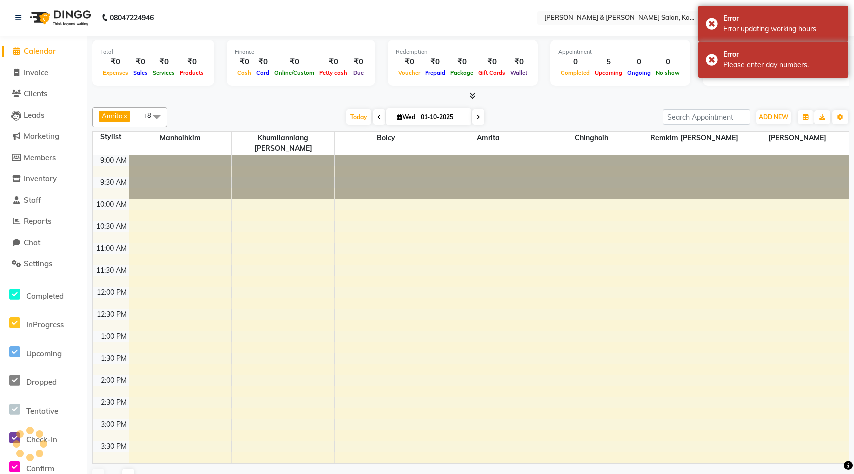
scroll to position [252, 0]
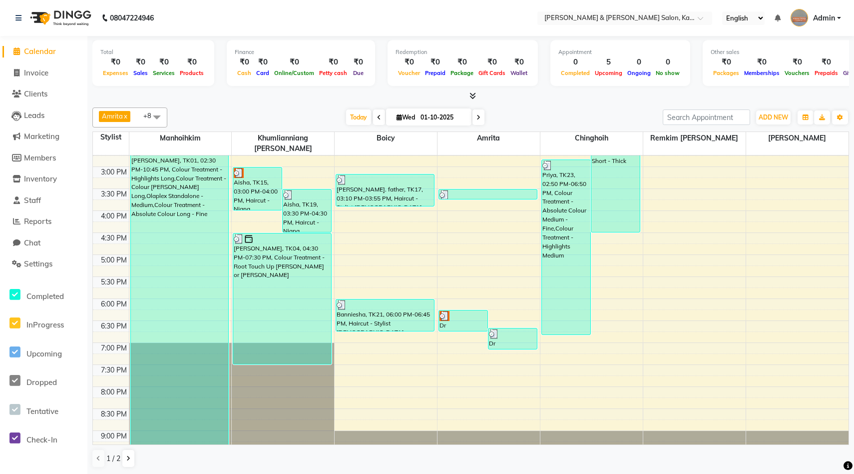
click at [439, 114] on icon at bounding box center [479, 117] width 4 height 6
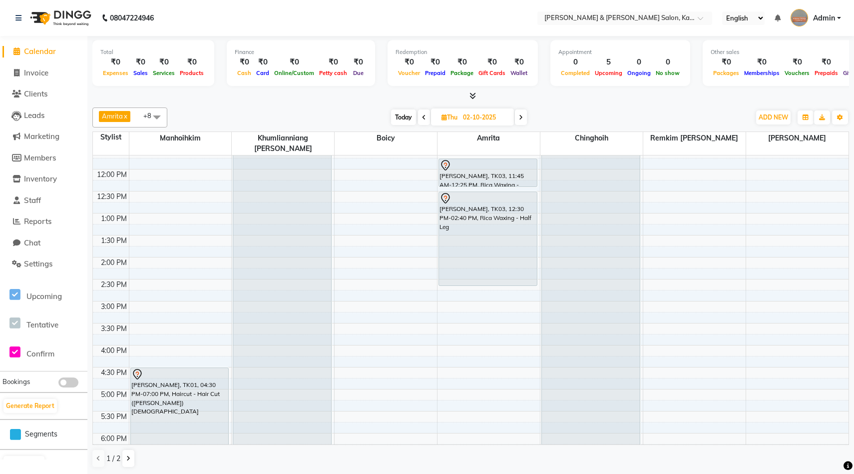
scroll to position [139, 0]
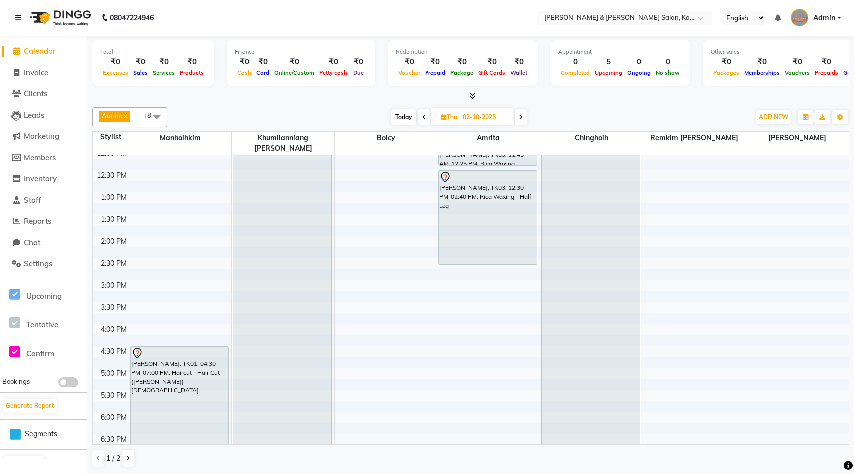
click at [439, 115] on icon at bounding box center [521, 117] width 4 height 6
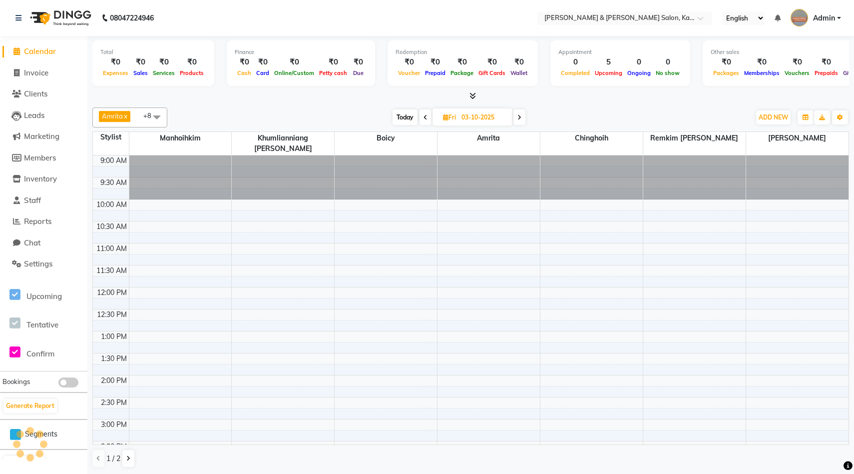
scroll to position [271, 0]
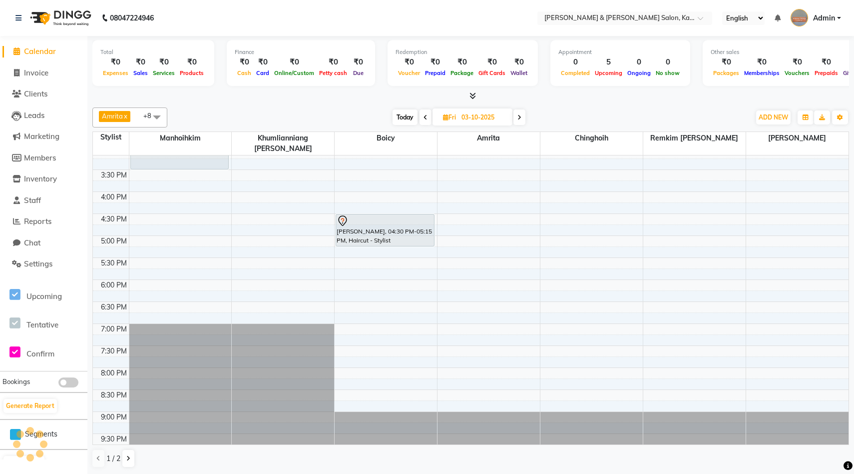
click at [425, 118] on icon at bounding box center [426, 117] width 4 height 6
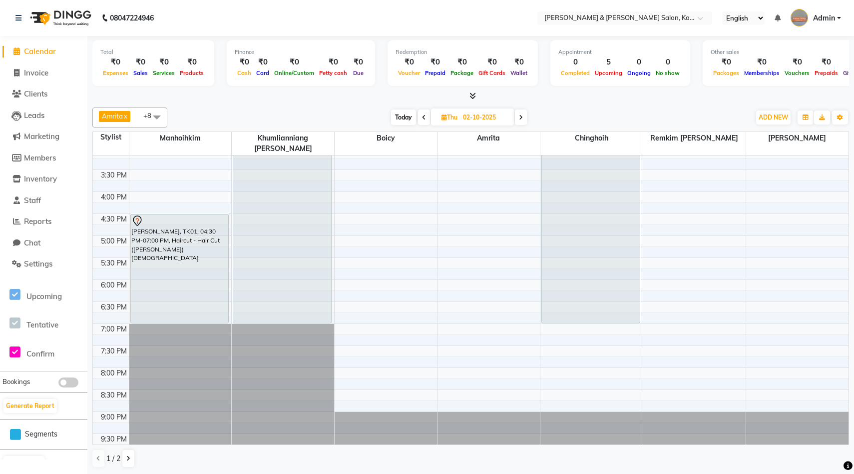
click at [425, 118] on span at bounding box center [424, 116] width 12 height 15
type input "01-10-2025"
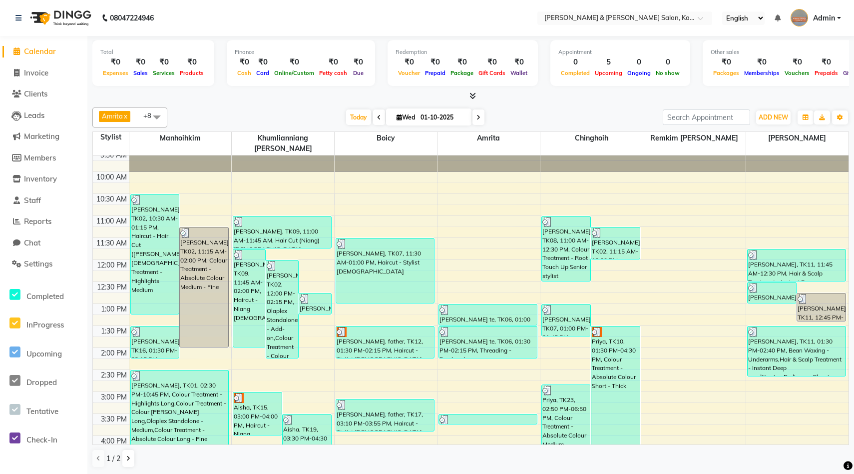
scroll to position [0, 0]
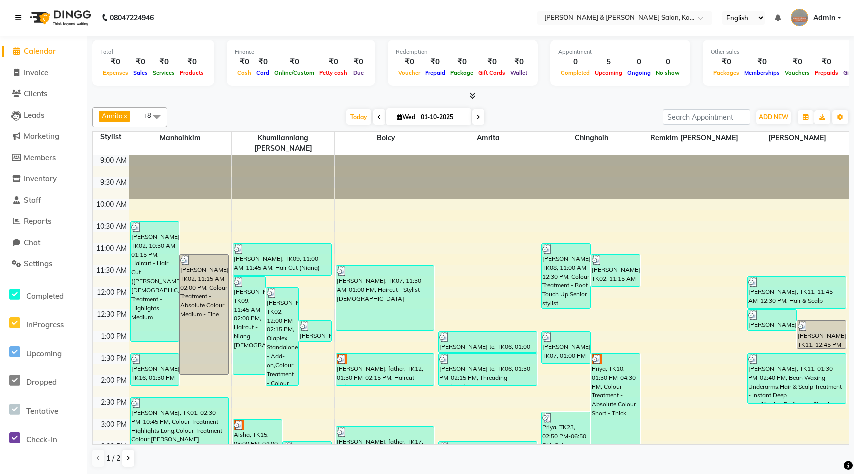
click at [20, 19] on icon at bounding box center [18, 17] width 6 height 7
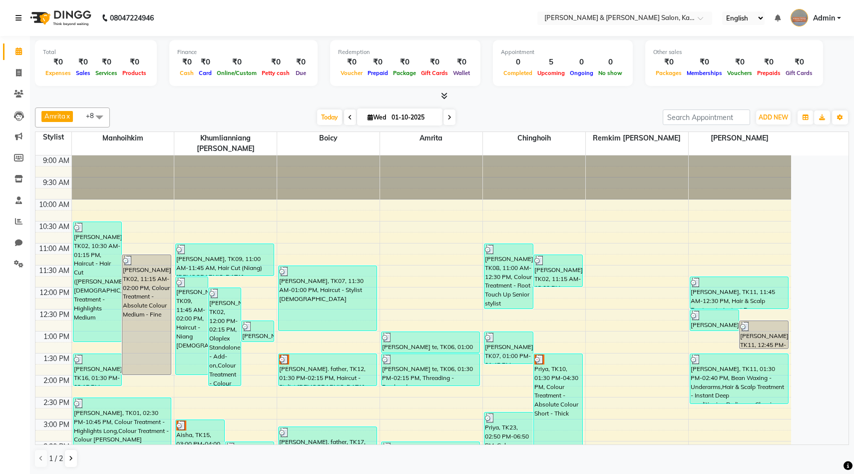
click at [20, 19] on icon at bounding box center [18, 17] width 6 height 7
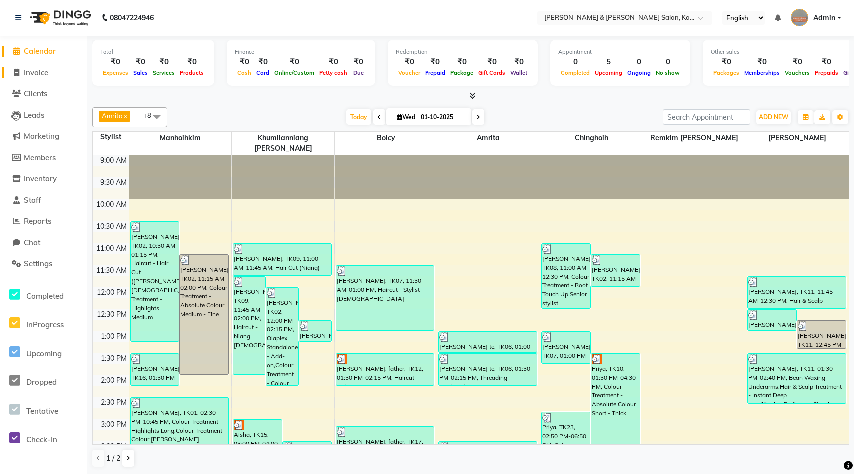
click at [31, 72] on span "Invoice" at bounding box center [36, 72] width 24 height 9
select select "service"
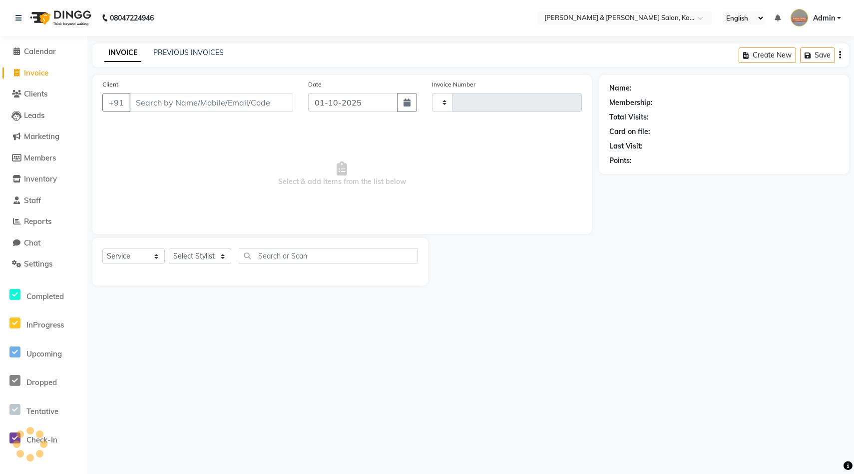
type input "1521"
select select "7750"
click at [40, 53] on span "Calendar" at bounding box center [40, 50] width 32 height 9
